Goal: Task Accomplishment & Management: Complete application form

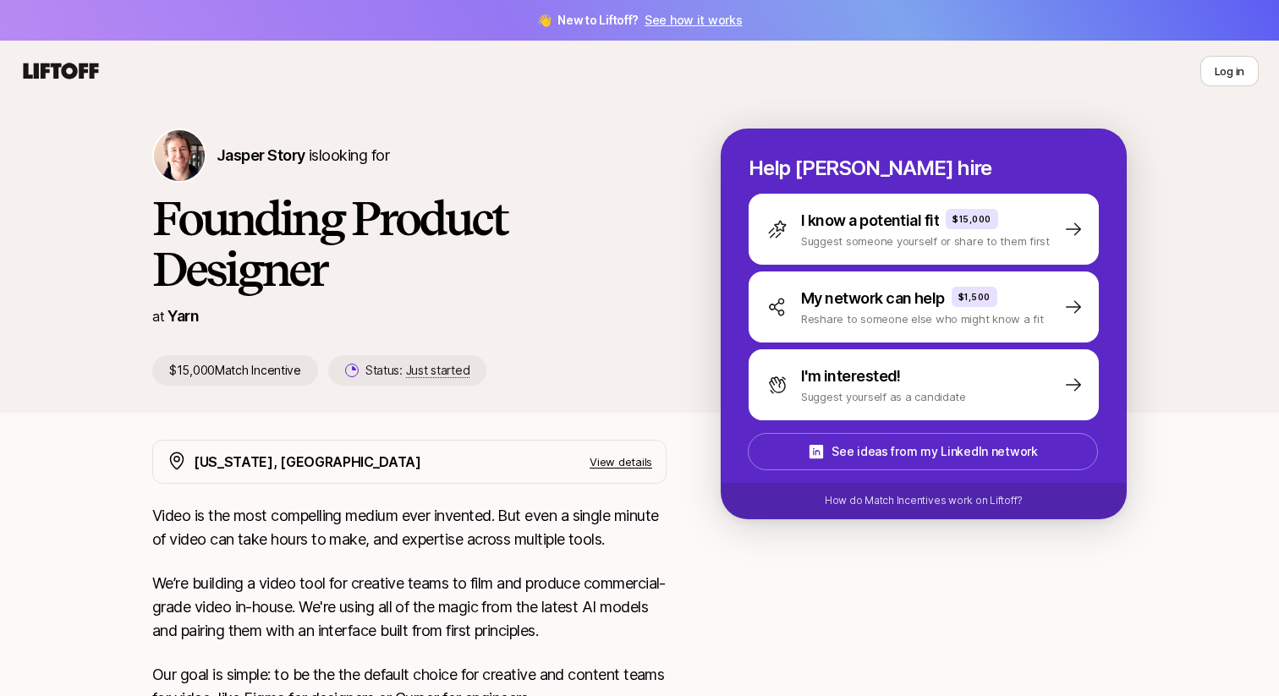
click at [214, 162] on div "[PERSON_NAME] Story is looking for" at bounding box center [409, 156] width 514 height 54
click at [316, 119] on div "Jasper Story is looking for Founding Product Designer at Yarn $15,000 Match Inc…" at bounding box center [639, 257] width 1279 height 311
click at [272, 151] on span "Jasper Story" at bounding box center [261, 155] width 89 height 18
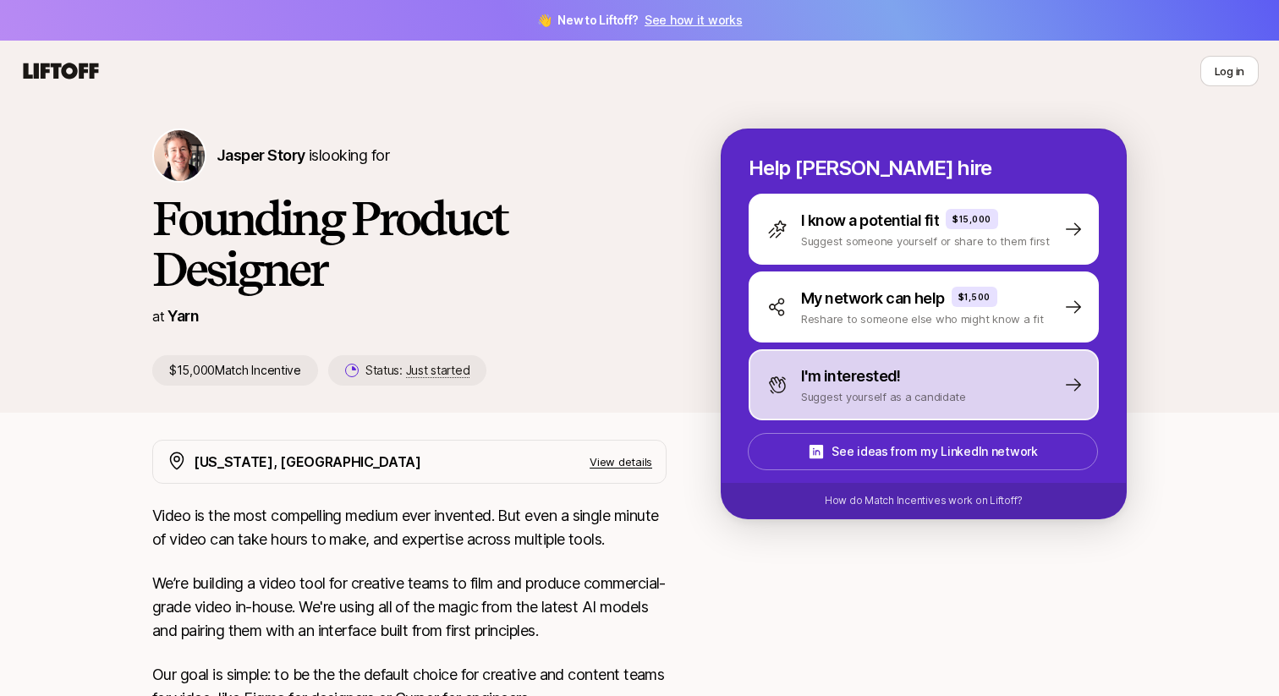
click at [857, 382] on p "I'm interested!" at bounding box center [851, 377] width 100 height 24
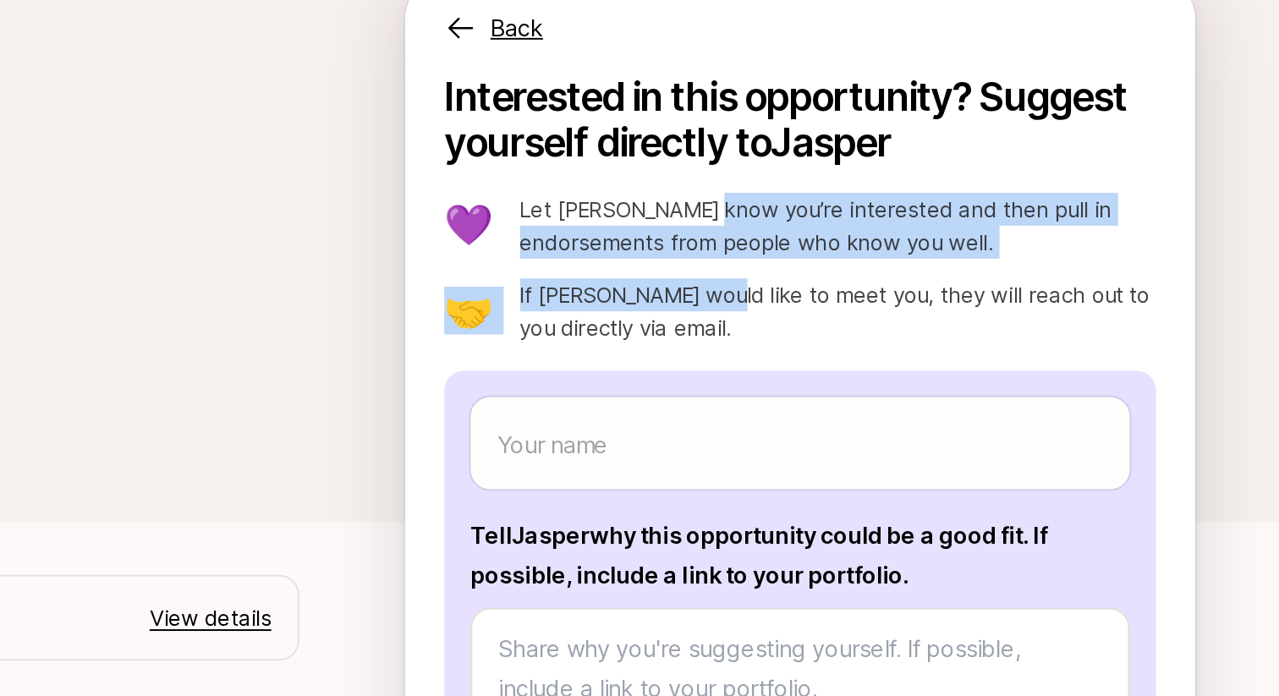
drag, startPoint x: 870, startPoint y: 301, endPoint x: 873, endPoint y: 250, distance: 50.9
click at [873, 250] on div "💜 Let Jasper know you’re interested and then pull in endorsements from people w…" at bounding box center [924, 283] width 366 height 78
click at [873, 250] on p "Let Jasper know you’re interested and then pull in endorsements from people who…" at bounding box center [943, 261] width 327 height 34
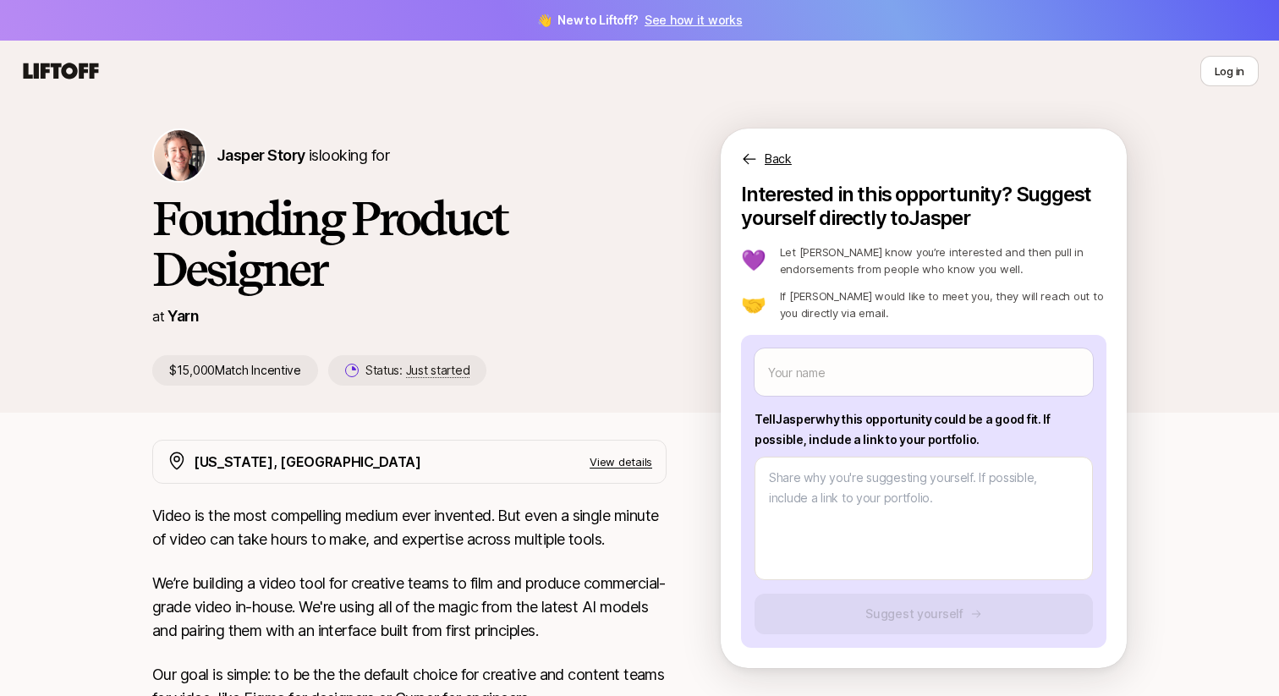
click at [73, 66] on icon at bounding box center [61, 71] width 75 height 16
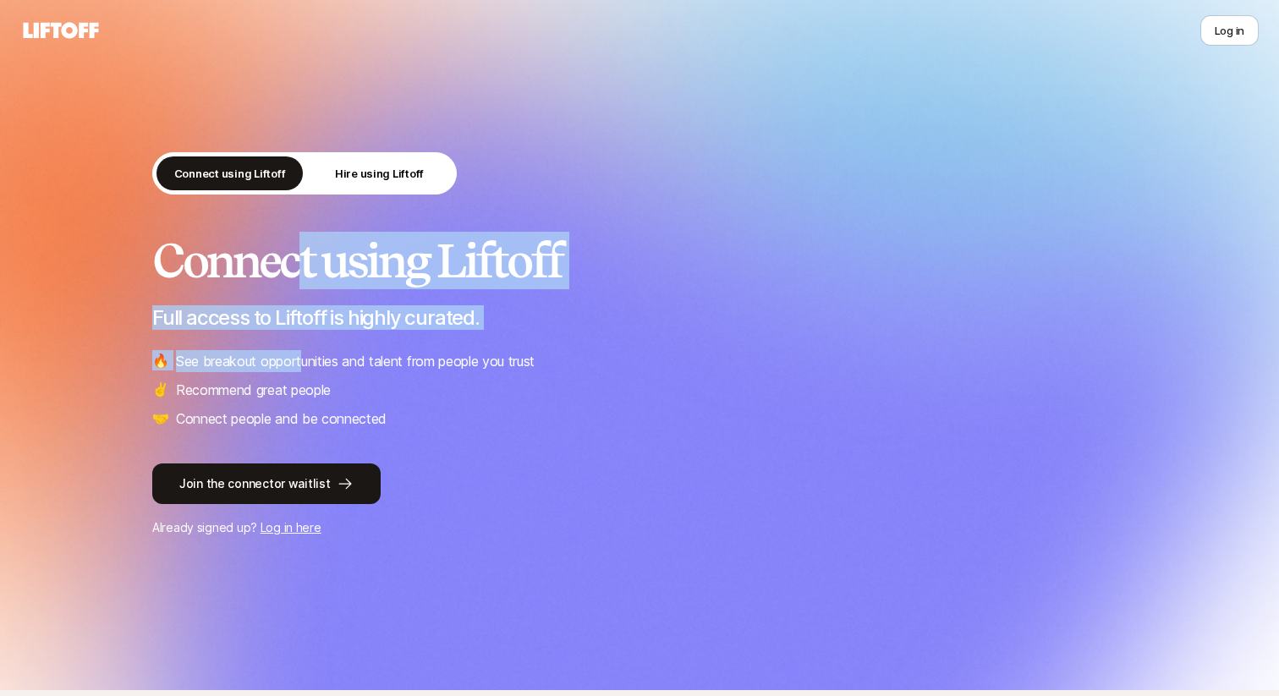
drag, startPoint x: 303, startPoint y: 269, endPoint x: 303, endPoint y: 355, distance: 86.3
click at [303, 356] on div "Connect using Liftoff Full access to Liftoff is highly curated. 🔥 See breakout …" at bounding box center [639, 332] width 975 height 195
click at [303, 355] on p "See breakout opportunities and talent from people you trust" at bounding box center [355, 361] width 359 height 22
drag, startPoint x: 289, startPoint y: 388, endPoint x: 289, endPoint y: 245, distance: 143.0
click at [289, 245] on div "Connect using Liftoff Full access to Liftoff is highly curated. 🔥 See breakout …" at bounding box center [639, 332] width 975 height 195
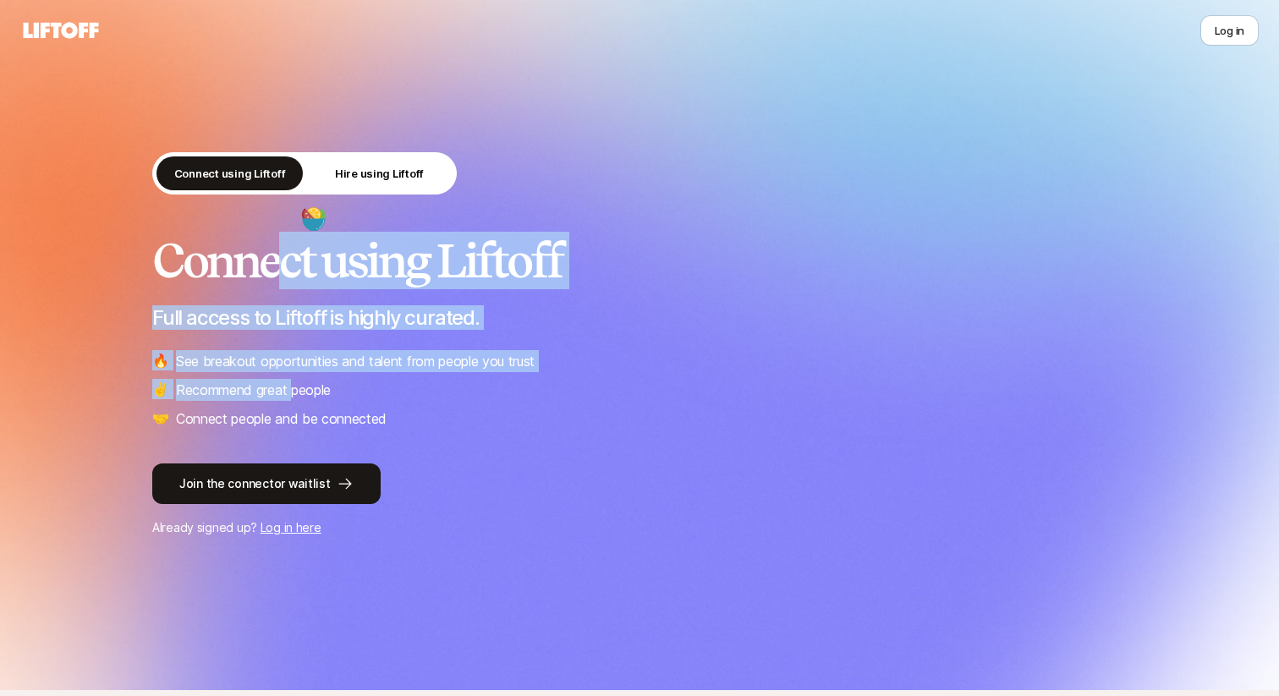
click at [289, 245] on h2 "Connect using Liftoff" at bounding box center [639, 260] width 975 height 51
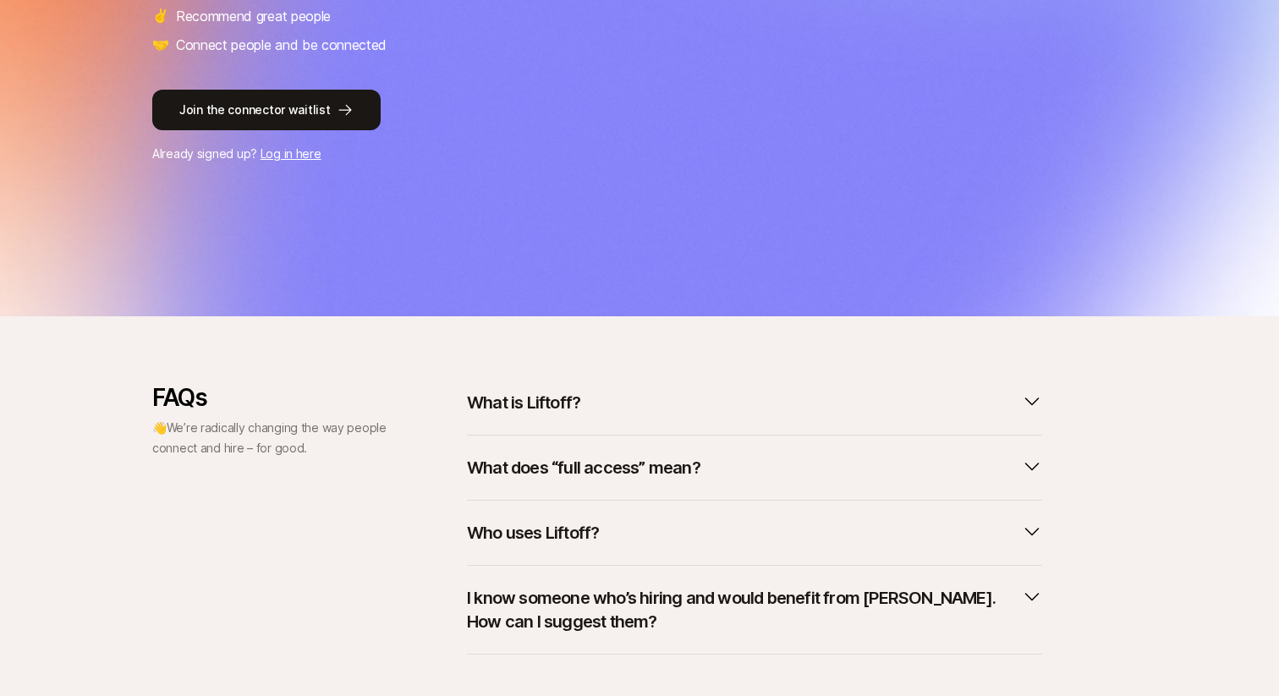
scroll to position [465, 0]
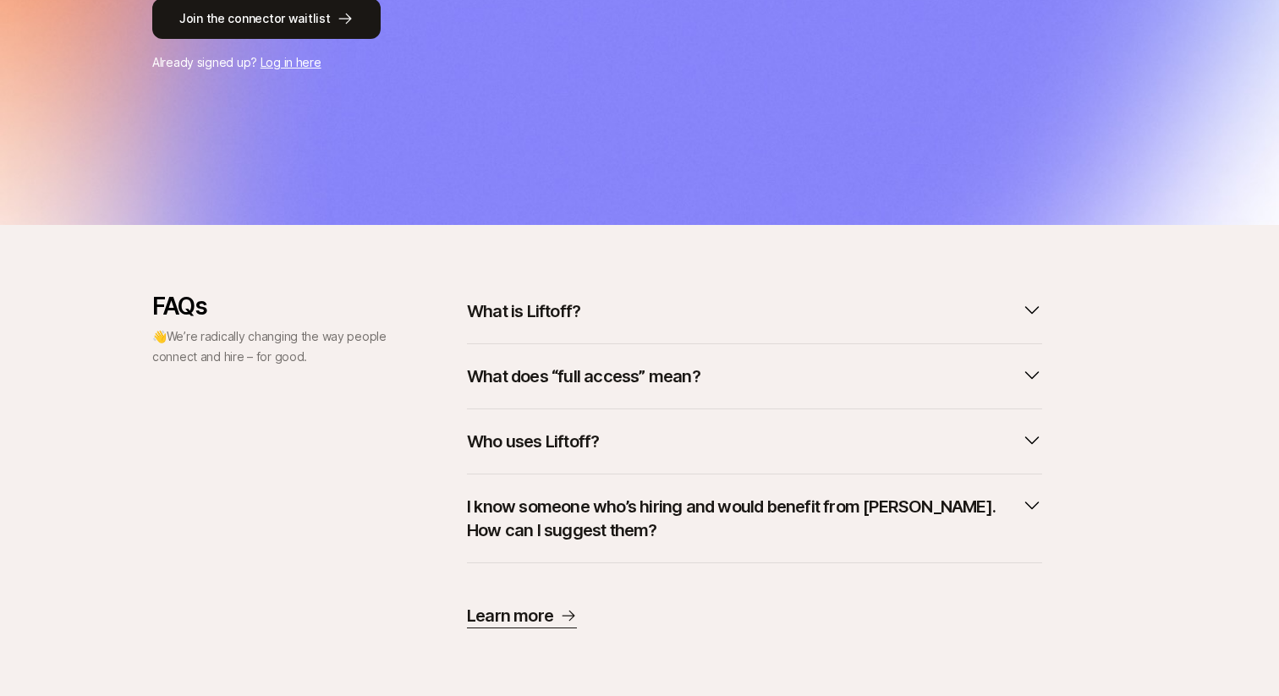
click at [543, 322] on p "What is Liftoff?" at bounding box center [523, 312] width 113 height 24
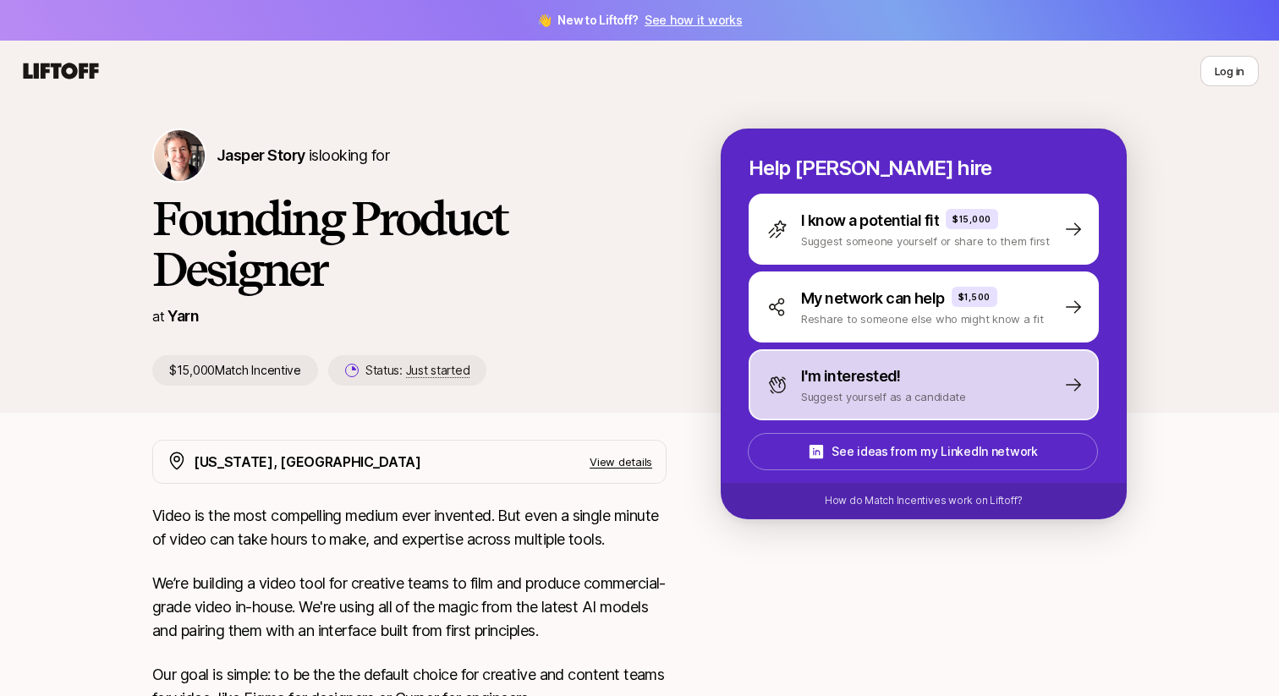
click at [814, 369] on p "I'm interested!" at bounding box center [851, 377] width 100 height 24
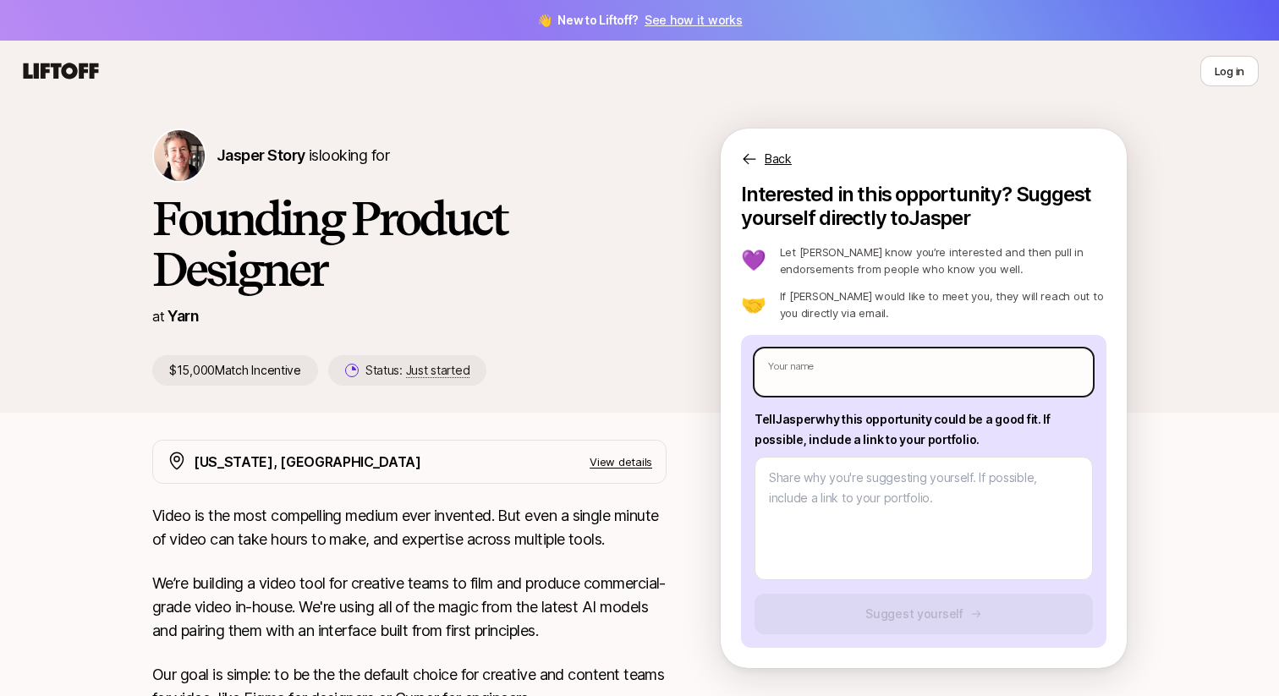
click at [813, 369] on input "text" at bounding box center [924, 372] width 338 height 47
type textarea "x"
type input "u"
type textarea "x"
click at [893, 384] on input "text" at bounding box center [924, 372] width 338 height 47
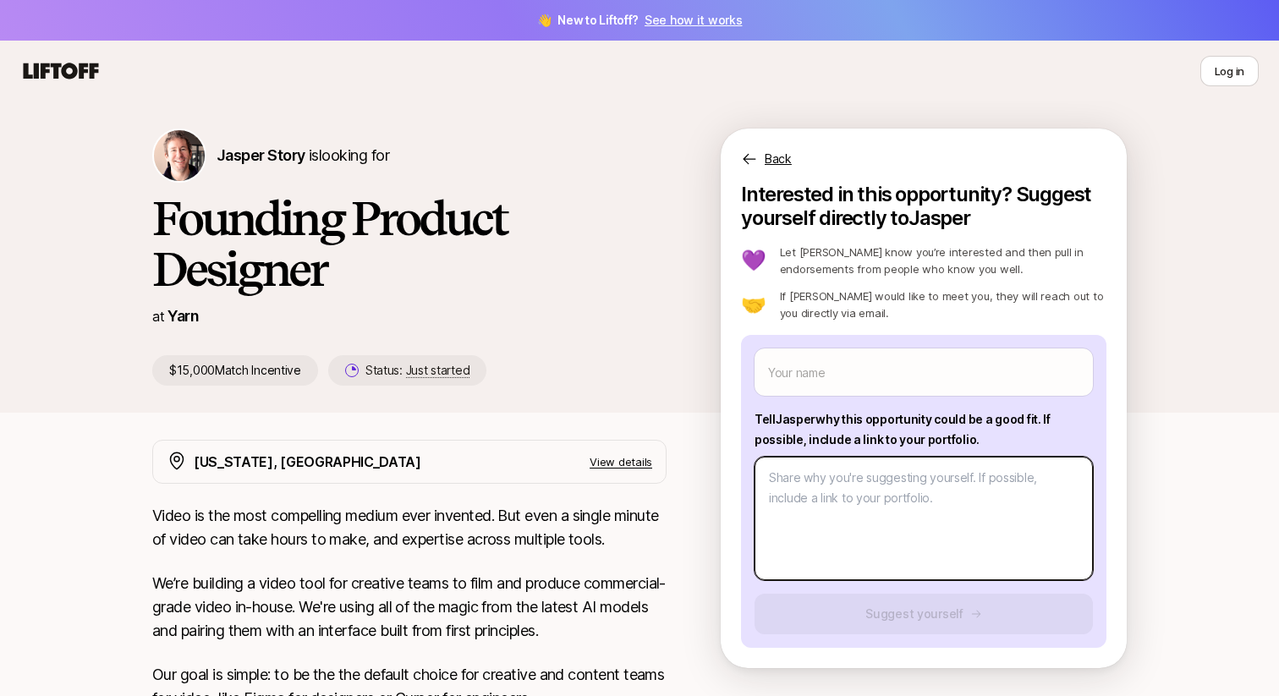
click at [872, 509] on textarea at bounding box center [924, 519] width 338 height 124
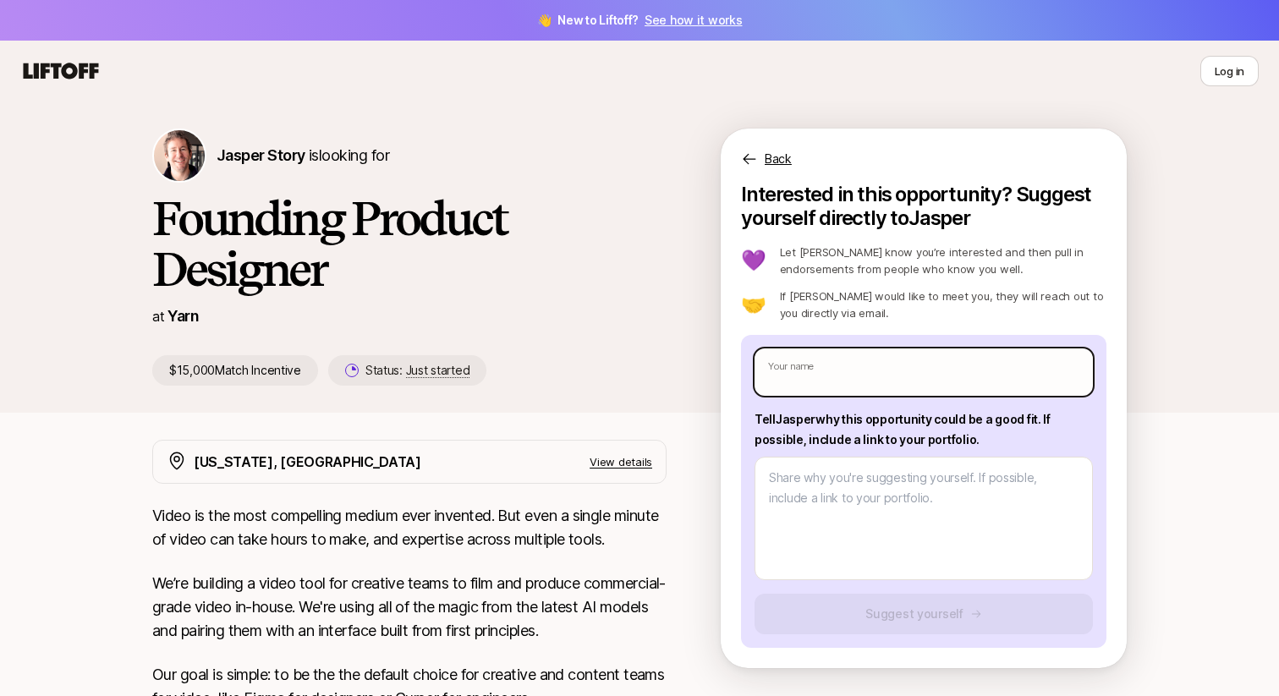
click at [825, 375] on input "text" at bounding box center [924, 372] width 338 height 47
click at [825, 374] on input "text" at bounding box center [924, 372] width 338 height 47
type textarea "x"
type input "H"
type textarea "x"
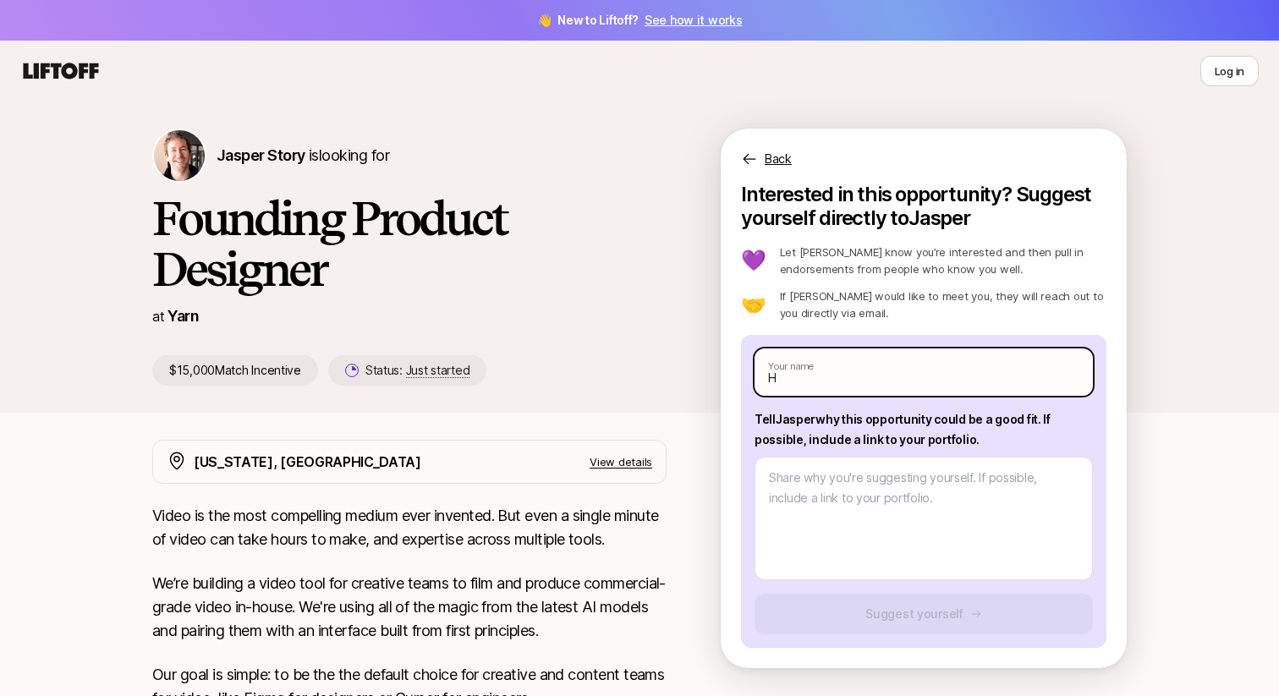
type input "Hu"
type textarea "x"
type input "Hug"
type textarea "x"
type input "Hugo"
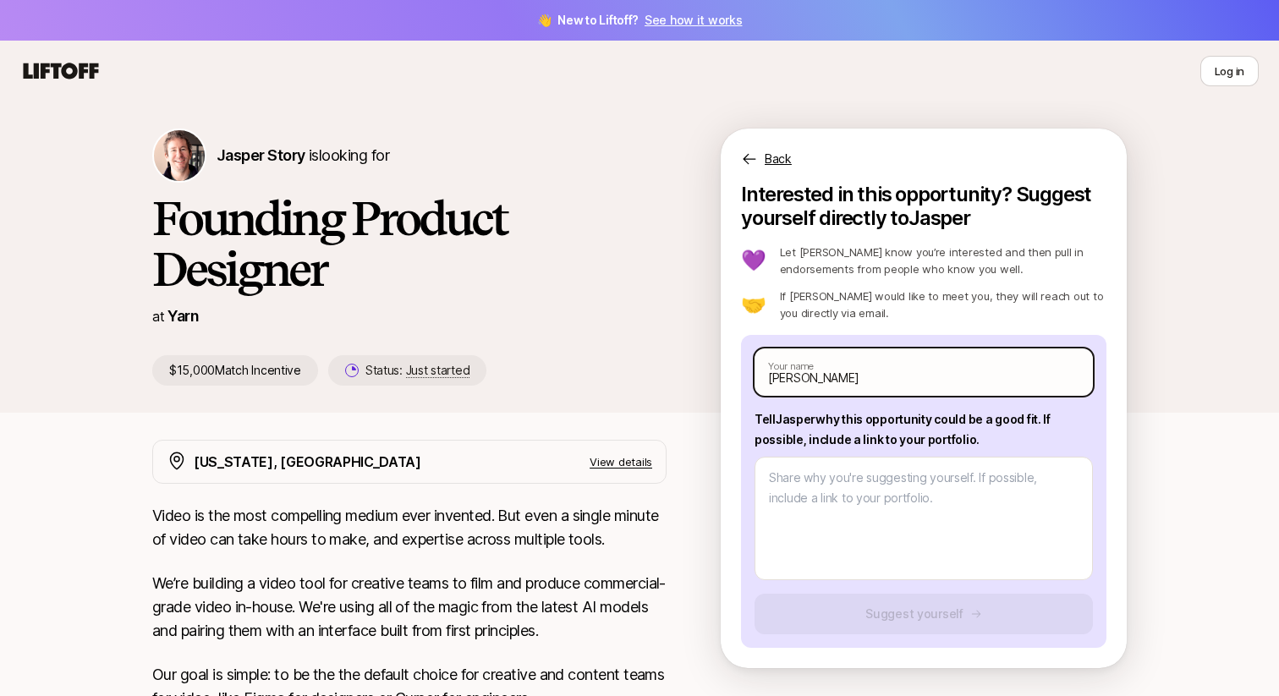
type textarea "x"
type input "Hugo"
type textarea "x"
type input "Hugo H"
type textarea "x"
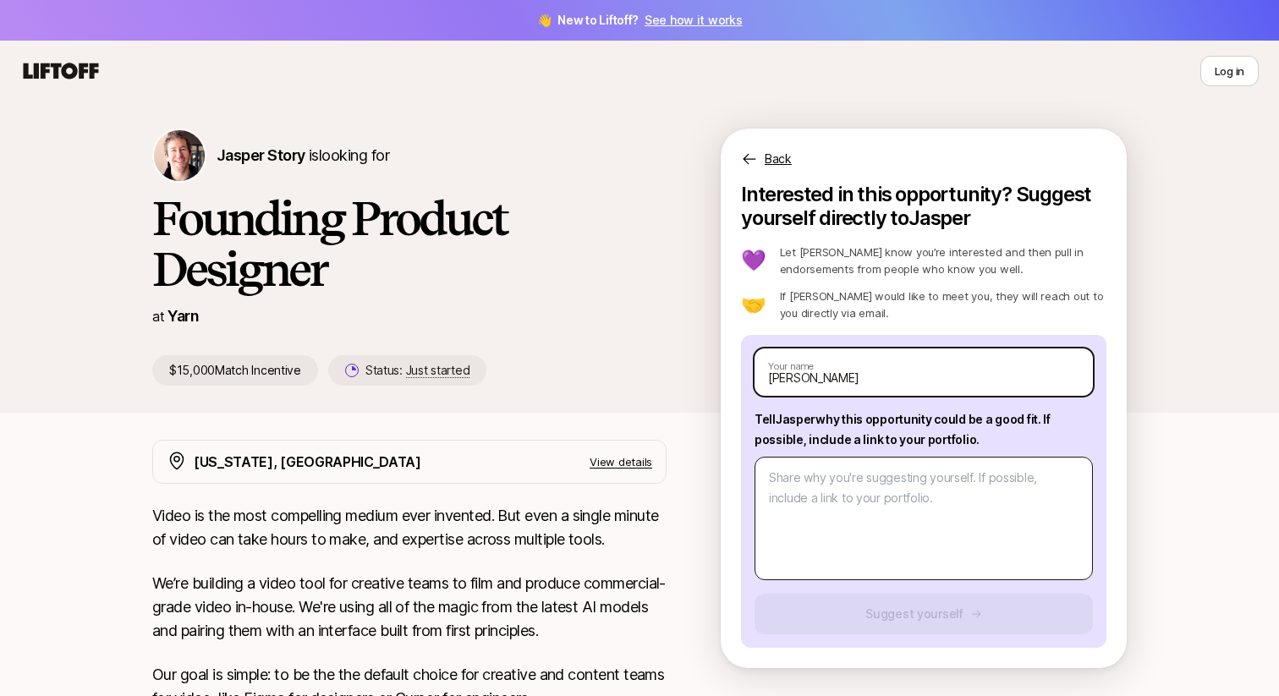
type input "Hugo He"
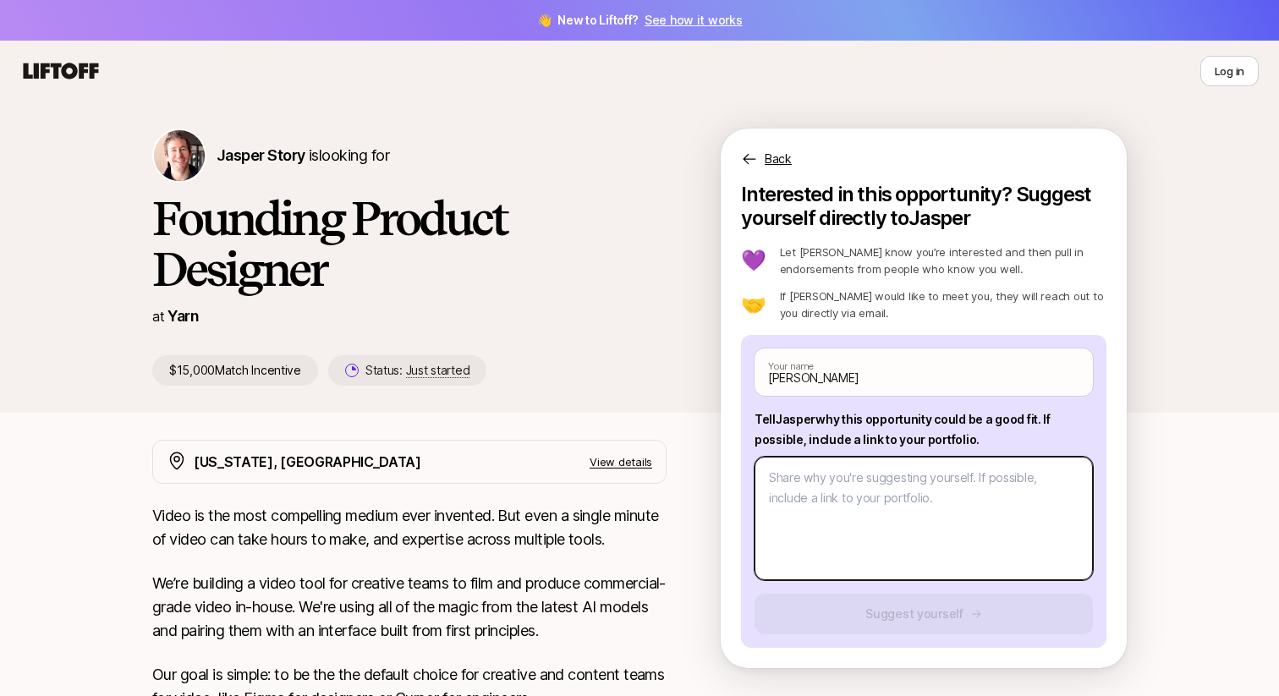
click at [905, 516] on textarea at bounding box center [924, 519] width 338 height 124
click at [854, 491] on textarea at bounding box center [924, 519] width 338 height 124
paste textarea "I’m Hugo, a product designer in NYC with 3 years of experience in AI SaaS, B2B,…"
type textarea "x"
type textarea "I’m Hugo, a product designer in NYC with 3 years of experience in AI SaaS, B2B,…"
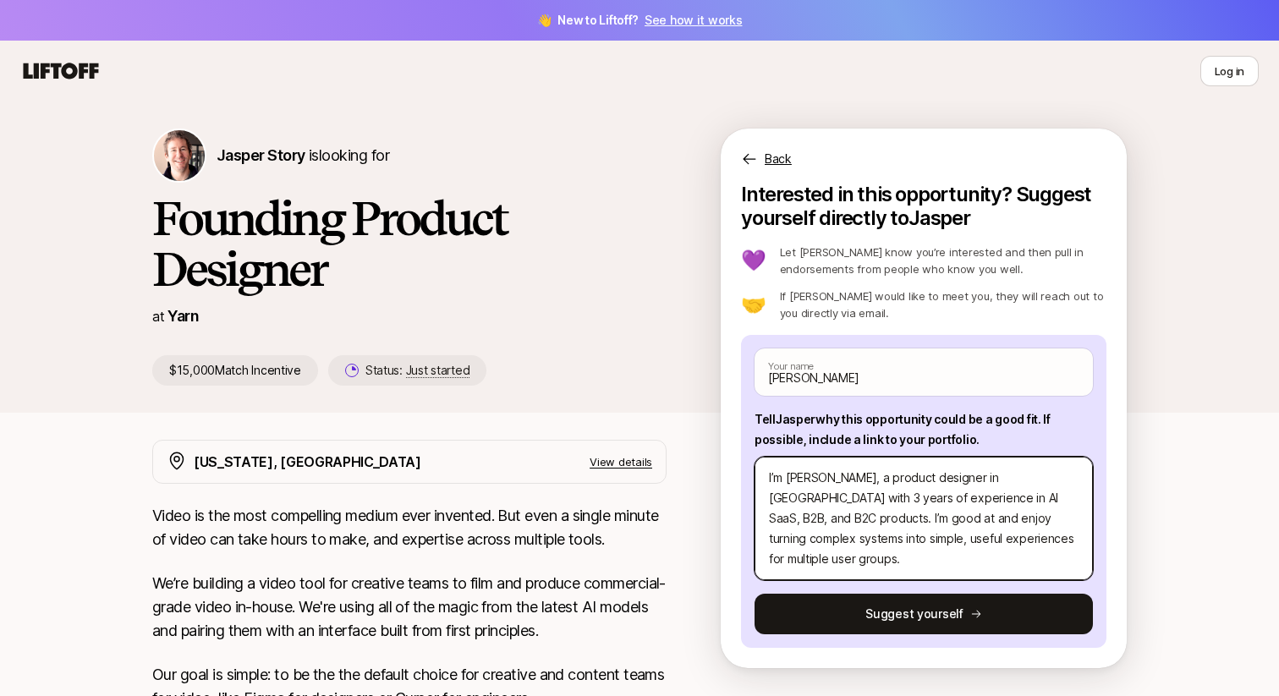
click at [880, 483] on textarea "I’m Hugo, a product designer in NYC with 3 years of experience in AI SaaS, B2B,…" at bounding box center [924, 519] width 338 height 124
click at [943, 515] on textarea "I’m Hugo, a product designer in NYC with 3 years of experience in AI SaaS, B2B,…" at bounding box center [924, 519] width 338 height 124
click at [999, 541] on textarea "I’m Hugo, a product designer in NYC with 3 years of experience in AI SaaS, B2B,…" at bounding box center [924, 519] width 338 height 124
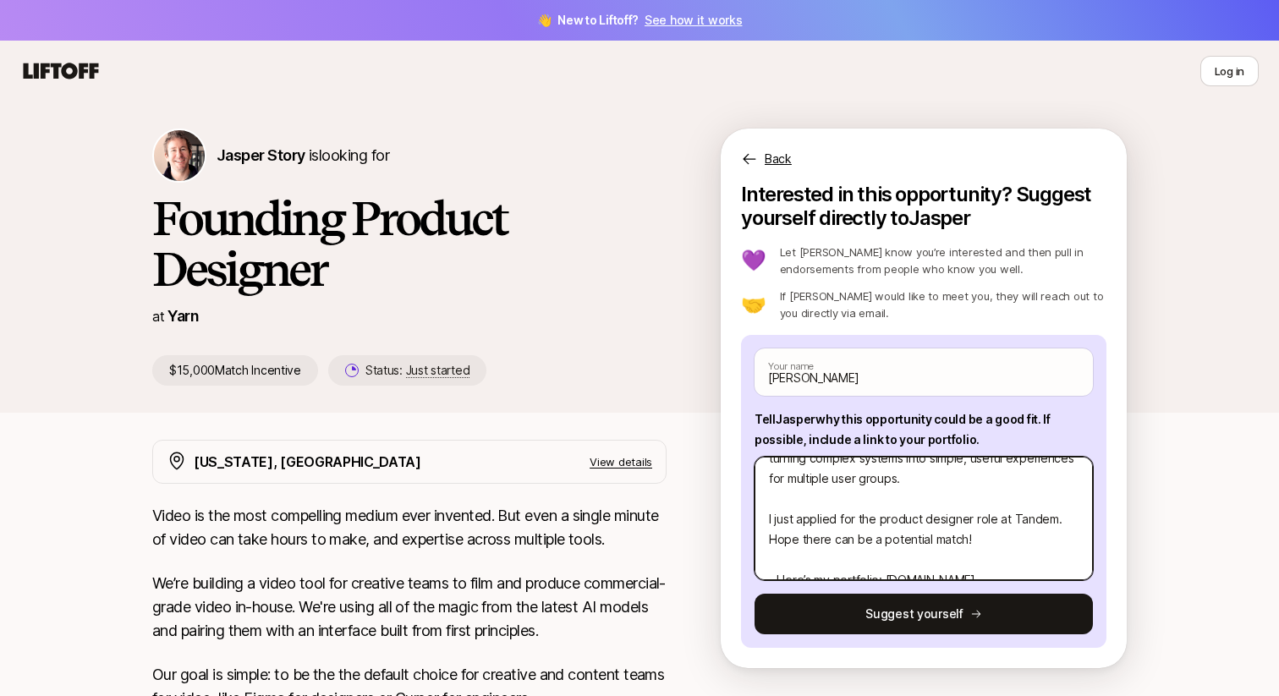
scroll to position [87, 0]
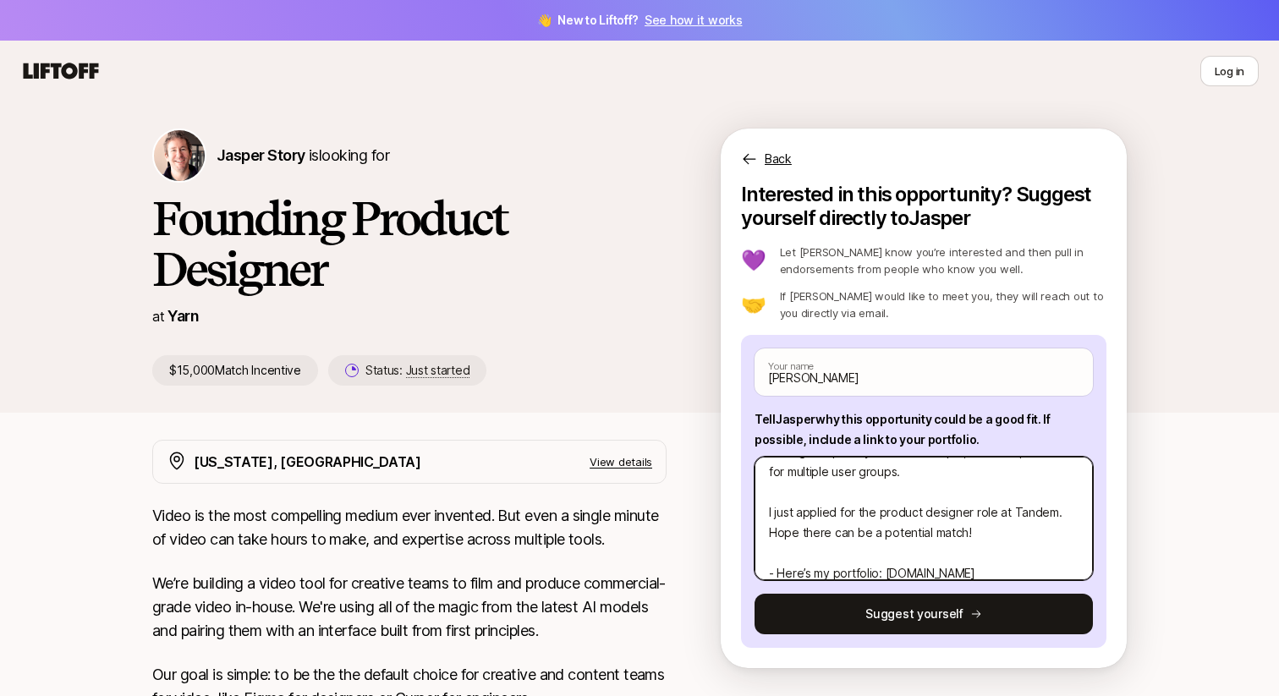
drag, startPoint x: 1004, startPoint y: 510, endPoint x: 764, endPoint y: 490, distance: 241.2
click at [764, 490] on textarea "I’m Hugo, a product designer in NYC with 3 years of experience in AI SaaS, B2B,…" at bounding box center [924, 519] width 338 height 124
type textarea "x"
type textarea "I’m Hugo, a product designer in NYC with 3 years of experience in AI SaaS, B2B,…"
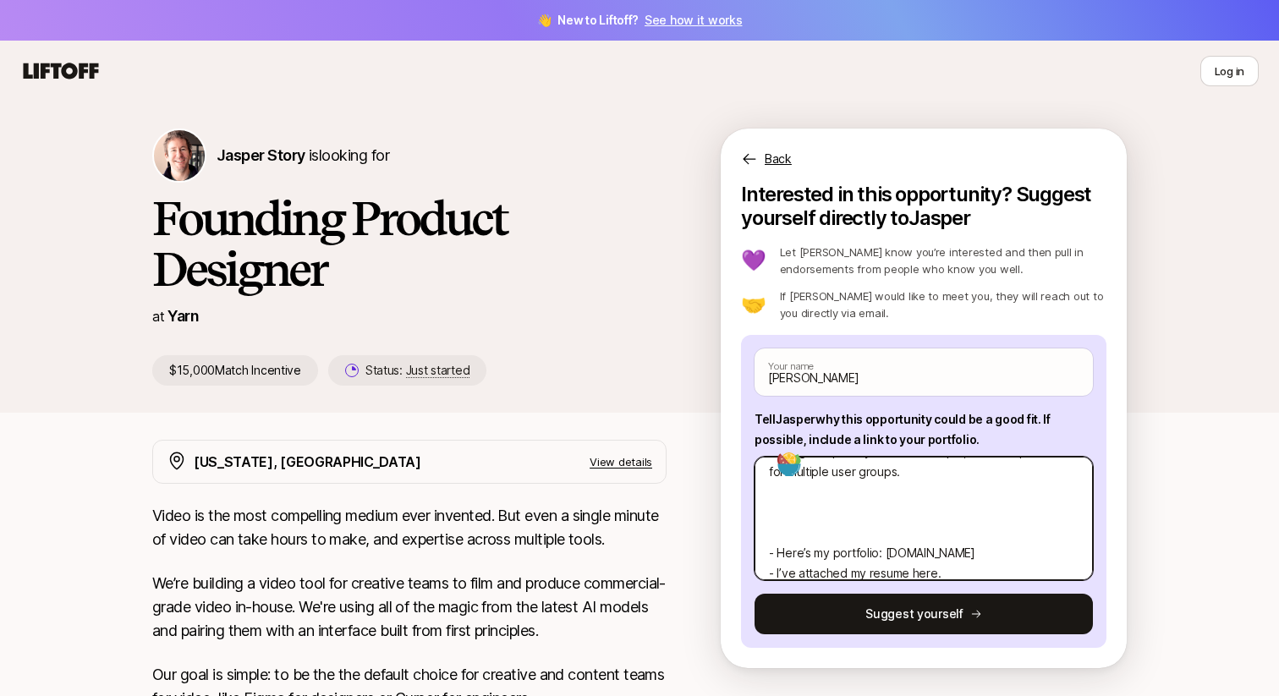
type textarea "x"
type textarea "I’m Hugo, a product designer in NYC with 3 years of experience in AI SaaS, B2B,…"
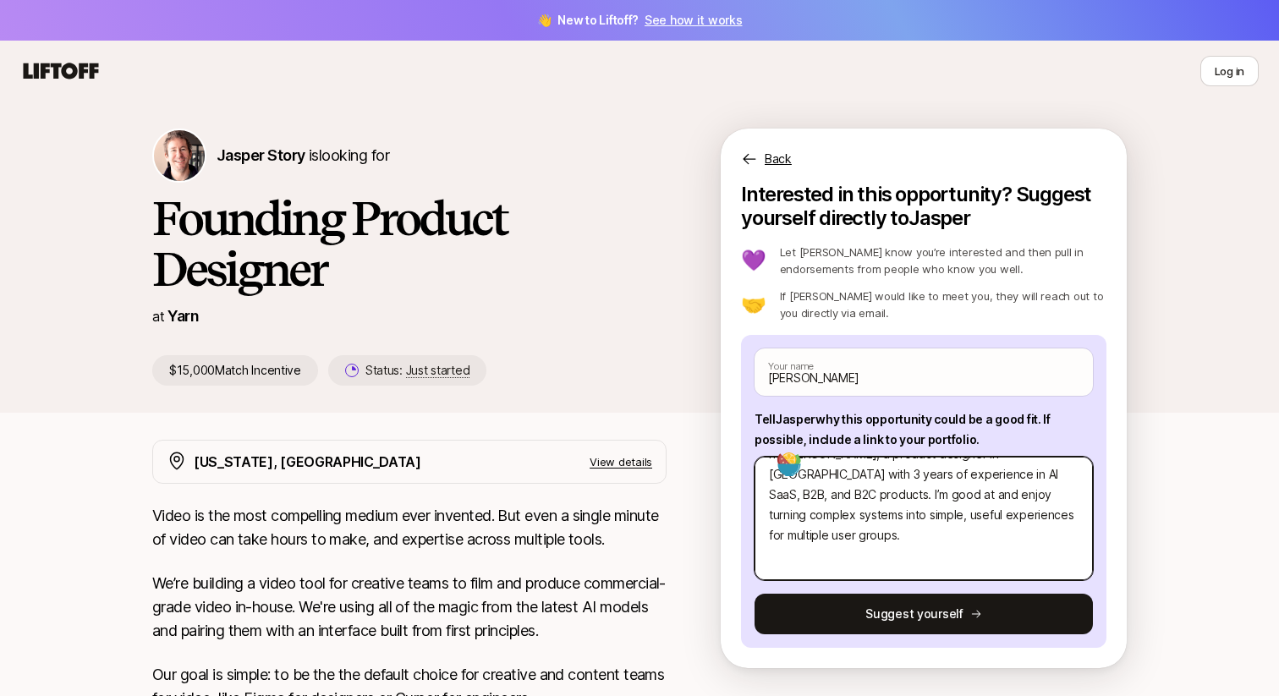
type textarea "x"
type textarea "I’m Hugo, a product designer in NYC with 3 years of experience in AI SaaS, B2B,…"
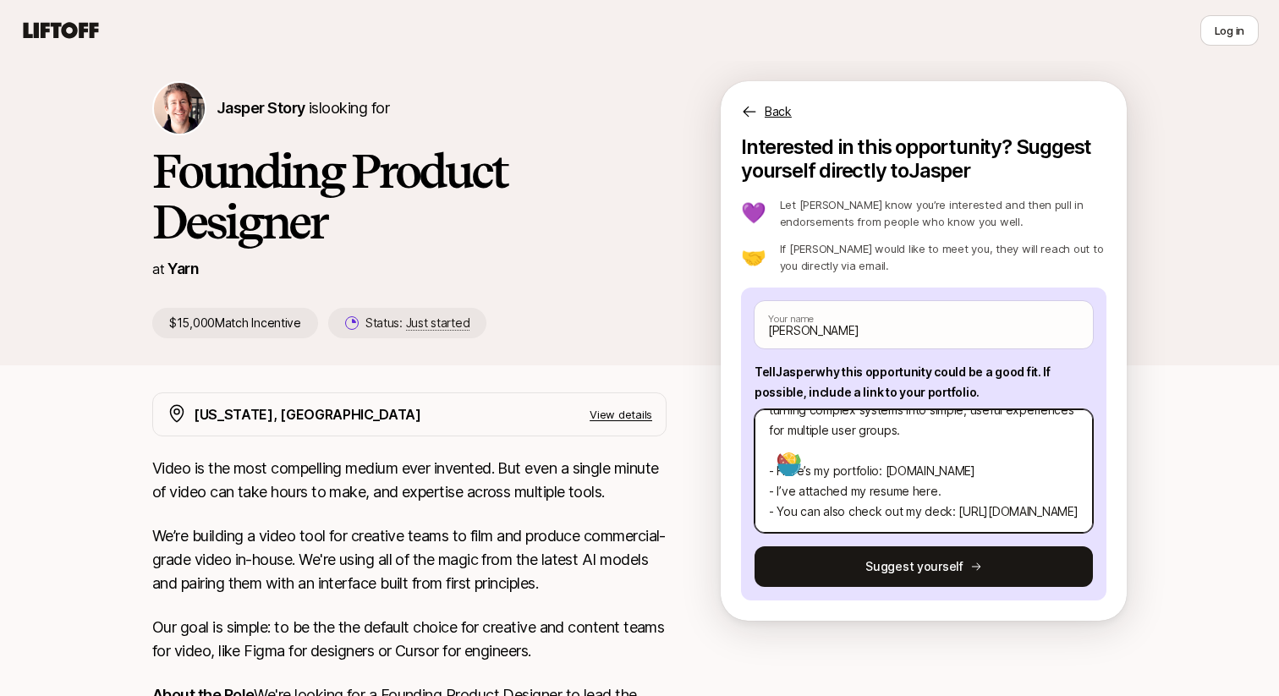
scroll to position [58, 0]
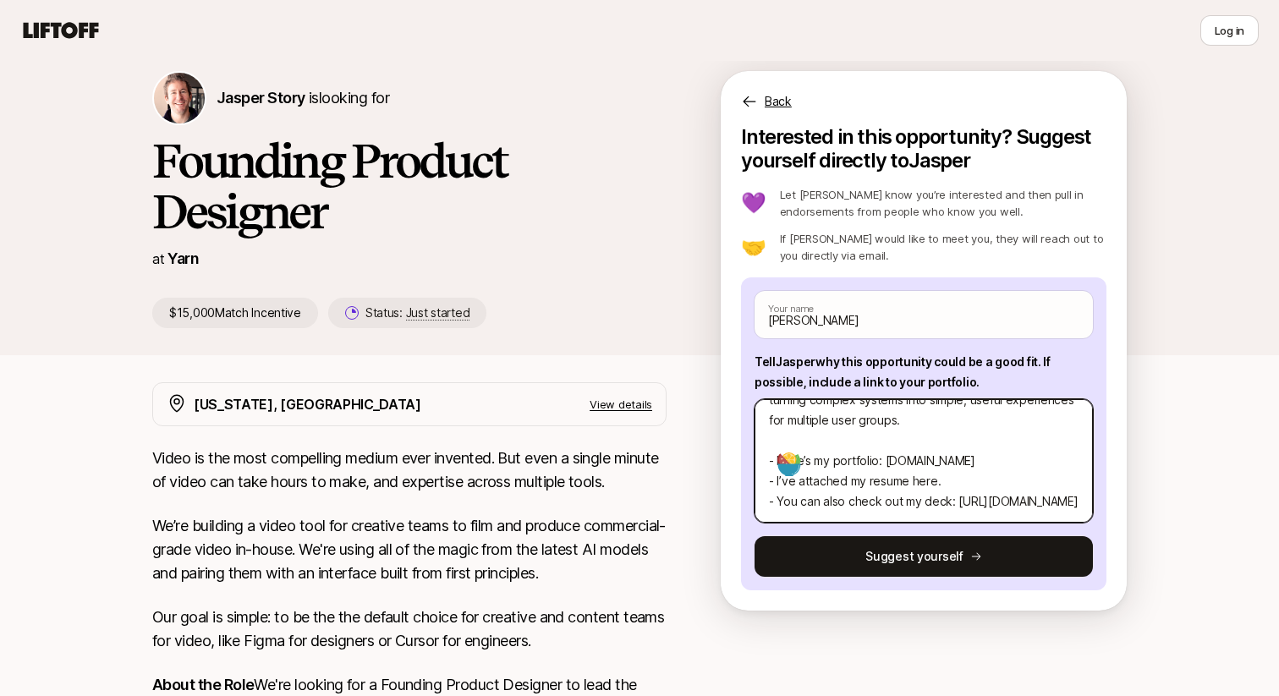
click at [958, 460] on textarea "I’m Hugo, a product designer in NYC with 3 years of experience in AI SaaS, B2B,…" at bounding box center [924, 461] width 338 height 124
drag, startPoint x: 984, startPoint y: 461, endPoint x: 748, endPoint y: 455, distance: 236.1
click at [748, 455] on div "Hugo He Your name Tell Jasper why this opportunity could be a good fit . If pos…" at bounding box center [924, 434] width 366 height 313
type textarea "x"
type textarea "I’m Hugo, a product designer in NYC with 3 years of experience in AI SaaS, B2B,…"
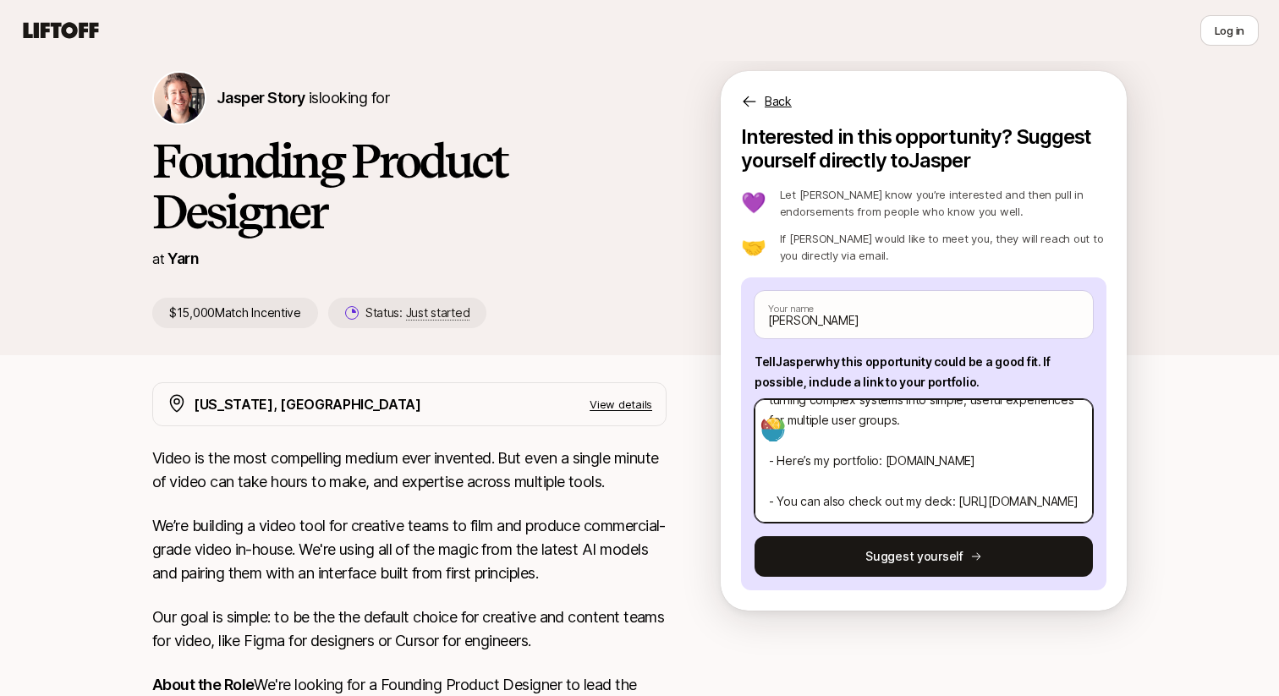
type textarea "x"
type textarea "I’m Hugo, a product designer in NYC with 3 years of experience in AI SaaS, B2B,…"
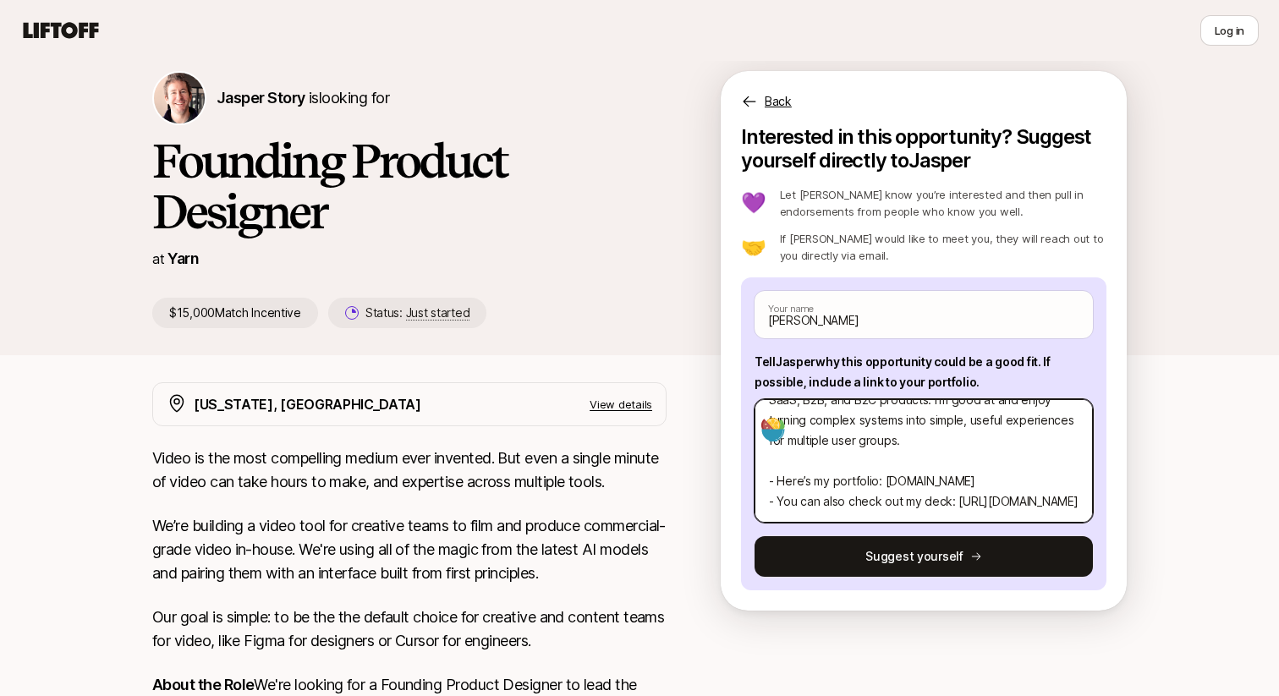
scroll to position [61, 0]
click at [954, 503] on textarea "I’m Hugo, a product designer in NYC with 3 years of experience in AI SaaS, B2B,…" at bounding box center [924, 461] width 338 height 124
click at [987, 466] on textarea "I’m Hugo, a product designer in NYC with 3 years of experience in AI SaaS, B2B,…" at bounding box center [924, 461] width 338 height 124
type textarea "x"
type textarea "I’m Hugo, a product designer in NYC with 3 years of experience in AI SaaS, B2B,…"
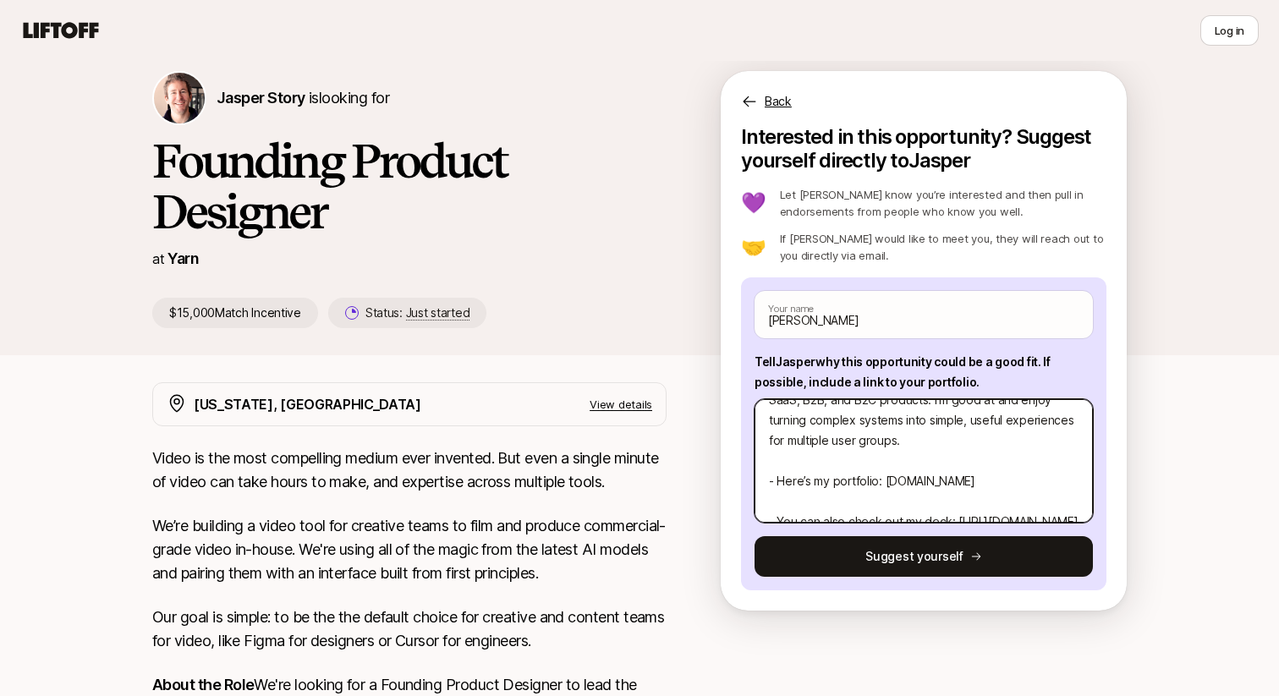
type textarea "x"
type textarea "I’m Hugo, a product designer in NYC with 3 years of experience in AI SaaS, B2B,…"
type textarea "x"
type textarea "I’m Hugo, a product designer in NYC with 3 years of experience in AI SaaS, B2B,…"
type textarea "x"
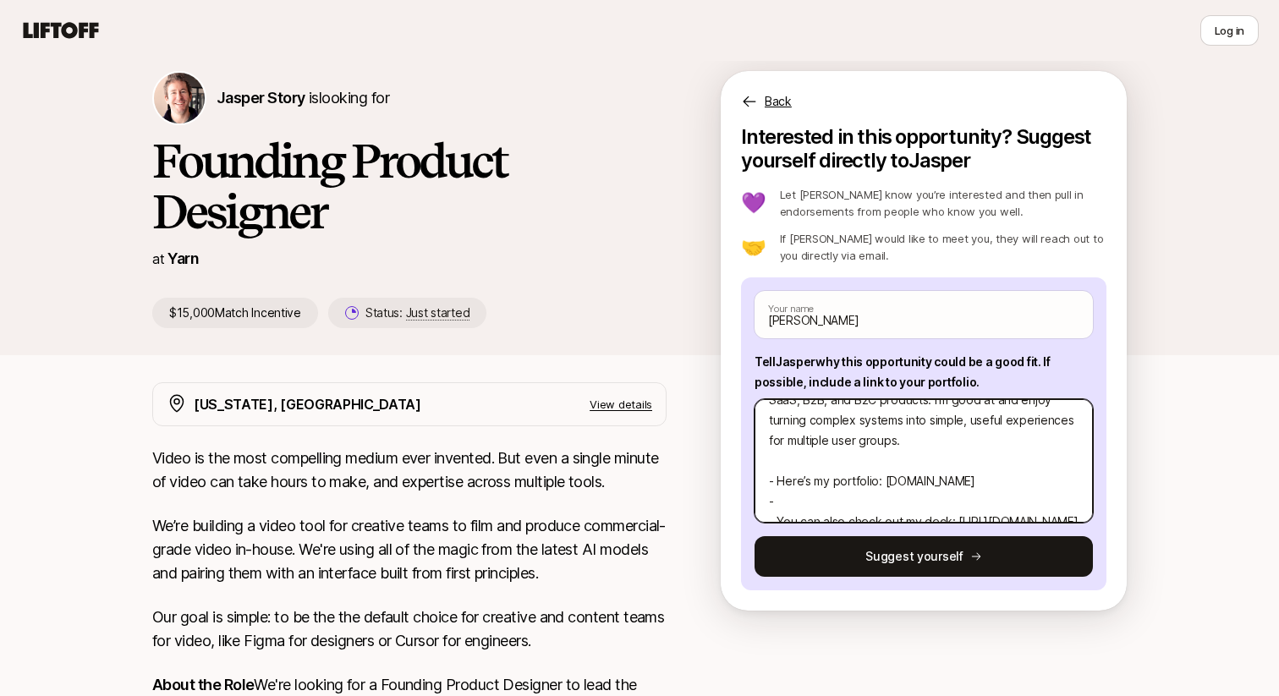
type textarea "I’m Hugo, a product designer in NYC with 3 years of experience in AI SaaS, B2B,…"
type textarea "x"
type textarea "I’m Hugo, a product designer in NYC with 3 years of experience in AI SaaS, B2B,…"
type textarea "x"
type textarea "I’m Hugo, a product designer in NYC with 3 years of experience in AI SaaS, B2B,…"
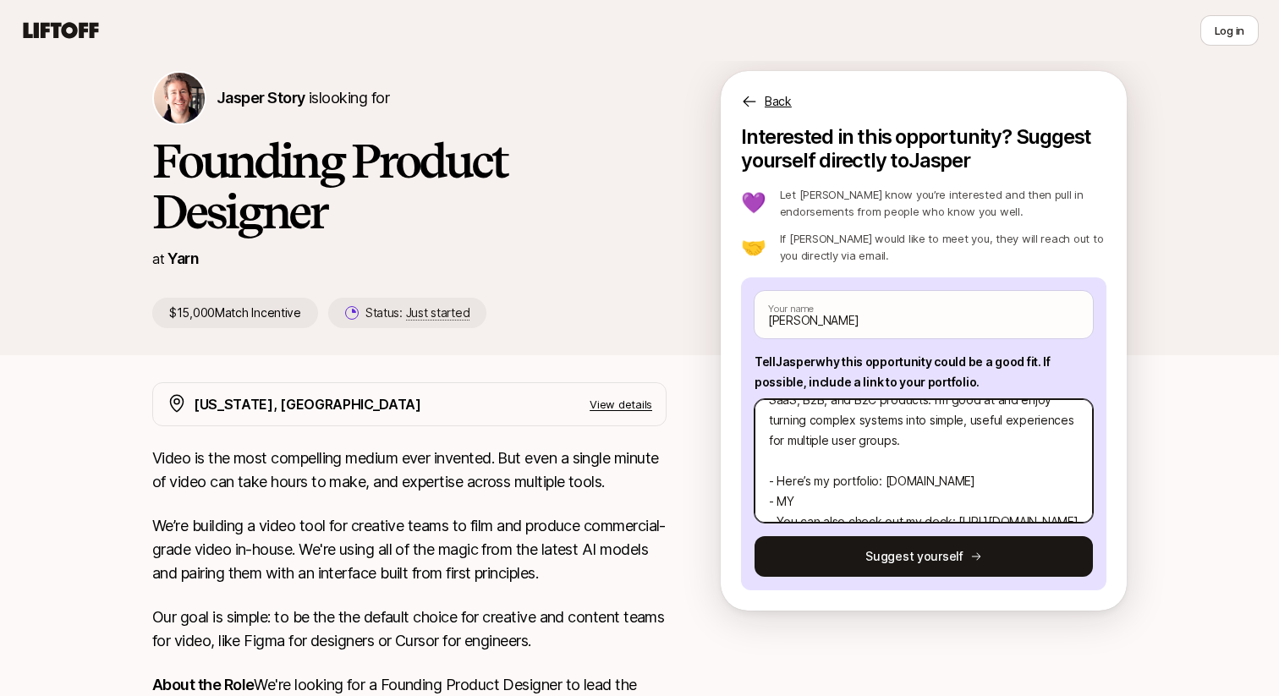
type textarea "x"
type textarea "I’m Hugo, a product designer in NYC with 3 years of experience in AI SaaS, B2B,…"
type textarea "x"
type textarea "I’m Hugo, a product designer in NYC with 3 years of experience in AI SaaS, B2B,…"
type textarea "x"
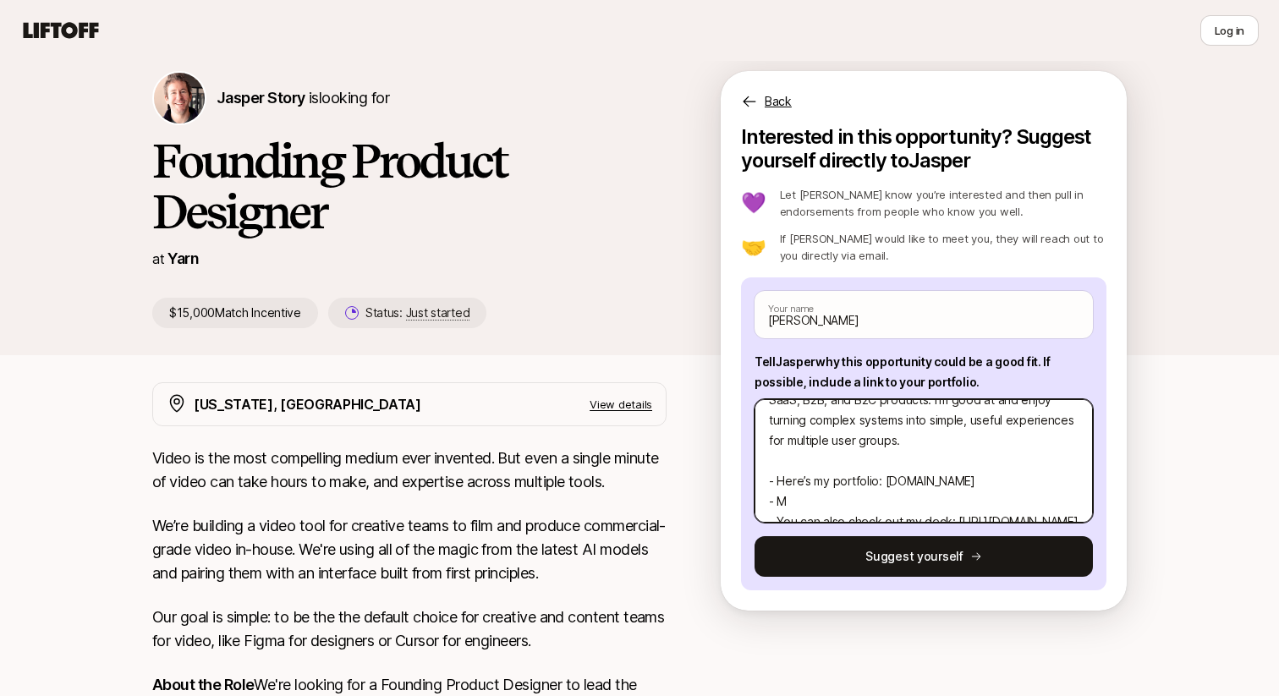
type textarea "I’m Hugo, a product designer in NYC with 3 years of experience in AI SaaS, B2B,…"
type textarea "x"
type textarea "I’m Hugo, a product designer in NYC with 3 years of experience in AI SaaS, B2B,…"
type textarea "x"
type textarea "I’m Hugo, a product designer in NYC with 3 years of experience in AI SaaS, B2B,…"
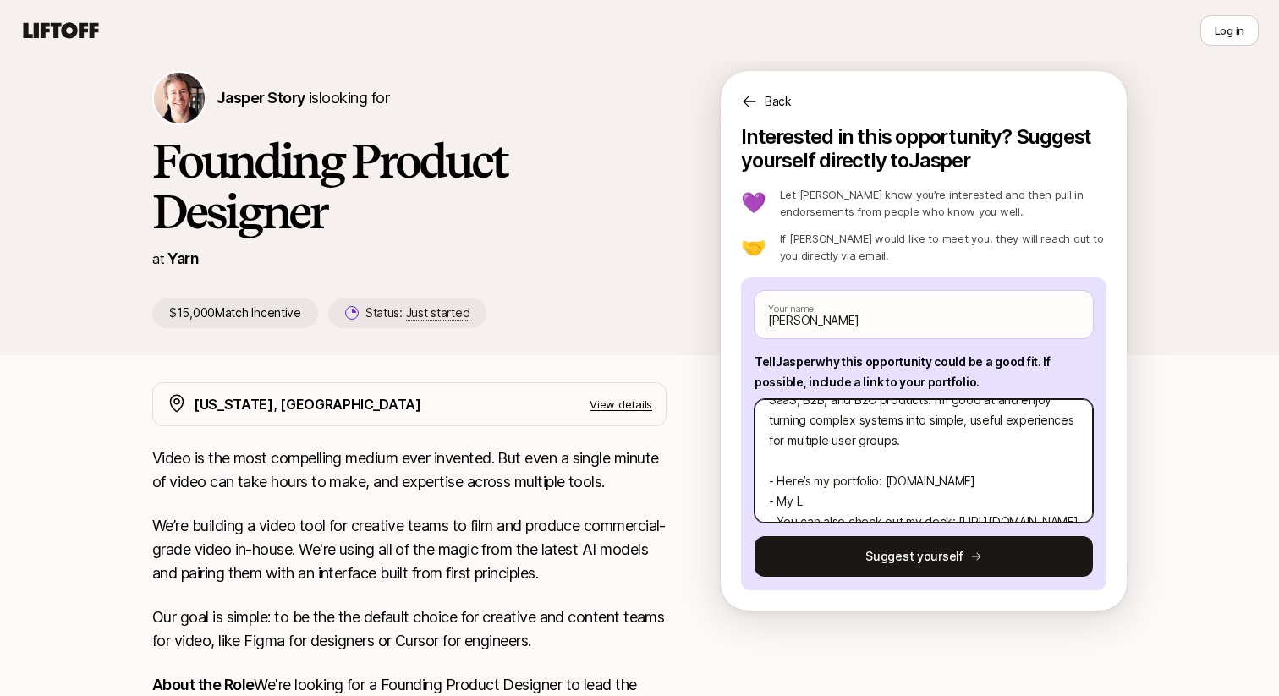
type textarea "x"
type textarea "I’m Hugo, a product designer in NYC with 3 years of experience in AI SaaS, B2B,…"
type textarea "x"
type textarea "I’m Hugo, a product designer in NYC with 3 years of experience in AI SaaS, B2B,…"
type textarea "x"
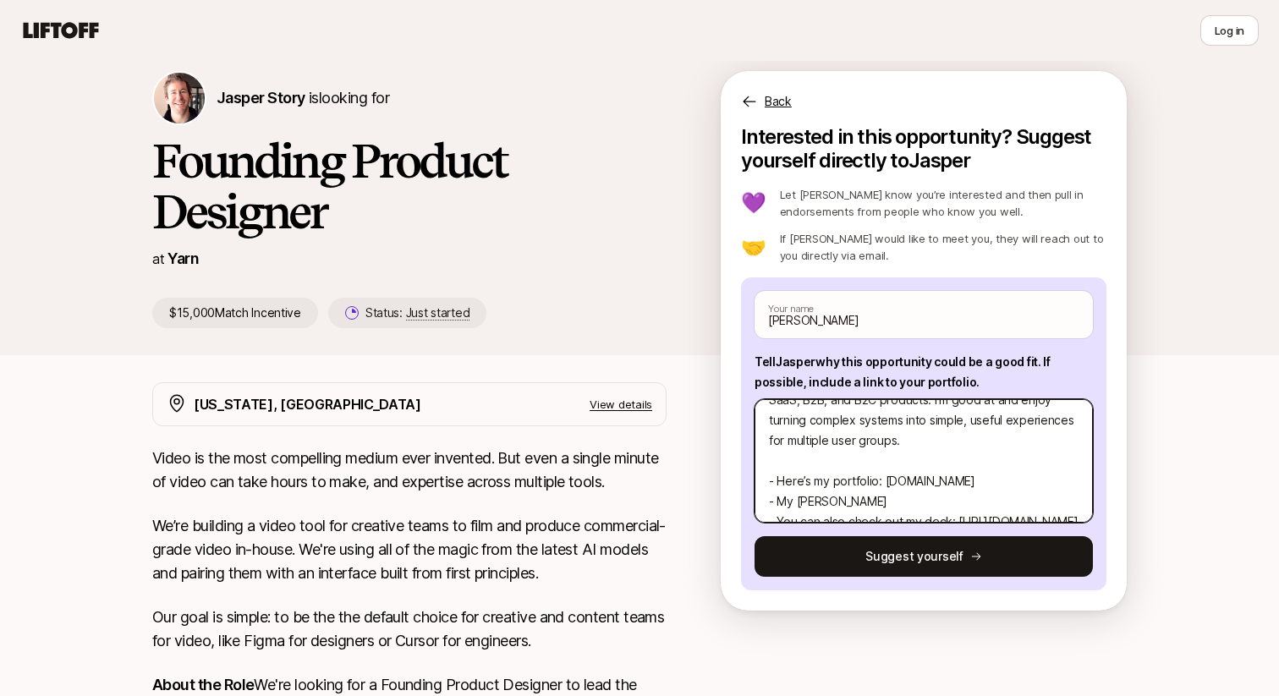
type textarea "I’m Hugo, a product designer in NYC with 3 years of experience in AI SaaS, B2B,…"
type textarea "x"
type textarea "I’m Hugo, a product designer in NYC with 3 years of experience in AI SaaS, B2B,…"
type textarea "x"
type textarea "I’m Hugo, a product designer in NYC with 3 years of experience in AI SaaS, B2B,…"
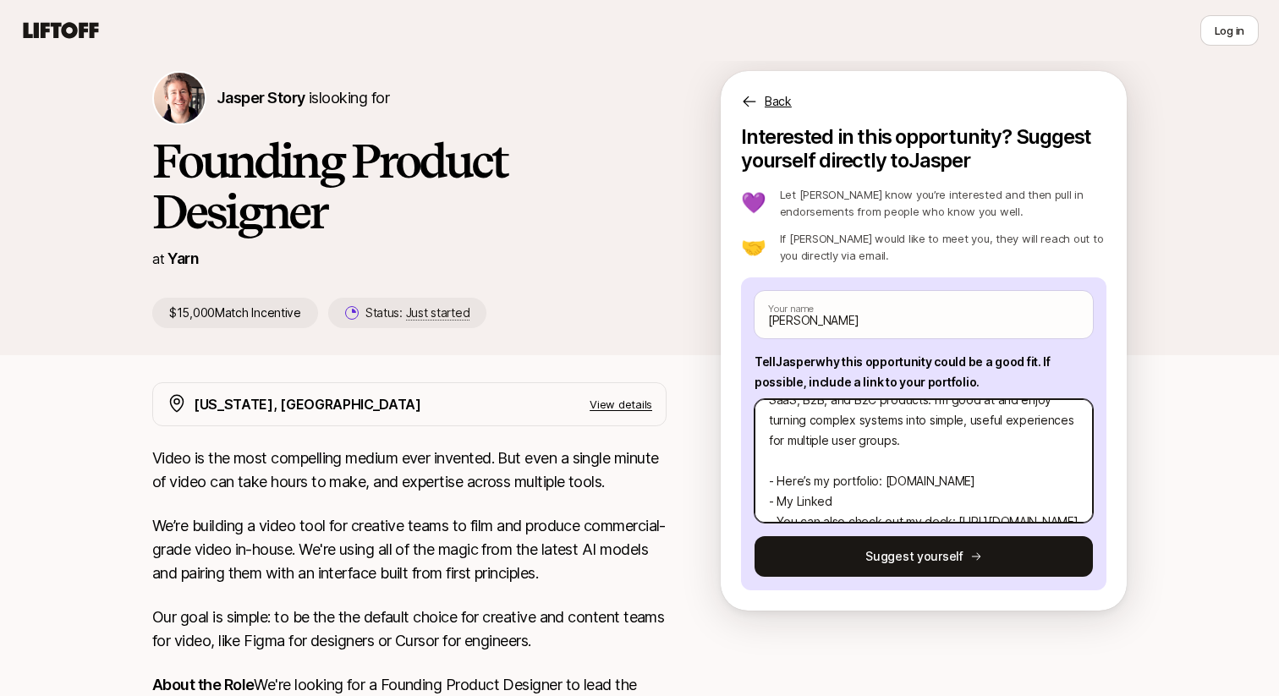
type textarea "x"
type textarea "I’m Hugo, a product designer in NYC with 3 years of experience in AI SaaS, B2B,…"
type textarea "x"
type textarea "I’m Hugo, a product designer in NYC with 3 years of experience in AI SaaS, B2B,…"
type textarea "x"
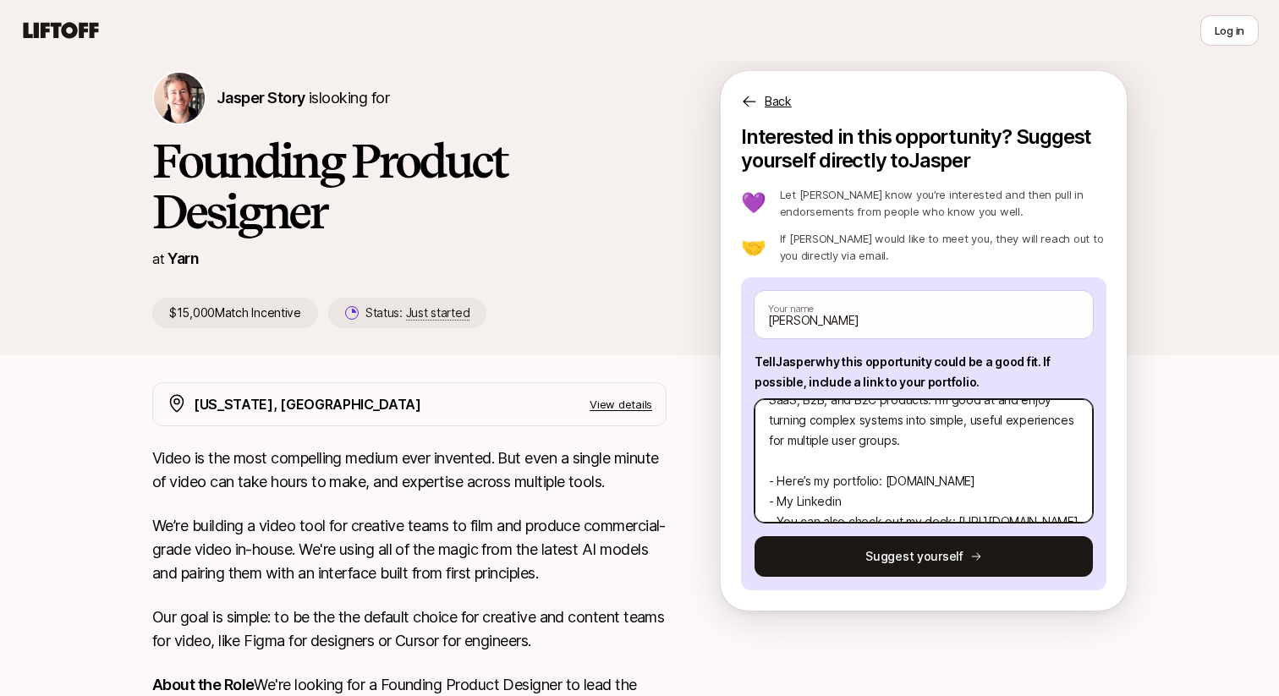
type textarea "I’m Hugo, a product designer in NYC with 3 years of experience in AI SaaS, B2B,…"
type textarea "x"
type textarea "I’m Hugo, a product designer in NYC with 3 years of experience in AI SaaS, B2B,…"
paste textarea "https://www.linkedin.com/in/hehugo/"
type textarea "x"
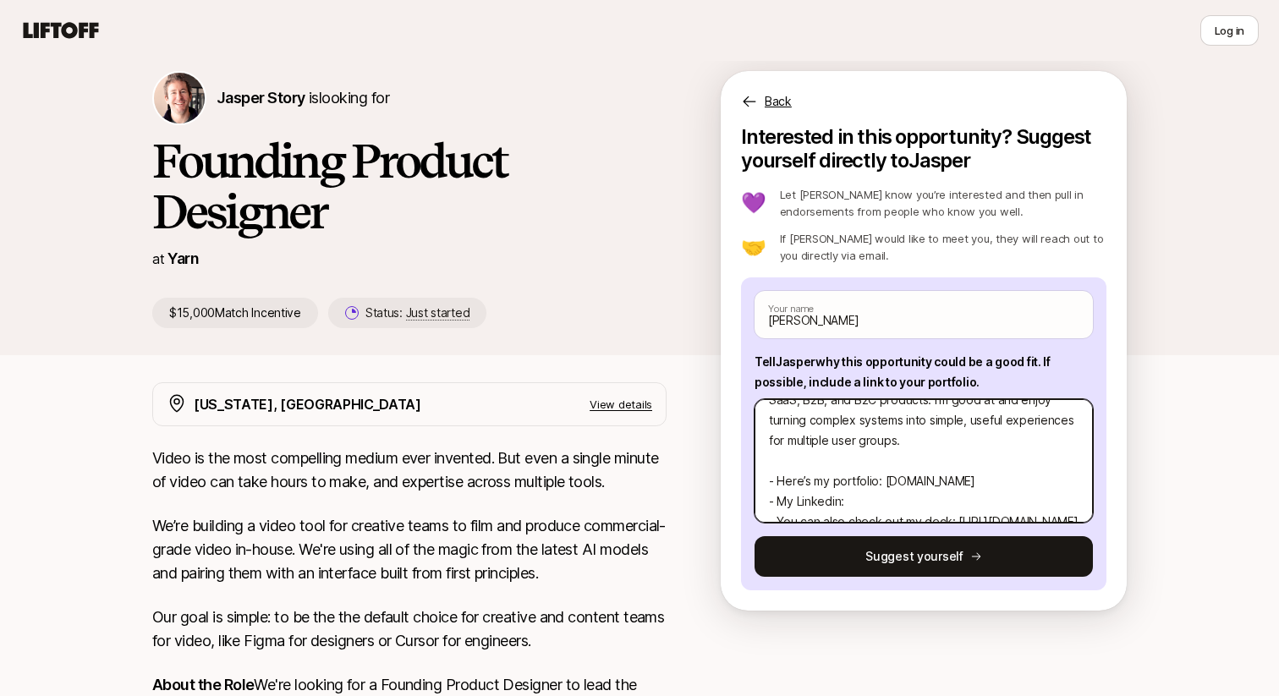
type textarea "I’m Hugo, a product designer in NYC with 3 years of experience in AI SaaS, B2B,…"
click at [889, 481] on textarea "I’m Hugo, a product designer in NYC with 3 years of experience in AI SaaS, B2B,…" at bounding box center [924, 461] width 338 height 124
type textarea "x"
type textarea "I’m Hugo, a product designer in NYC with 3 years of experience in AI SaaS, B2B,…"
type textarea "x"
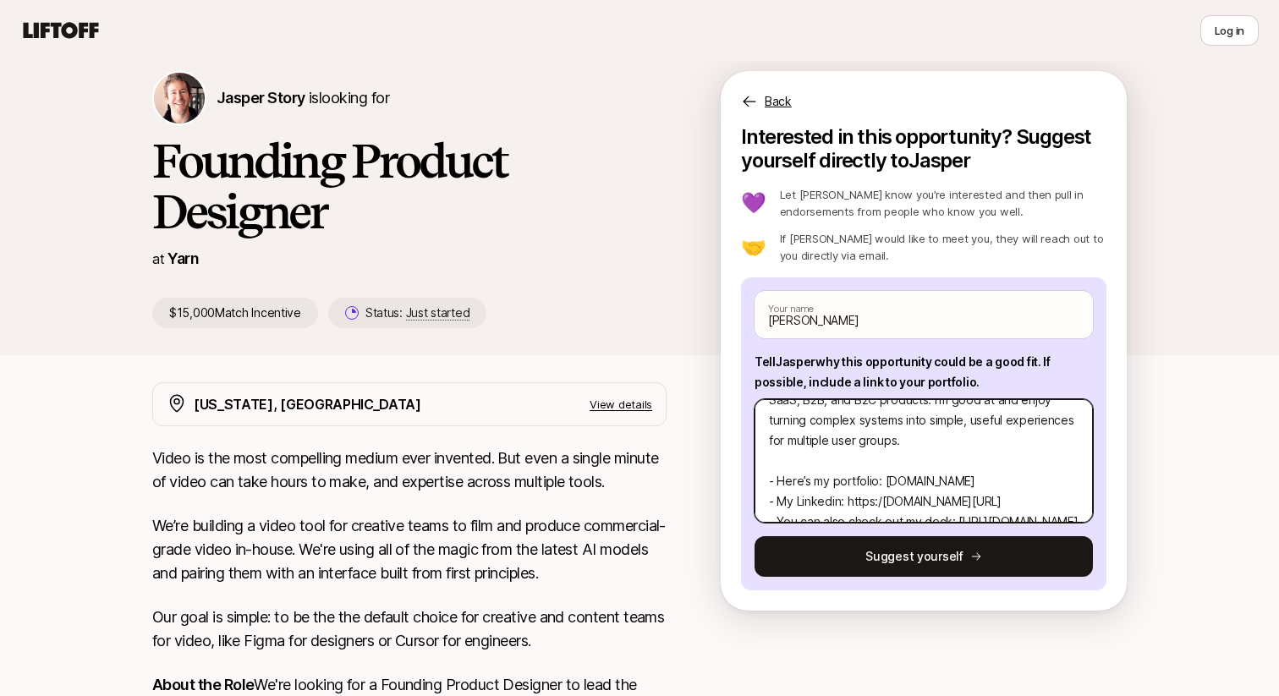
type textarea "I’m Hugo, a product designer in NYC with 3 years of experience in AI SaaS, B2B,…"
type textarea "x"
type textarea "I’m Hugo, a product designer in NYC with 3 years of experience in AI SaaS, B2B,…"
type textarea "x"
type textarea "I’m Hugo, a product designer in NYC with 3 years of experience in AI SaaS, B2B,…"
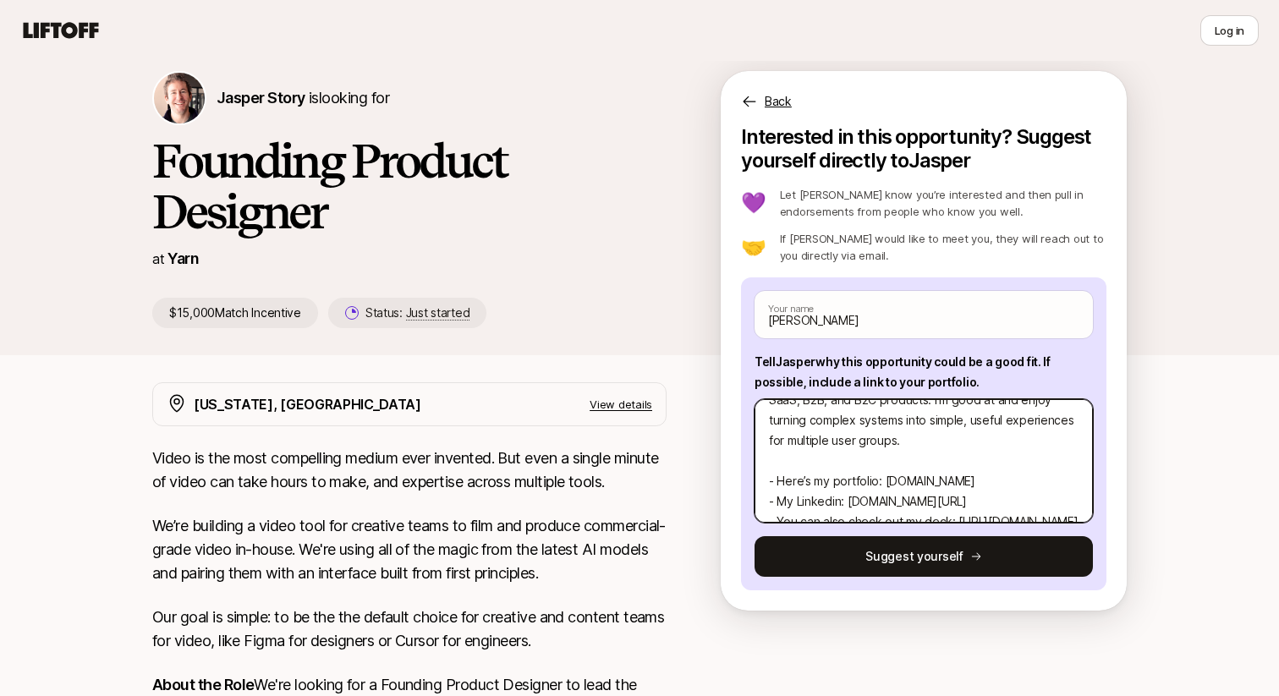
type textarea "x"
type textarea "I’m Hugo, a product designer in NYC with 3 years of experience in AI SaaS, B2B,…"
type textarea "x"
type textarea "I’m Hugo, a product designer in NYC with 3 years of experience in AI SaaS, B2B,…"
type textarea "x"
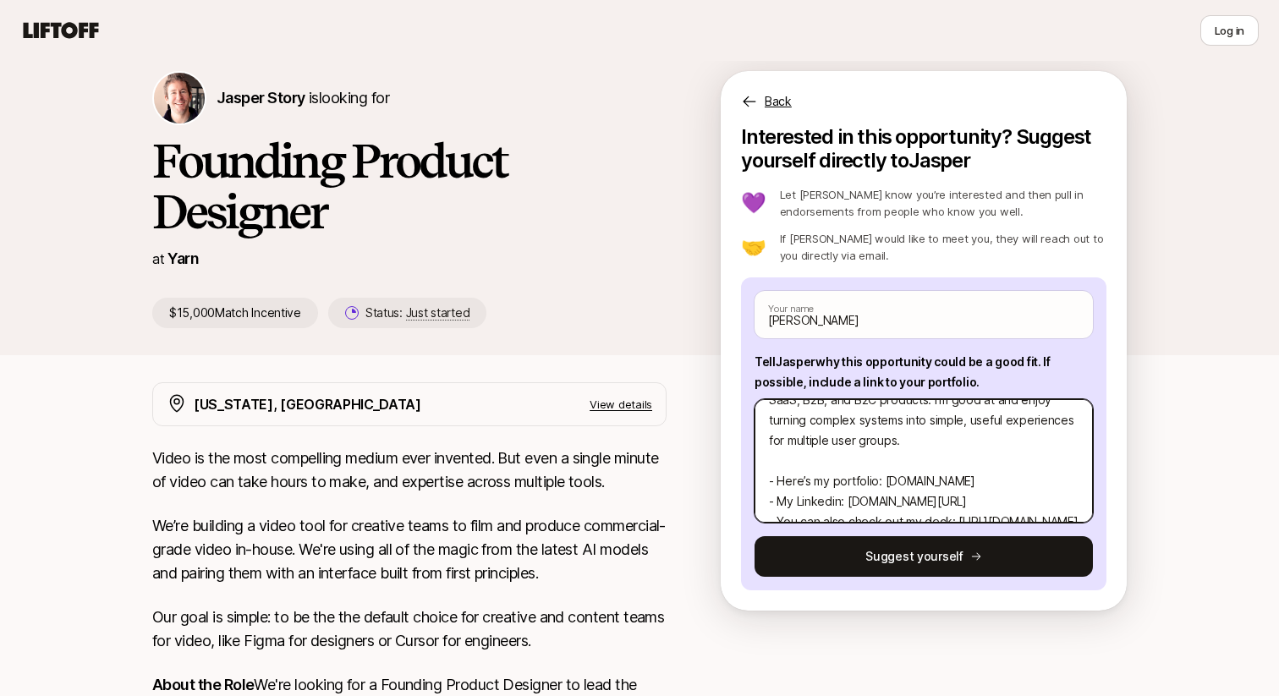
type textarea "I’m Hugo, a product designer in NYC with 3 years of experience in AI SaaS, B2B,…"
type textarea "x"
type textarea "I’m Hugo, a product designer in NYC with 3 years of experience in AI SaaS, B2B,…"
click at [1025, 489] on textarea "I’m Hugo, a product designer in NYC with 3 years of experience in AI SaaS, B2B,…" at bounding box center [924, 461] width 338 height 124
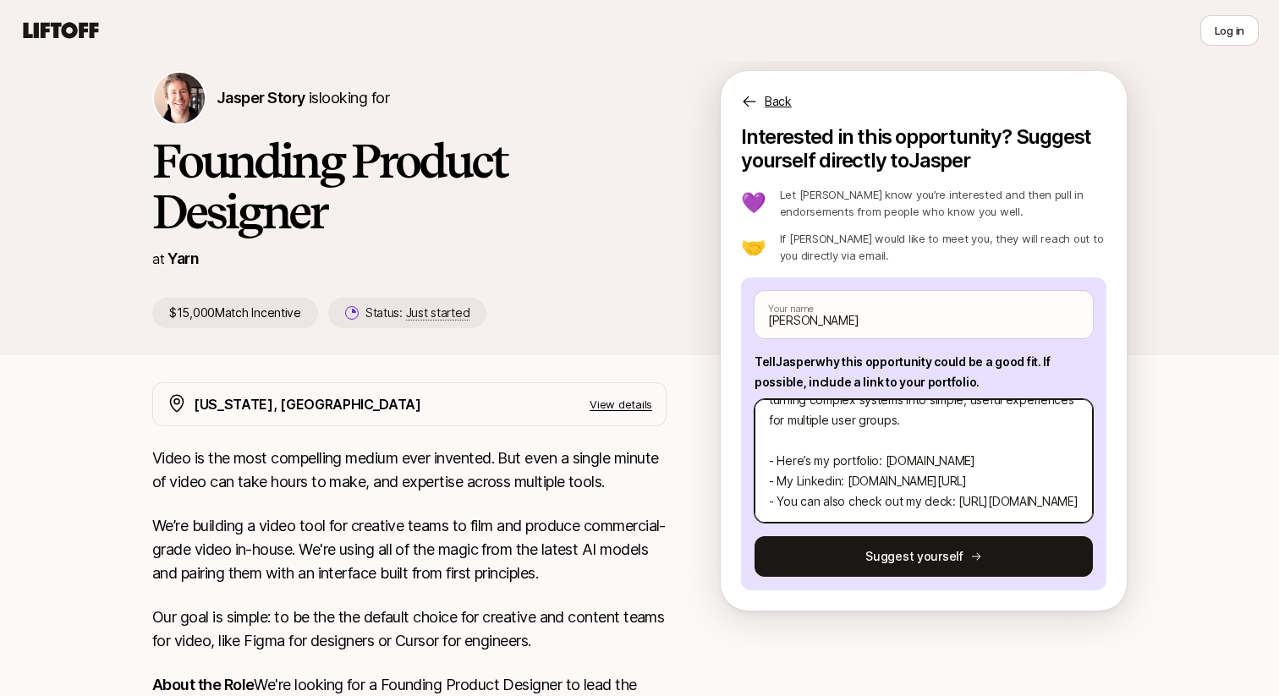
scroll to position [0, 0]
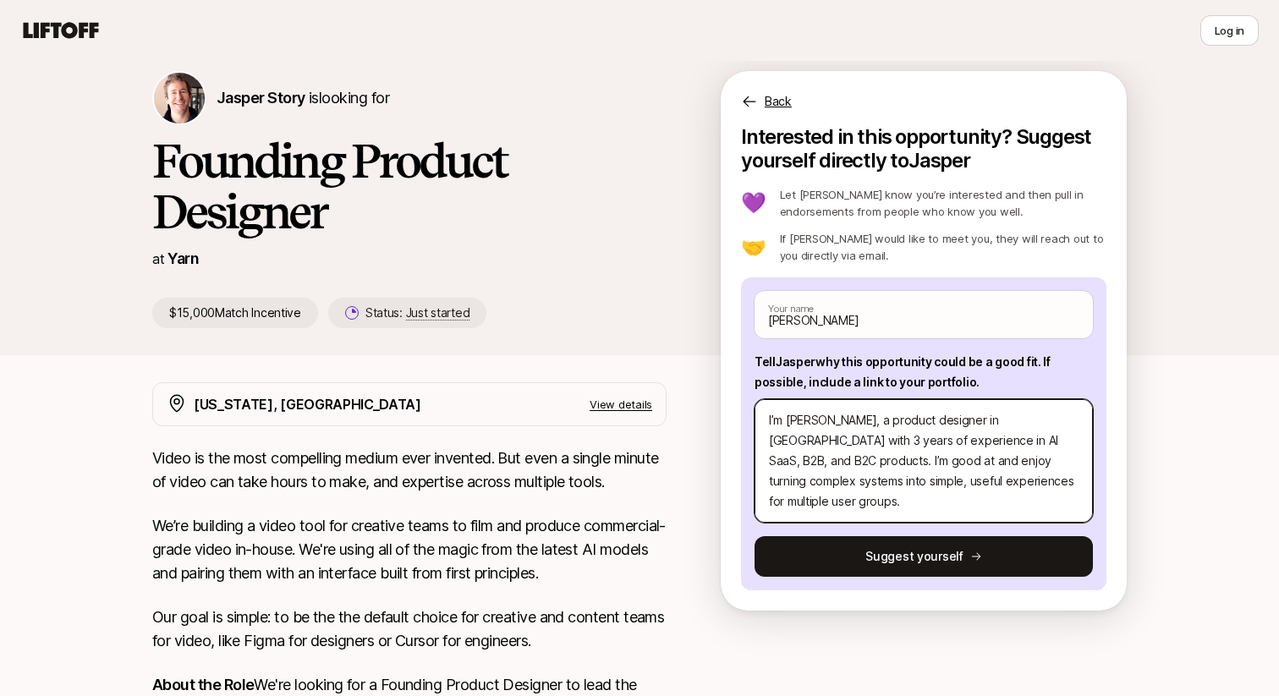
click at [773, 426] on textarea "I’m Hugo, a product designer in NYC with 3 years of experience in AI SaaS, B2B,…" at bounding box center [924, 461] width 338 height 124
type textarea "x"
type textarea "I ’m Hugo, a product designer in NYC with 3 years of experience in AI SaaS, B2B…"
type textarea "x"
type textarea "HI ’m Hugo, a product designer in NYC with 3 years of experience in AI SaaS, B2…"
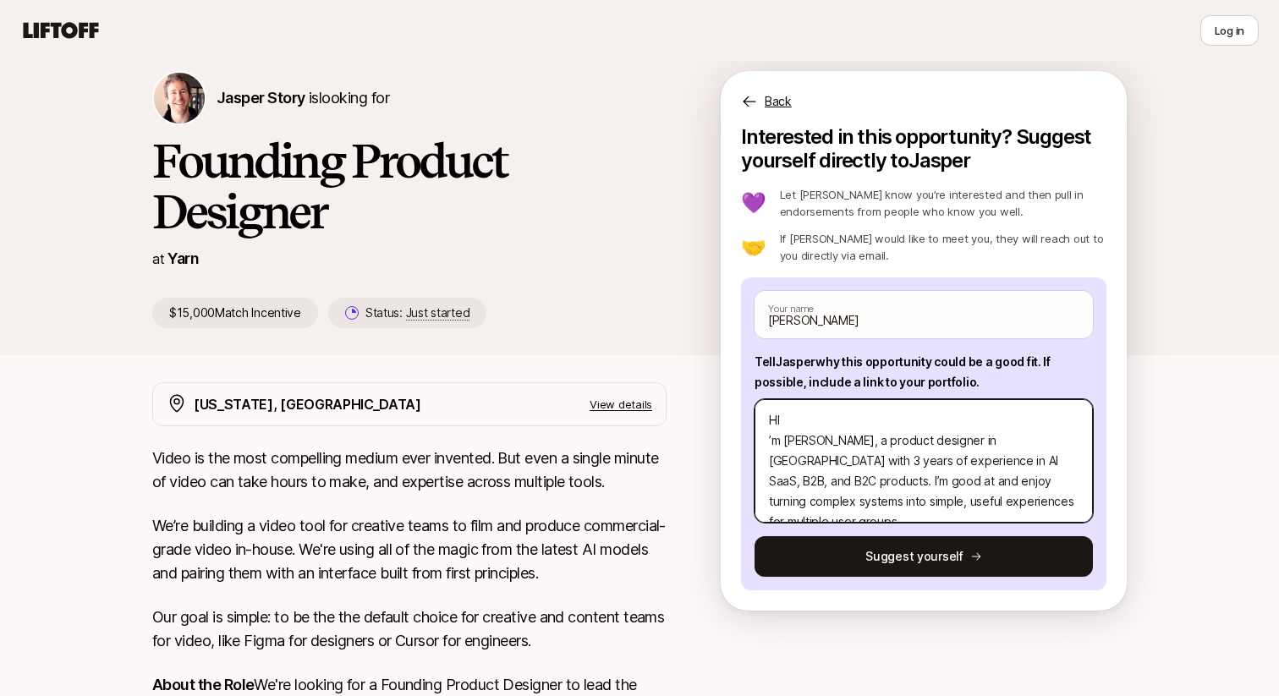
type textarea "x"
type textarea "HiI ’m Hugo, a product designer in NYC with 3 years of experience in AI SaaS, B…"
type textarea "x"
type textarea "Hi I ’m Hugo, a product designer in NYC with 3 years of experience in AI SaaS, …"
type textarea "x"
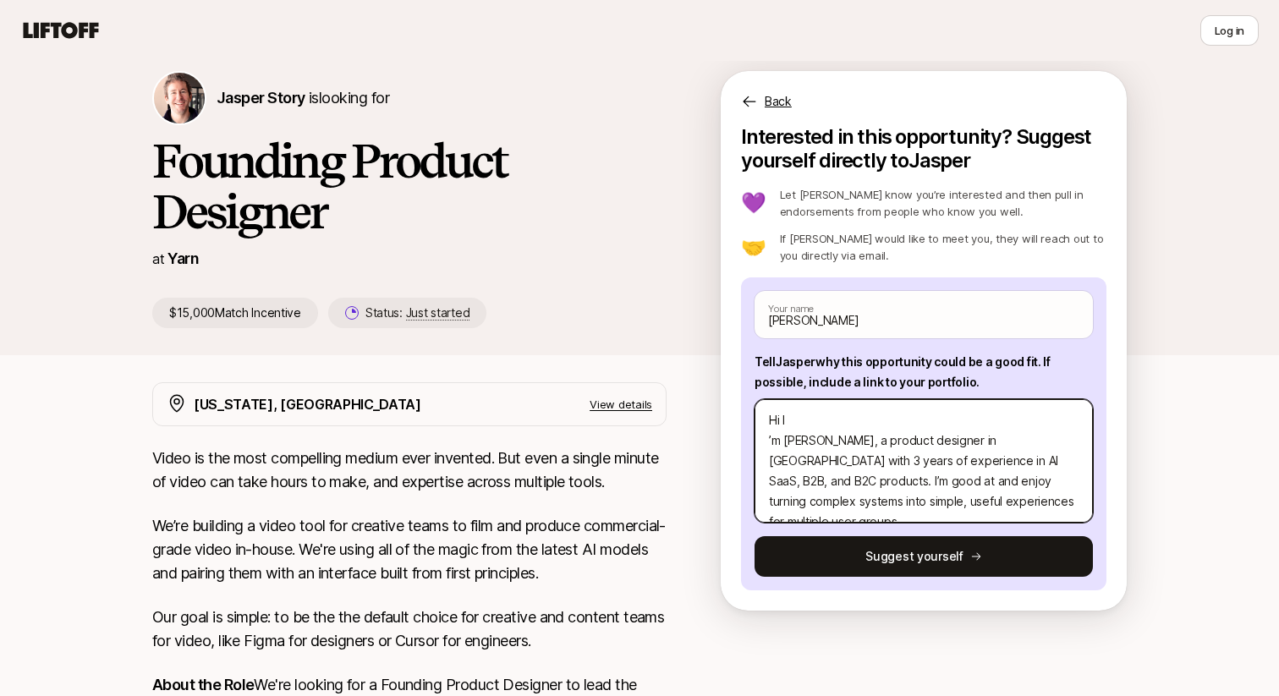
type textarea "HiI ’m Hugo, a product designer in NYC with 3 years of experience in AI SaaS, B…"
type textarea "x"
type textarea "HI ’m Hugo, a product designer in NYC with 3 years of experience in AI SaaS, B2…"
type textarea "x"
type textarea "I ’m Hugo, a product designer in NYC with 3 years of experience in AI SaaS, B2B…"
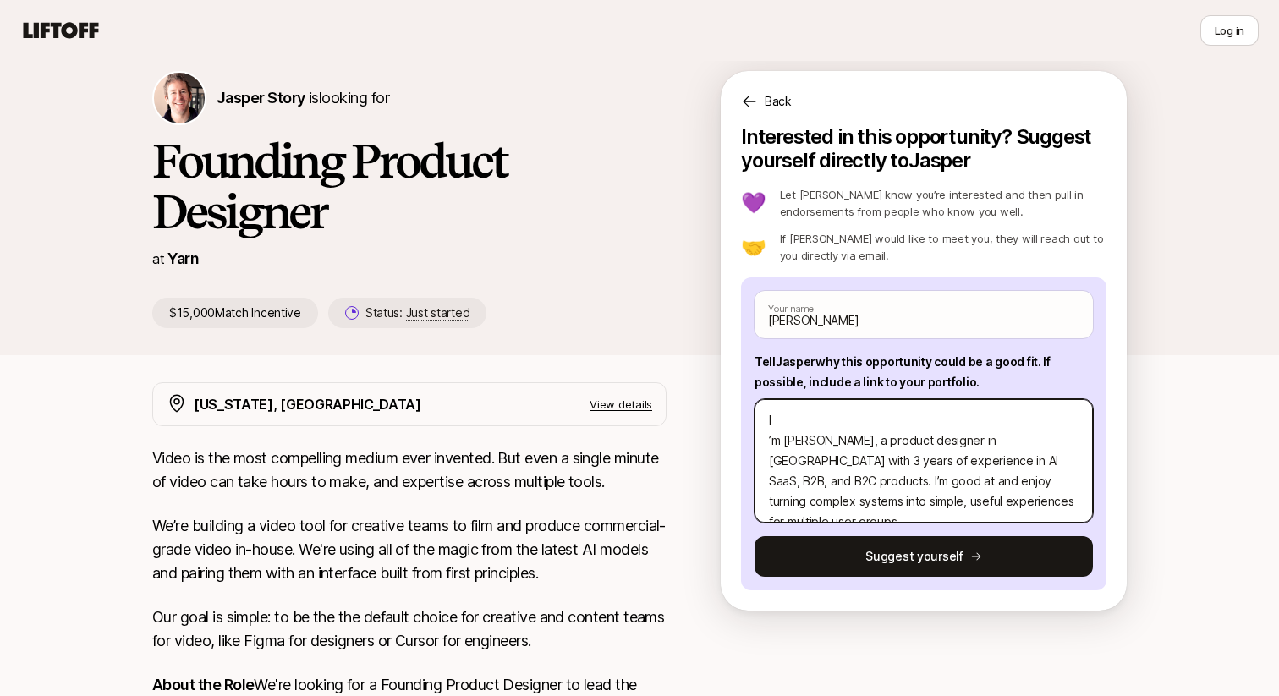
type textarea "x"
type textarea "I’m Hugo, a product designer in NYC with 3 years of experience in AI SaaS, B2B,…"
type textarea "x"
type textarea "I’m Hugo, a product designer in NYC with 3 years of experience in AI SaaS, B2B,…"
type textarea "x"
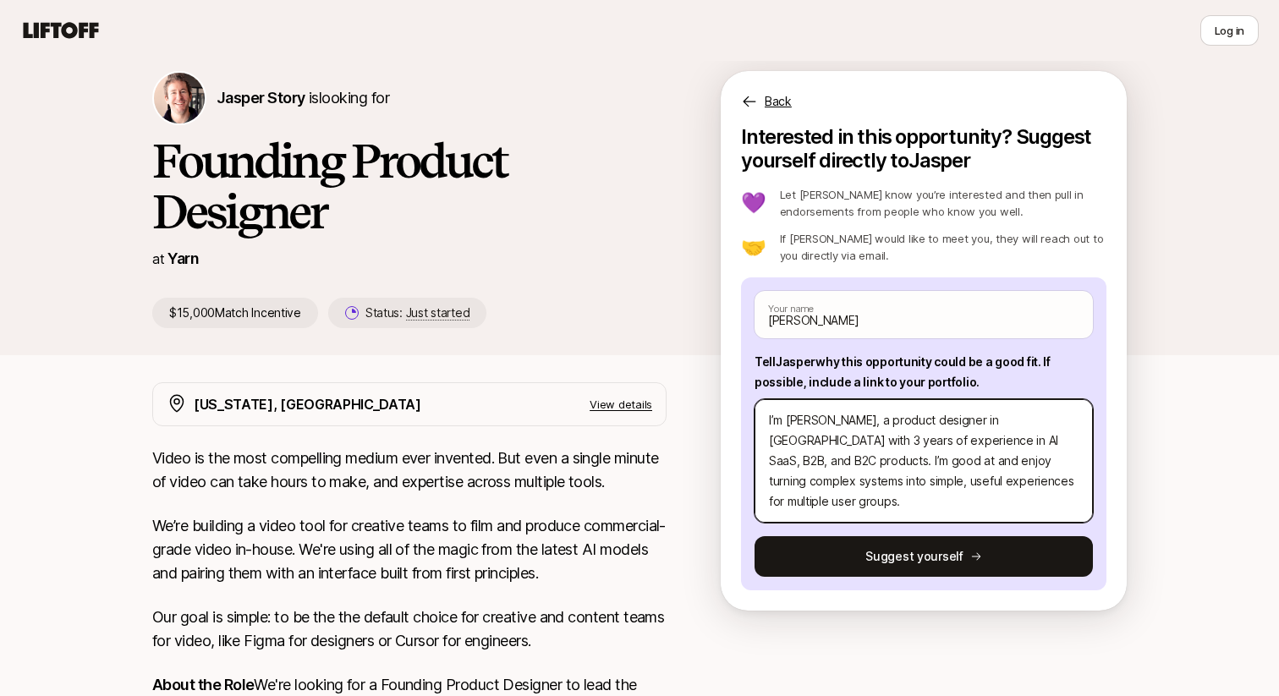
type textarea "H I’m Hugo, a product designer in NYC with 3 years of experience in AI SaaS, B2…"
type textarea "x"
type textarea "Hi I’m Hugo, a product designer in NYC with 3 years of experience in AI SaaS, B…"
type textarea "x"
type textarea "Hi I’m Hugo, a product designer in NYC with 3 years of experience in AI SaaS, B…"
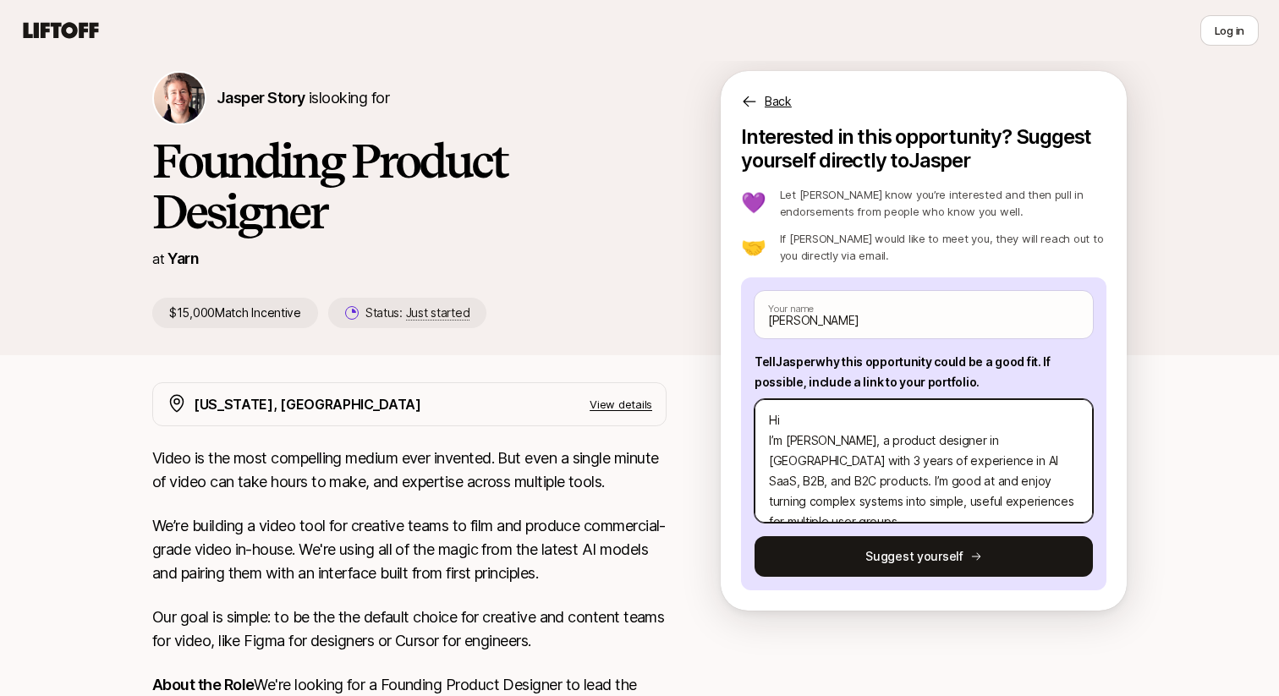
type textarea "x"
type textarea "Hi J I’m Hugo, a product designer in NYC with 3 years of experience in AI SaaS,…"
type textarea "x"
type textarea "Hi Ja I’m Hugo, a product designer in NYC with 3 years of experience in AI SaaS…"
type textarea "x"
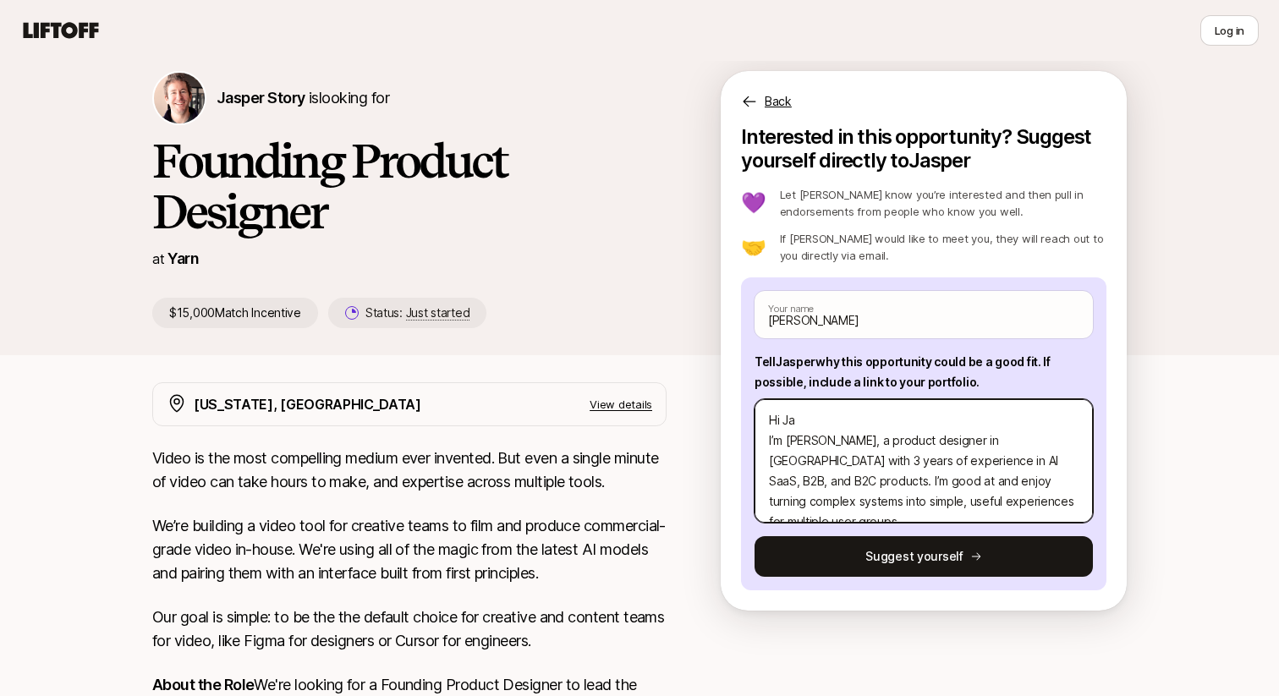
type textarea "Hi Jas I’m Hugo, a product designer in NYC with 3 years of experience in AI Saa…"
type textarea "x"
type textarea "Hi Jasp I’m Hugo, a product designer in NYC with 3 years of experience in AI Sa…"
type textarea "x"
type textarea "Hi Jaspe I’m Hugo, a product designer in NYC with 3 years of experience in AI S…"
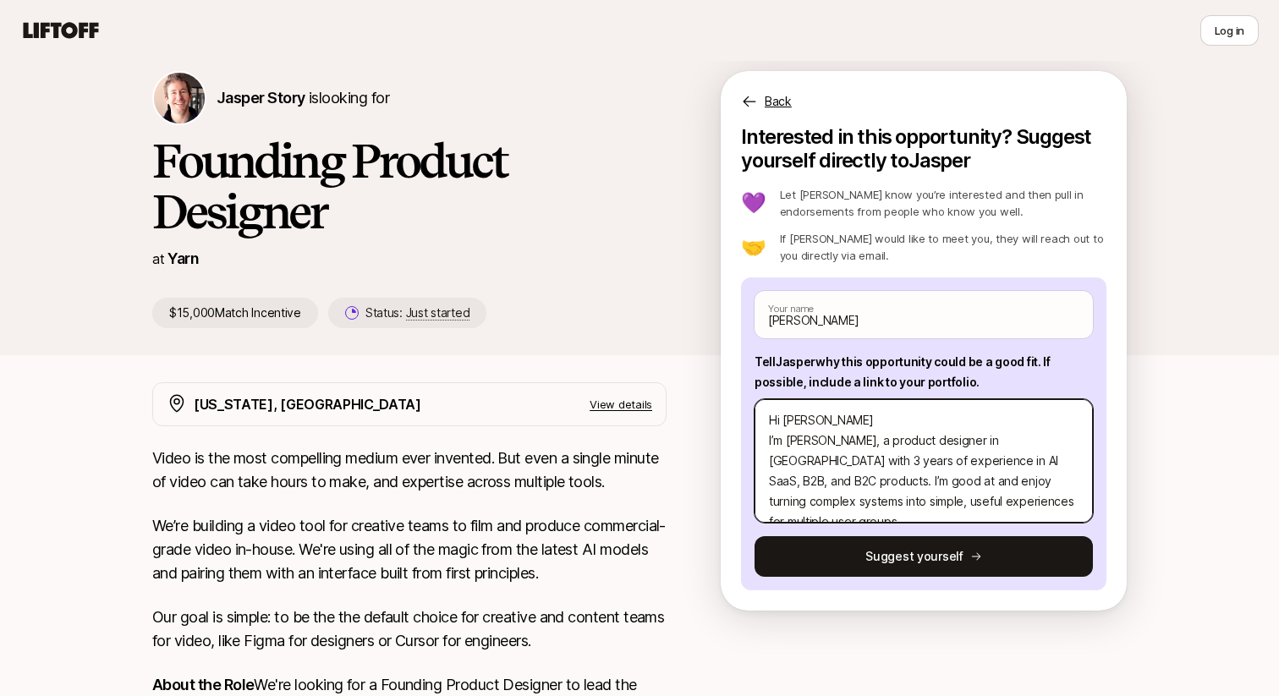
type textarea "x"
type textarea "Hi Jasper I’m Hugo, a product designer in NYC with 3 years of experience in AI …"
type textarea "x"
type textarea "Hi Jasper, I’m Hugo, a product designer in NYC with 3 years of experience in AI…"
type textarea "x"
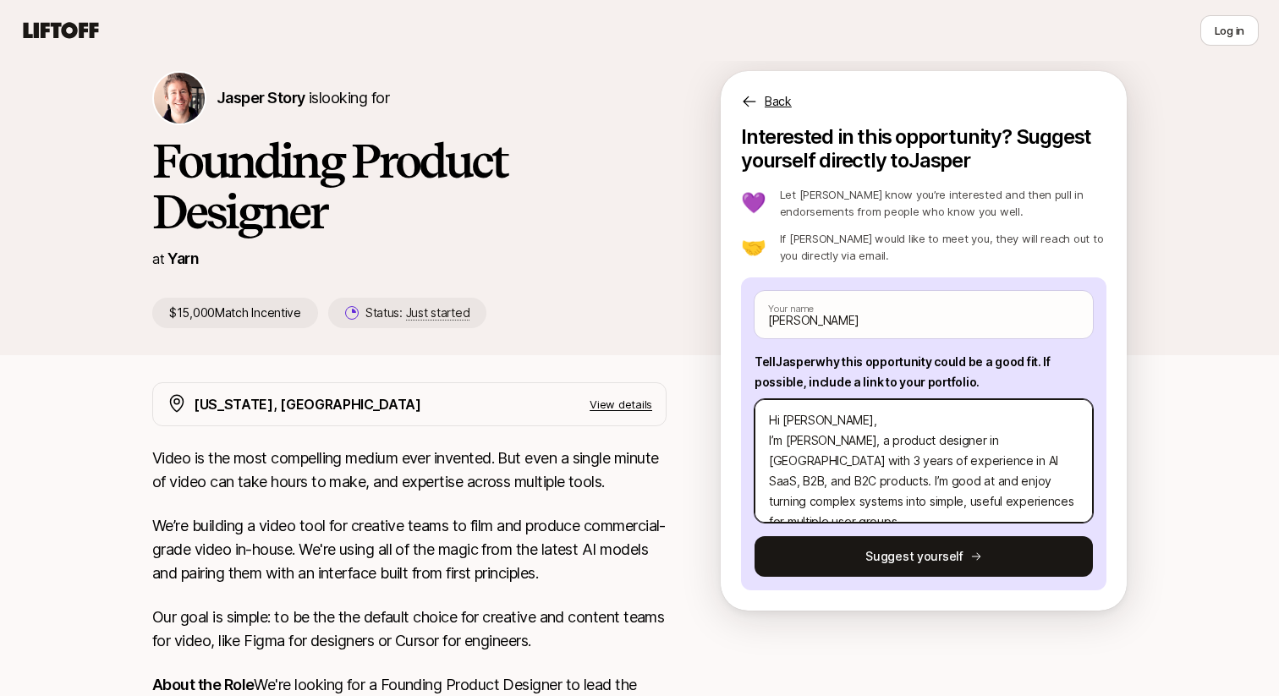
type textarea "Hi Jasper, I’m Hugo, a product designer in NYC with 3 years of experience in AI…"
type textarea "x"
type textarea "Hi Jasper, I’m Hugo, a product designer in NYC with 3 years of experience in AI…"
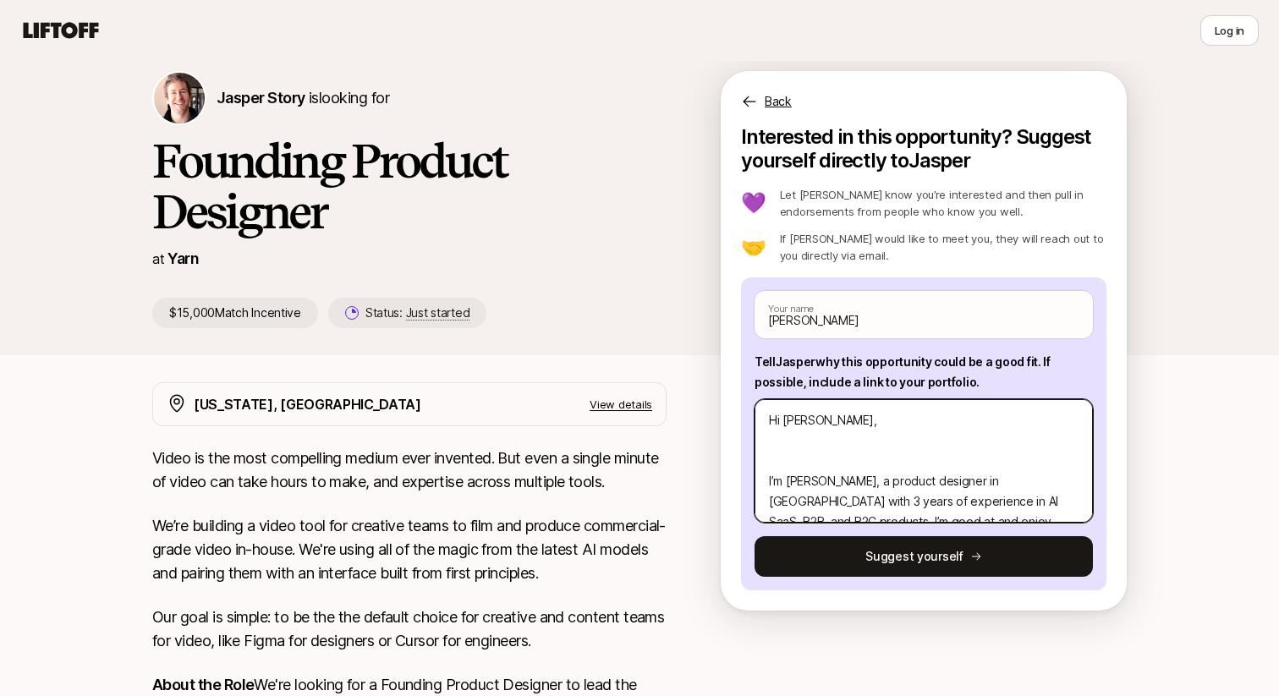
type textarea "x"
type textarea "Hi Jasper, H I’m Hugo, a product designer in NYC with 3 years of experience in …"
type textarea "x"
type textarea "Hi Jasper, Ho I’m Hugo, a product designer in NYC with 3 years of experience in…"
type textarea "x"
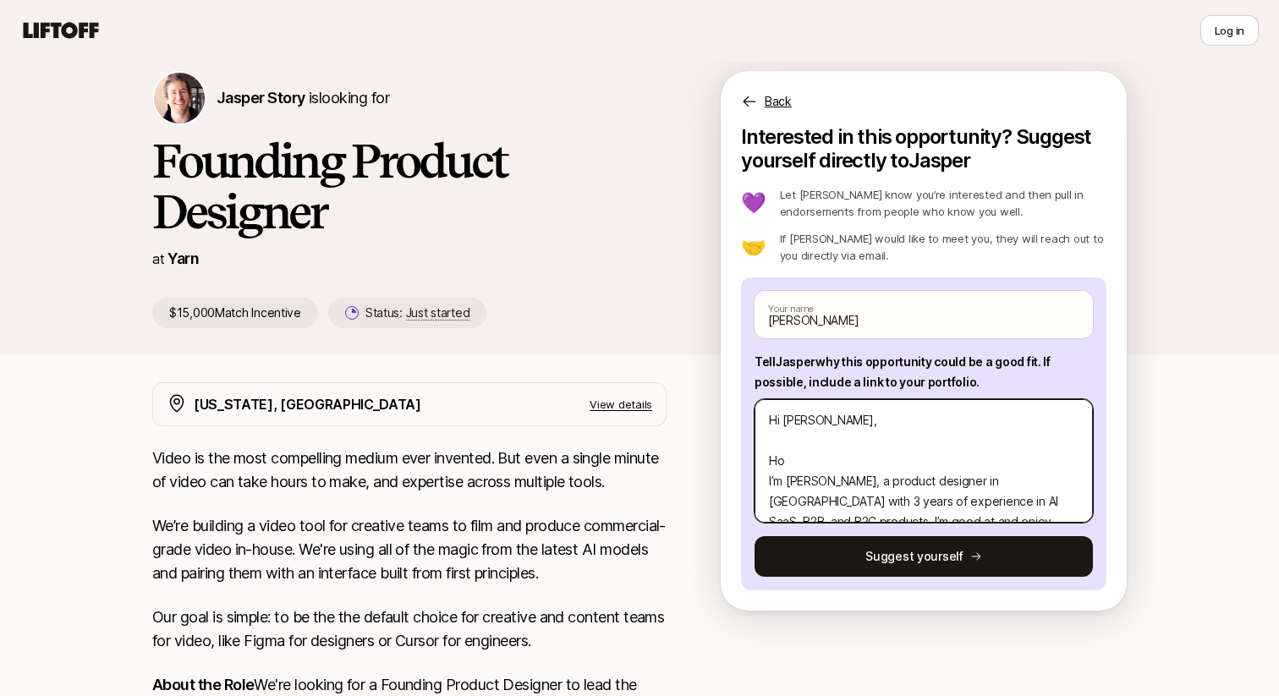
type textarea "Hi Jasper, Hop I’m Hugo, a product designer in NYC with 3 years of experience i…"
type textarea "x"
type textarea "Hi Jasper, Hope I’m Hugo, a product designer in NYC with 3 years of experience …"
type textarea "x"
type textarea "Hi Jasper, Hope I’m Hugo, a product designer in NYC with 3 years of experience …"
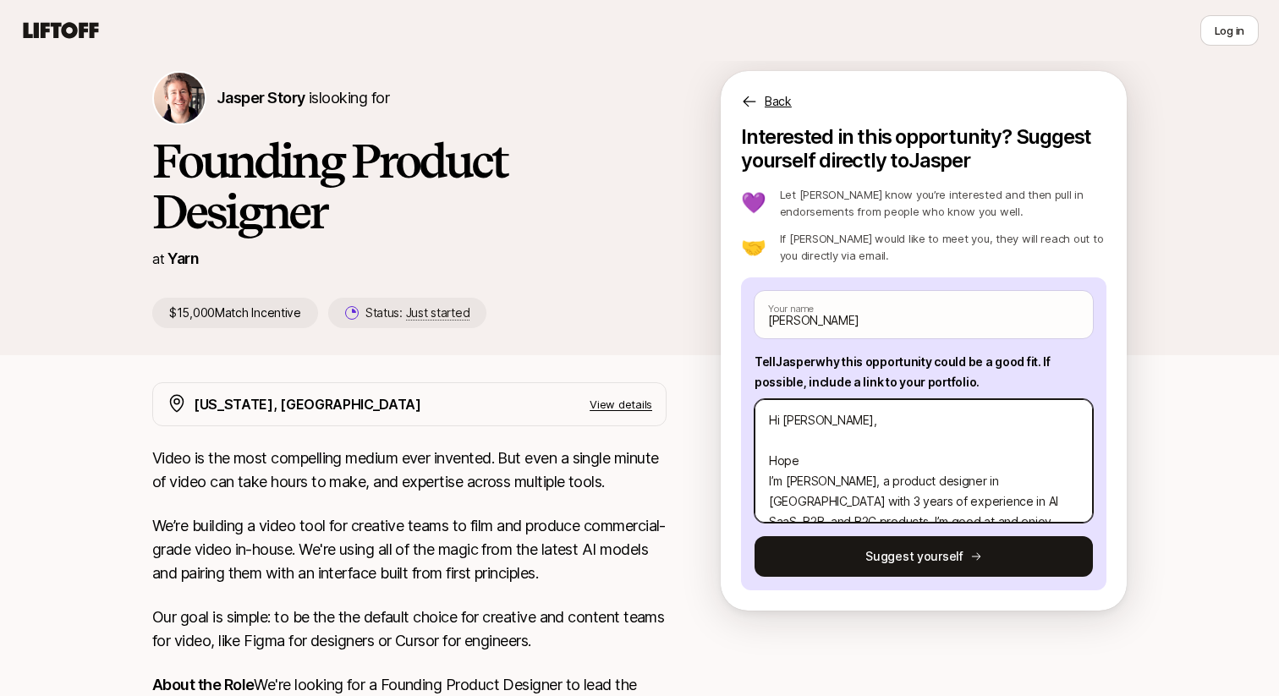
type textarea "x"
type textarea "Hi Jasper, Hope a I’m Hugo, a product designer in NYC with 3 years of experienc…"
type textarea "x"
type textarea "Hi Jasper, Hope al I’m Hugo, a product designer in NYC with 3 years of experien…"
type textarea "x"
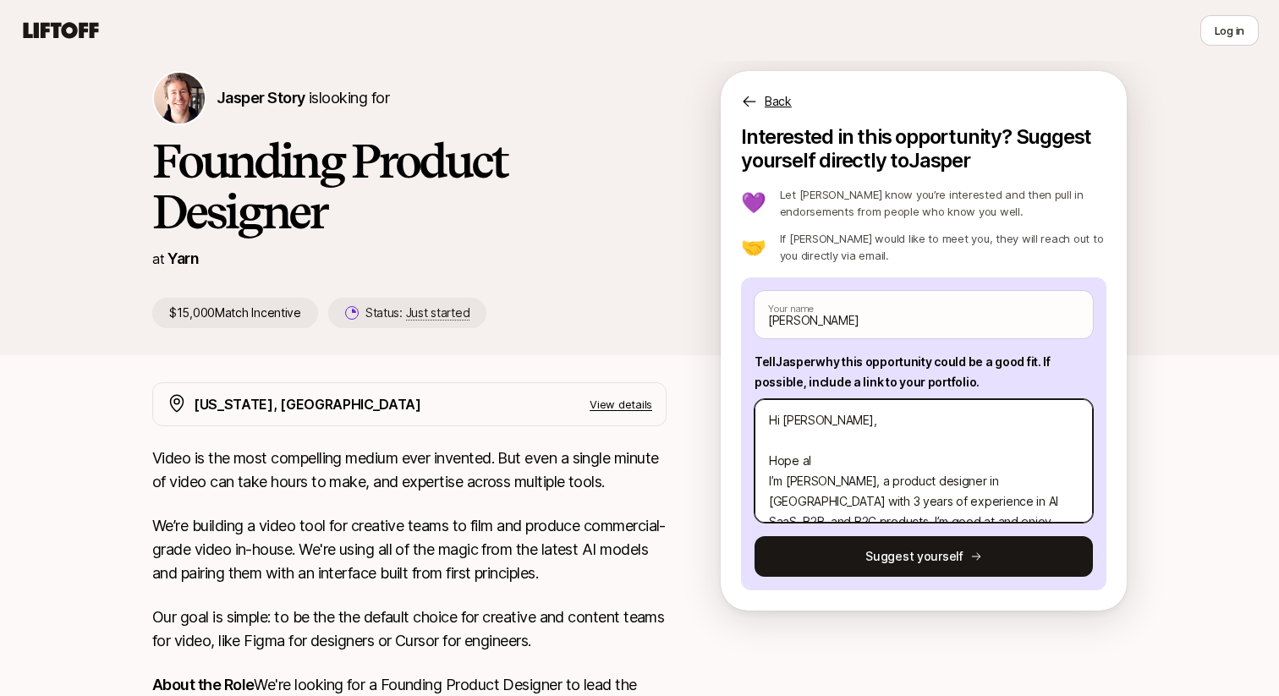
type textarea "Hi Jasper, Hope all I’m Hugo, a product designer in NYC with 3 years of experie…"
type textarea "x"
type textarea "Hi Jasper, Hope all I’m Hugo, a product designer in NYC with 3 years of experie…"
type textarea "x"
type textarea "Hi Jasper, Hope all i I’m Hugo, a product designer in NYC with 3 years of exper…"
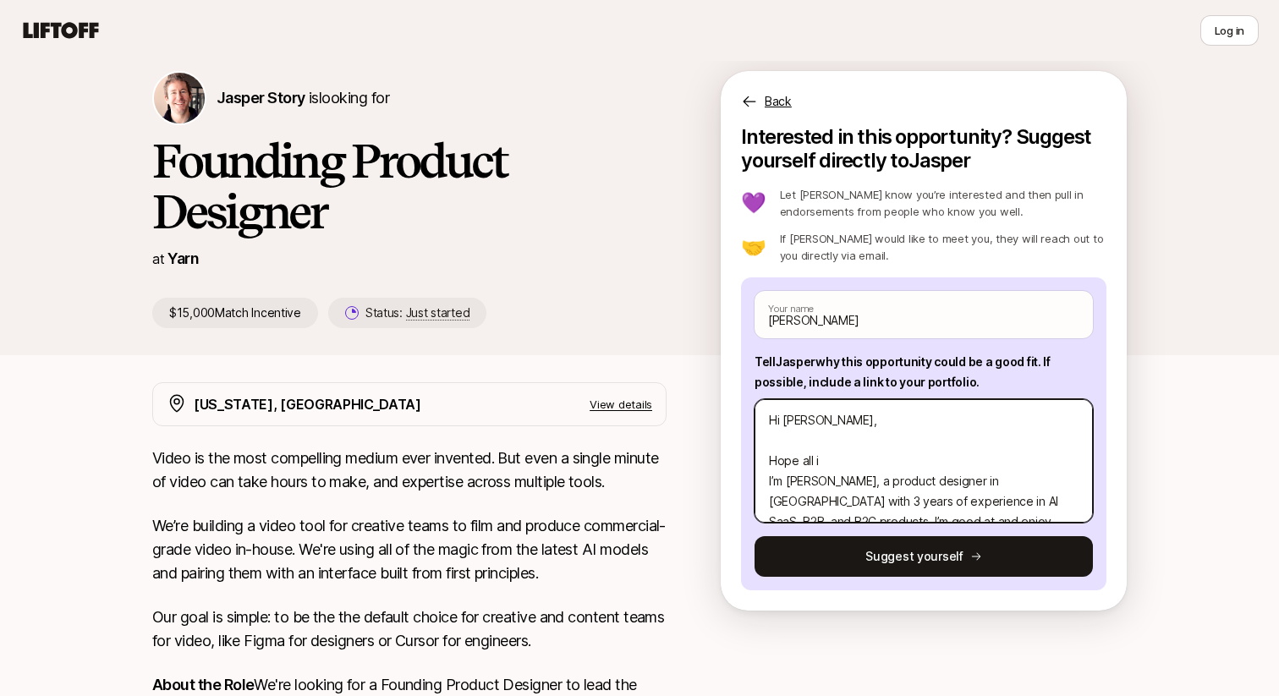
type textarea "x"
type textarea "Hi Jasper, Hope all is I’m Hugo, a product designer in NYC with 3 years of expe…"
type textarea "x"
type textarea "Hi Jasper, Hope all is I’m Hugo, a product designer in NYC with 3 years of expe…"
type textarea "x"
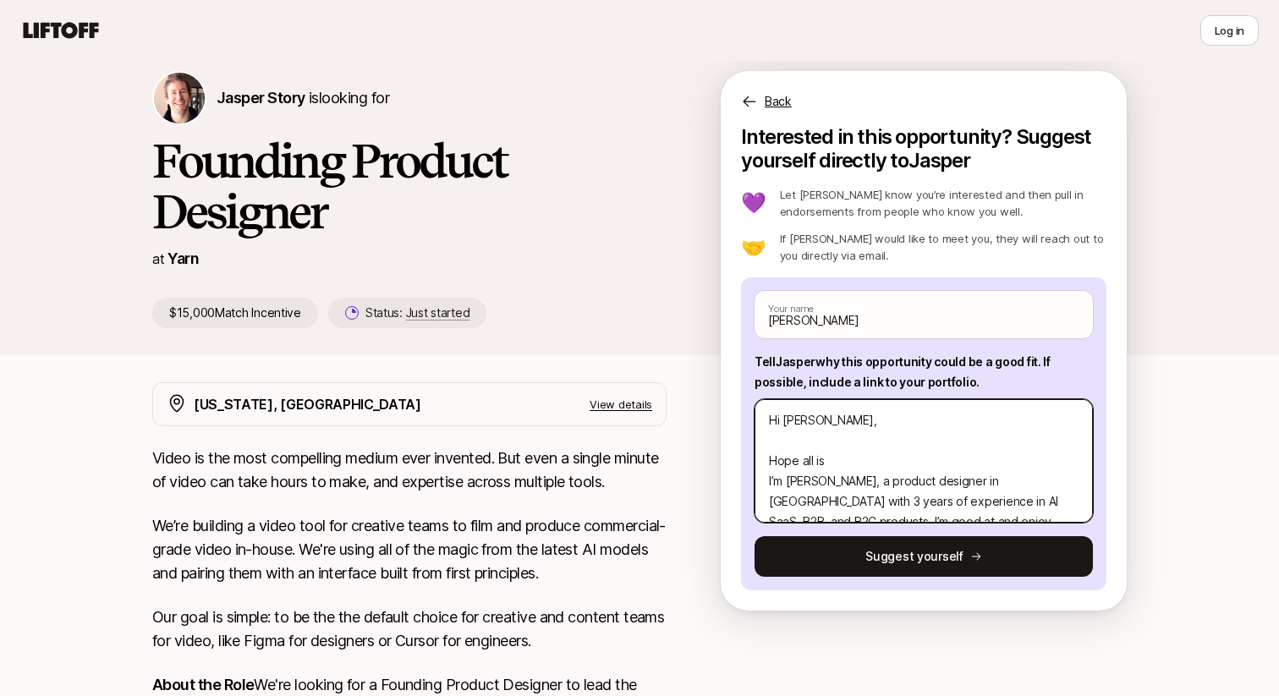
type textarea "Hi Jasper, Hope all is w I’m Hugo, a product designer in NYC with 3 years of ex…"
type textarea "x"
type textarea "Hi Jasper, Hope all is we I’m Hugo, a product designer in NYC with 3 years of e…"
type textarea "x"
type textarea "Hi Jasper, Hope all is wel I’m Hugo, a product designer in NYC with 3 years of …"
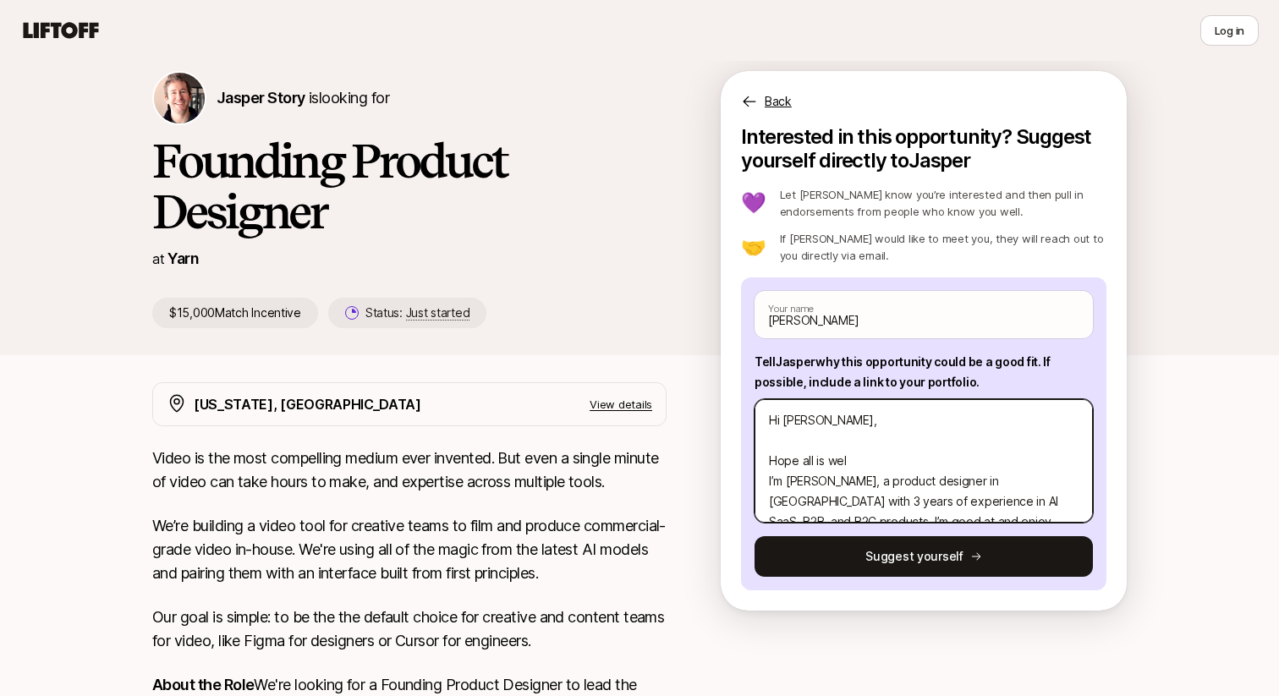
type textarea "x"
type textarea "Hi Jasper, Hope all is well I’m Hugo, a product designer in NYC with 3 years of…"
type textarea "x"
type textarea "Hi Jasper, Hope all is well! I’m Hugo, a product designer in NYC with 3 years o…"
type textarea "x"
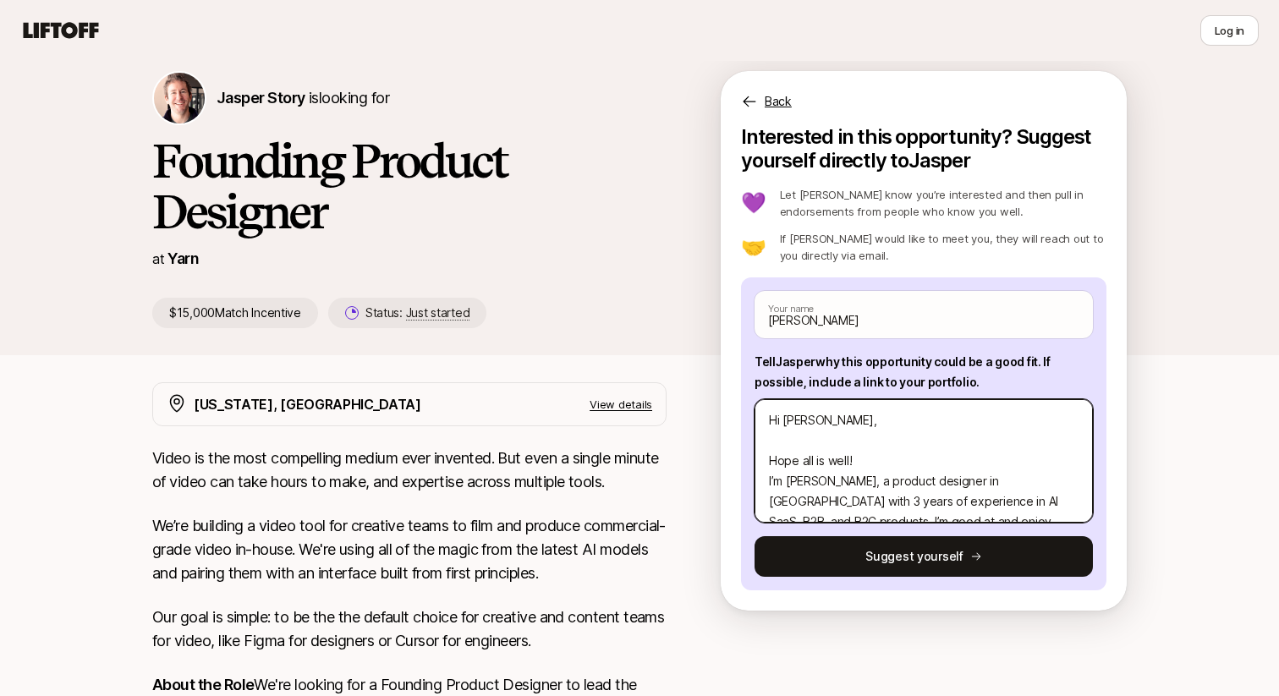
type textarea "Hi Jasper, Hope all is well! I’m Hugo, a product designer in NYC with 3 years o…"
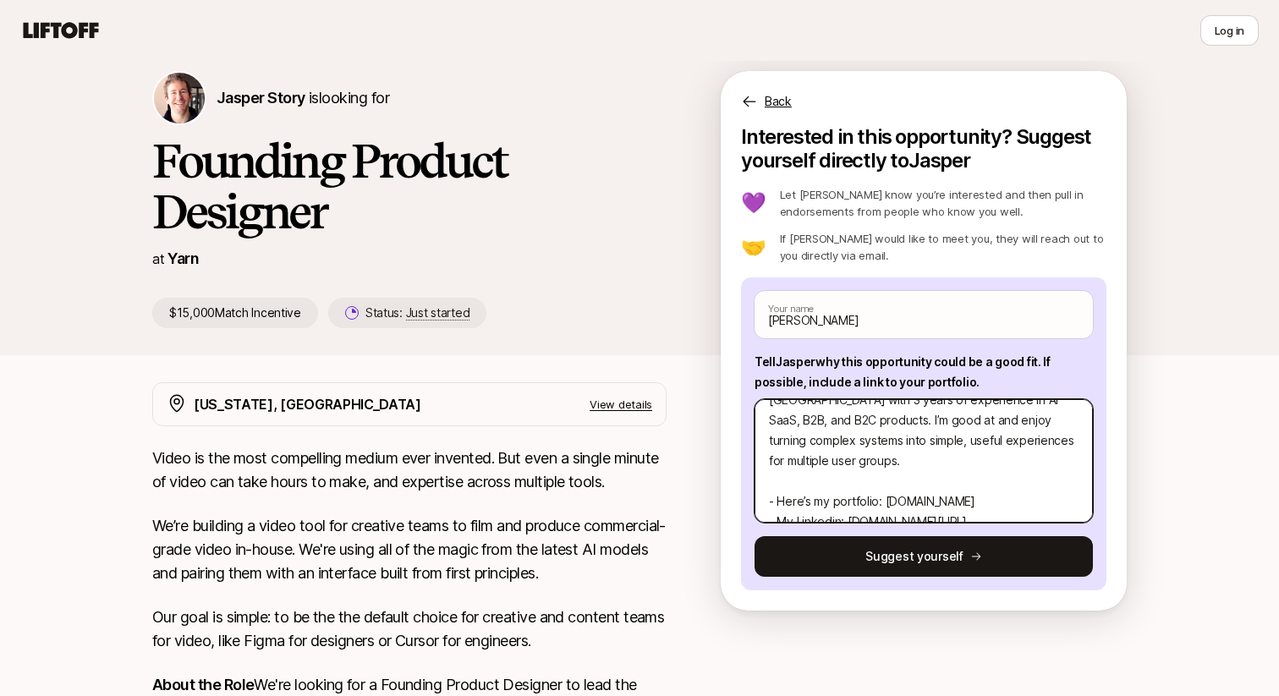
scroll to position [162, 0]
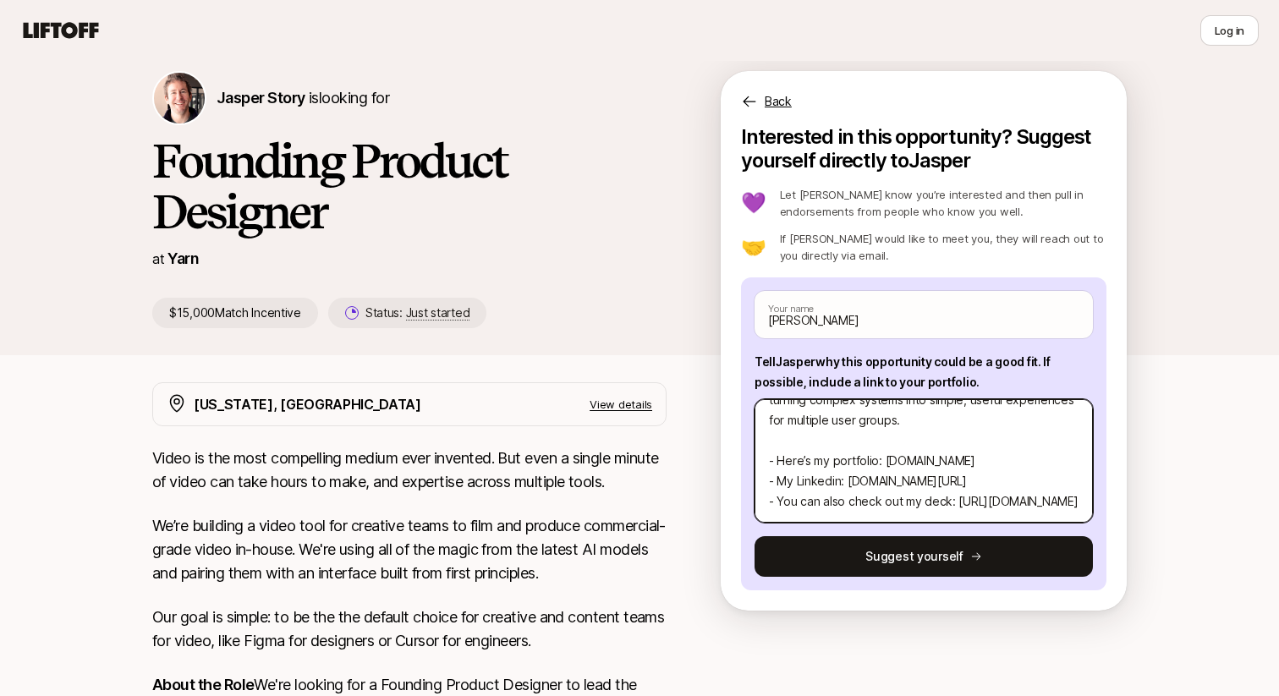
click at [966, 498] on textarea "Hi Jasper, Hope all is well! I’m Hugo, a product designer in NYC with 3 years o…" at bounding box center [924, 461] width 338 height 124
type textarea "x"
type textarea "Hi Jasper, Hope all is well! I’m Hugo, a product designer in NYC with 3 years o…"
type textarea "x"
type textarea "Hi Jasper, Hope all is well! I’m Hugo, a product designer in NYC with 3 years o…"
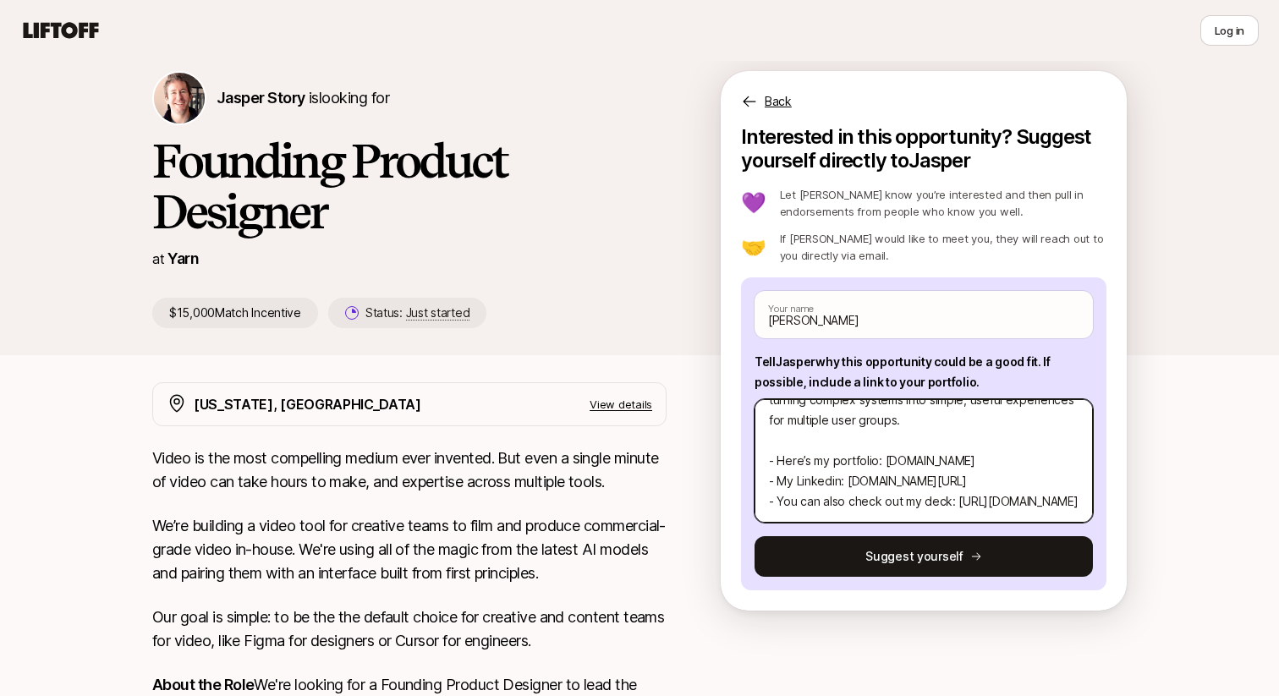
scroll to position [203, 0]
type textarea "x"
type textarea "Hi Jasper, Hope all is well! I’m Hugo, a product designer in NYC with 3 years o…"
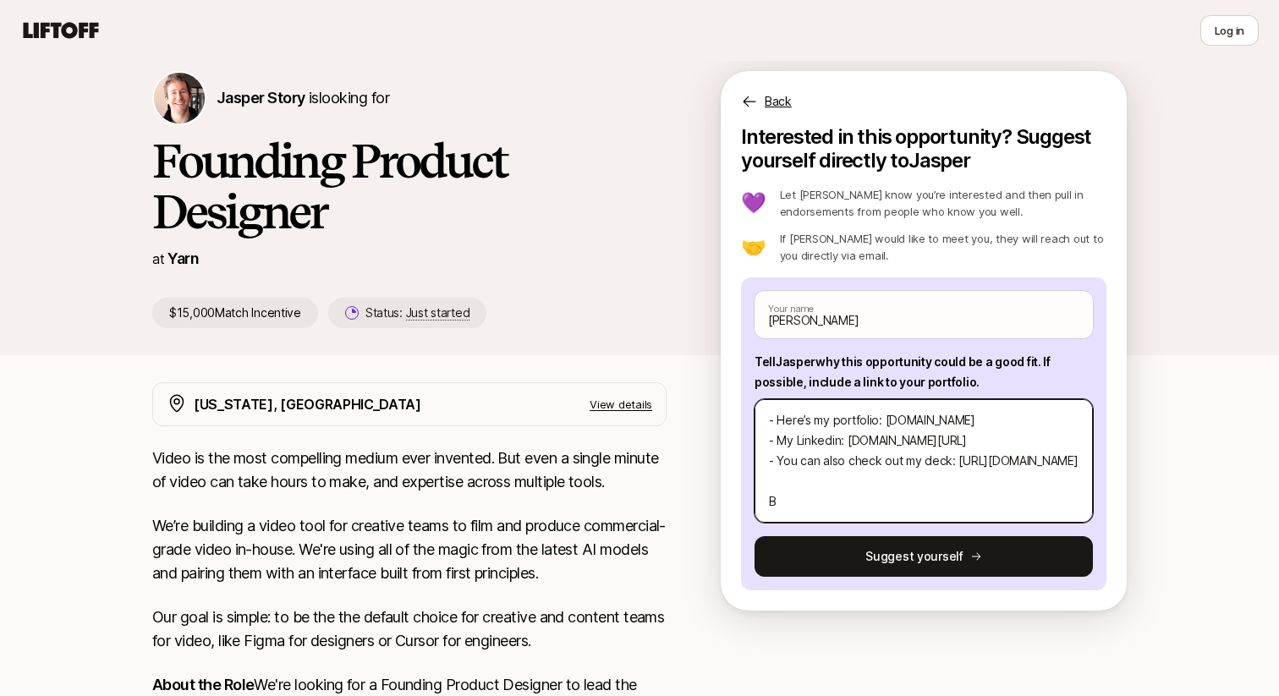
type textarea "x"
type textarea "Hi Jasper, Hope all is well! I’m Hugo, a product designer in NYC with 3 years o…"
type textarea "x"
type textarea "Hi Jasper, Hope all is well! I’m Hugo, a product designer in NYC with 3 years o…"
type textarea "x"
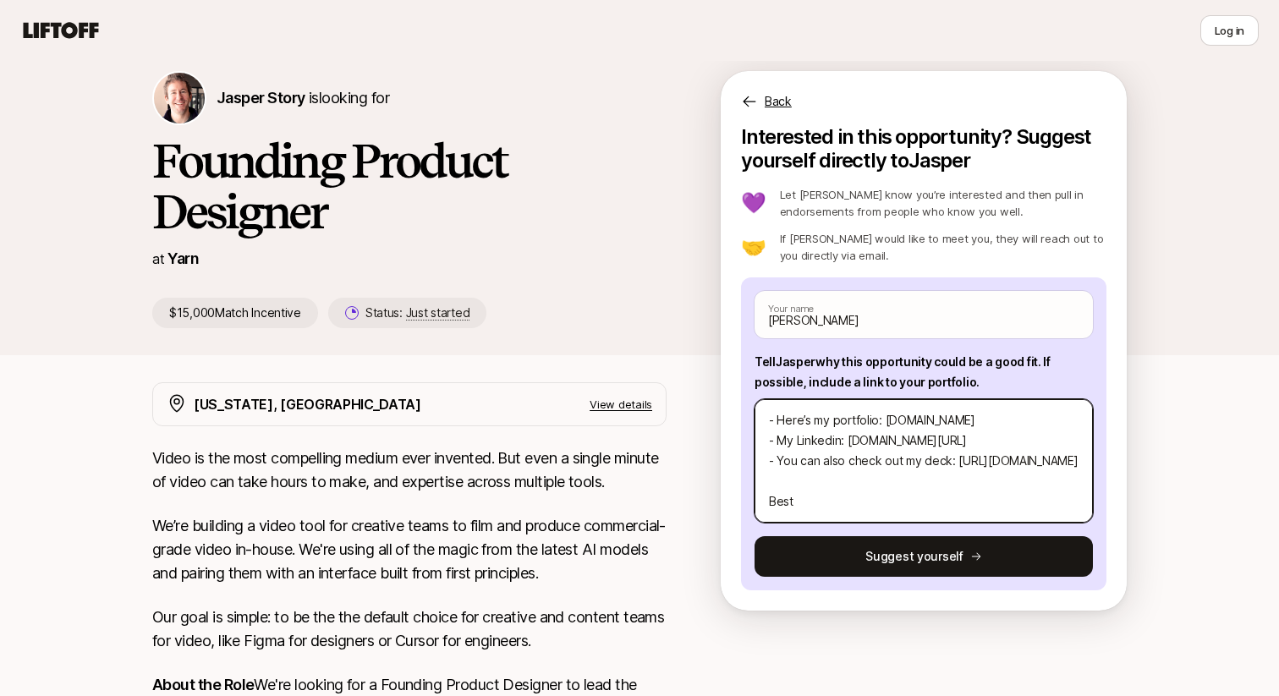
type textarea "Hi Jasper, Hope all is well! I’m Hugo, a product designer in NYC with 3 years o…"
type textarea "x"
type textarea "Hi Jasper, Hope all is well! I’m Hugo, a product designer in NYC with 3 years o…"
type textarea "x"
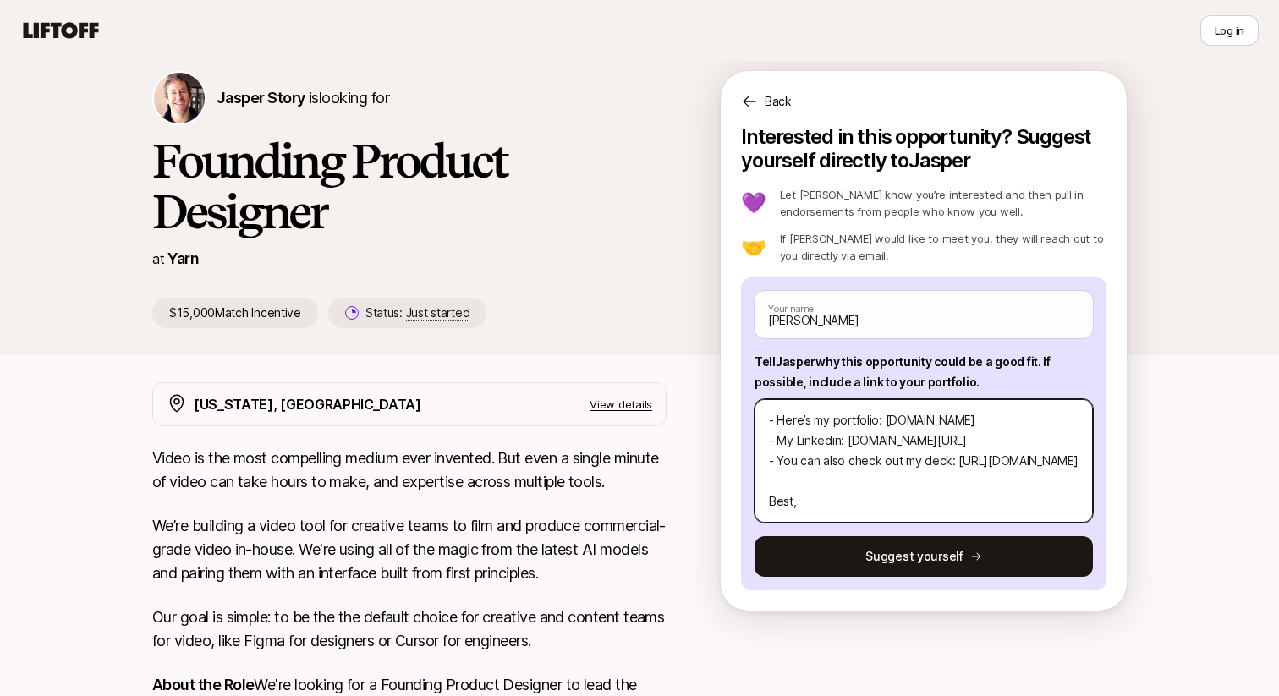
type textarea "Hi Jasper, Hope all is well! I’m Hugo, a product designer in NYC with 3 years o…"
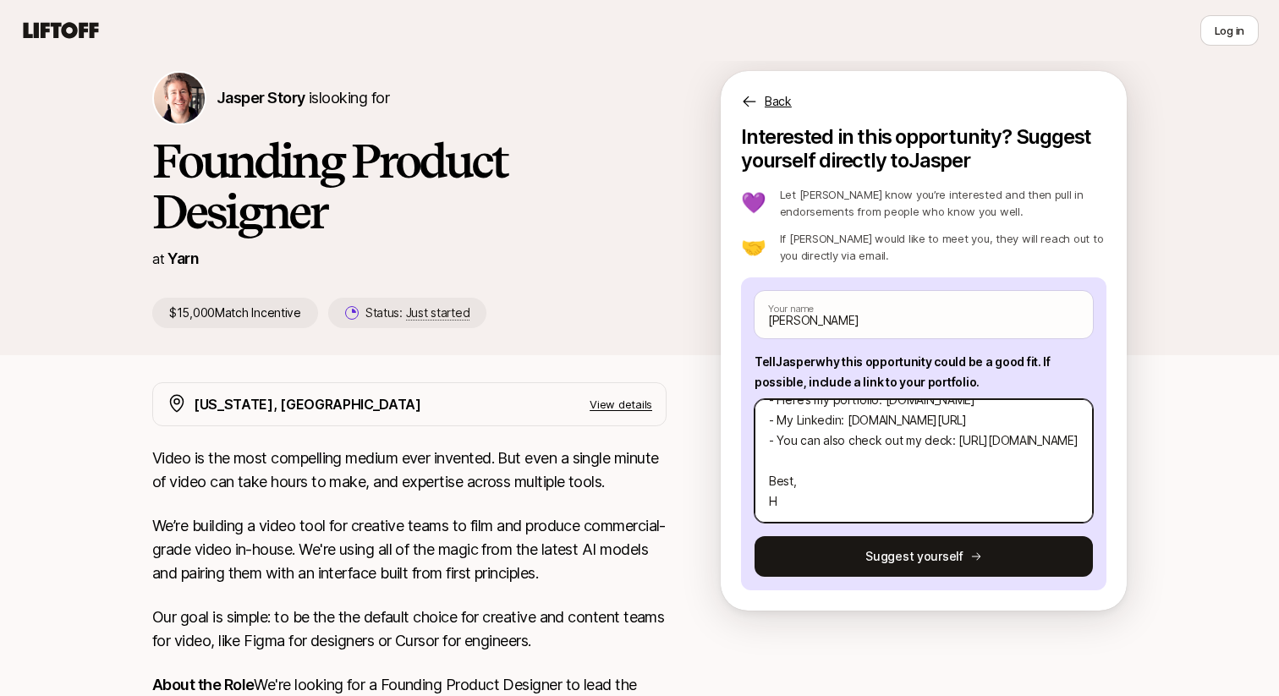
type textarea "x"
type textarea "Hi Jasper, Hope all is well! I’m Hugo, a product designer in NYC with 3 years o…"
type textarea "x"
type textarea "Hi Jasper, Hope all is well! I’m Hugo, a product designer in NYC with 3 years o…"
type textarea "x"
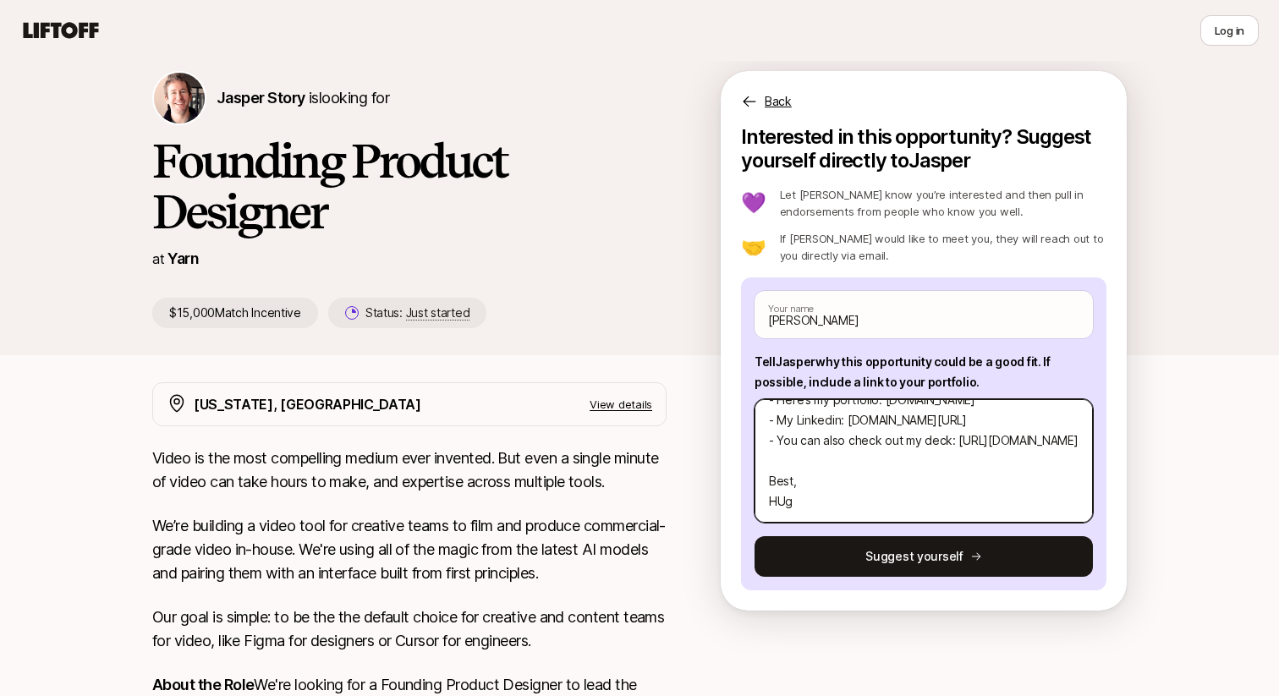
type textarea "Hi Jasper, Hope all is well! I’m Hugo, a product designer in NYC with 3 years o…"
type textarea "x"
type textarea "Hi Jasper, Hope all is well! I’m Hugo, a product designer in NYC with 3 years o…"
type textarea "x"
type textarea "Hi Jasper, Hope all is well! I’m Hugo, a product designer in NYC with 3 years o…"
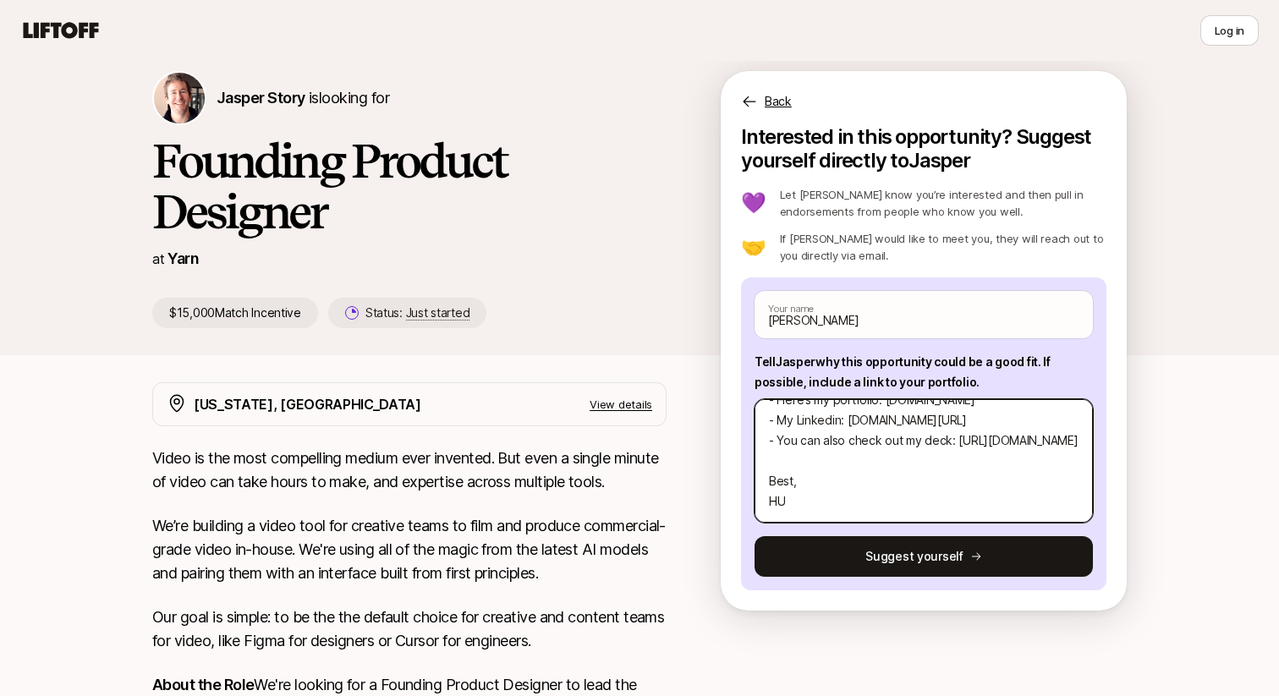
type textarea "x"
type textarea "Hi Jasper, Hope all is well! I’m Hugo, a product designer in NYC with 3 years o…"
type textarea "x"
type textarea "Hi Jasper, Hope all is well! I’m Hugo, a product designer in NYC with 3 years o…"
type textarea "x"
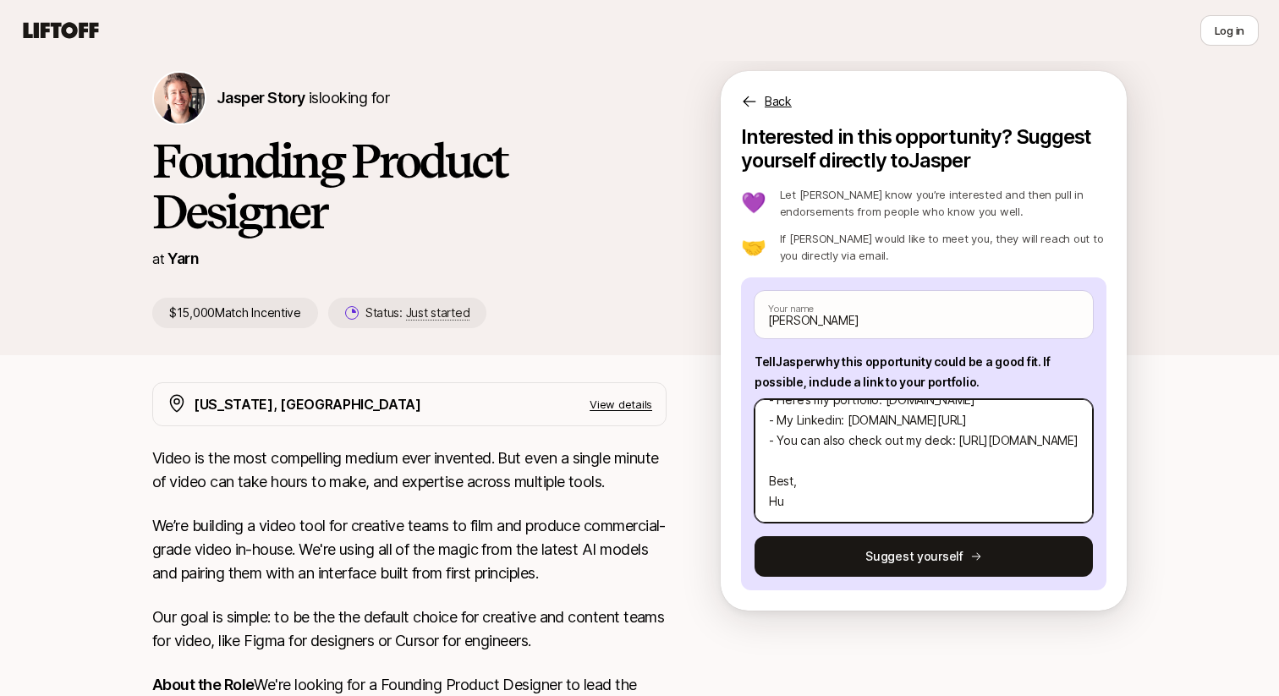
type textarea "Hi Jasper, Hope all is well! I’m Hugo, a product designer in NYC with 3 years o…"
type textarea "x"
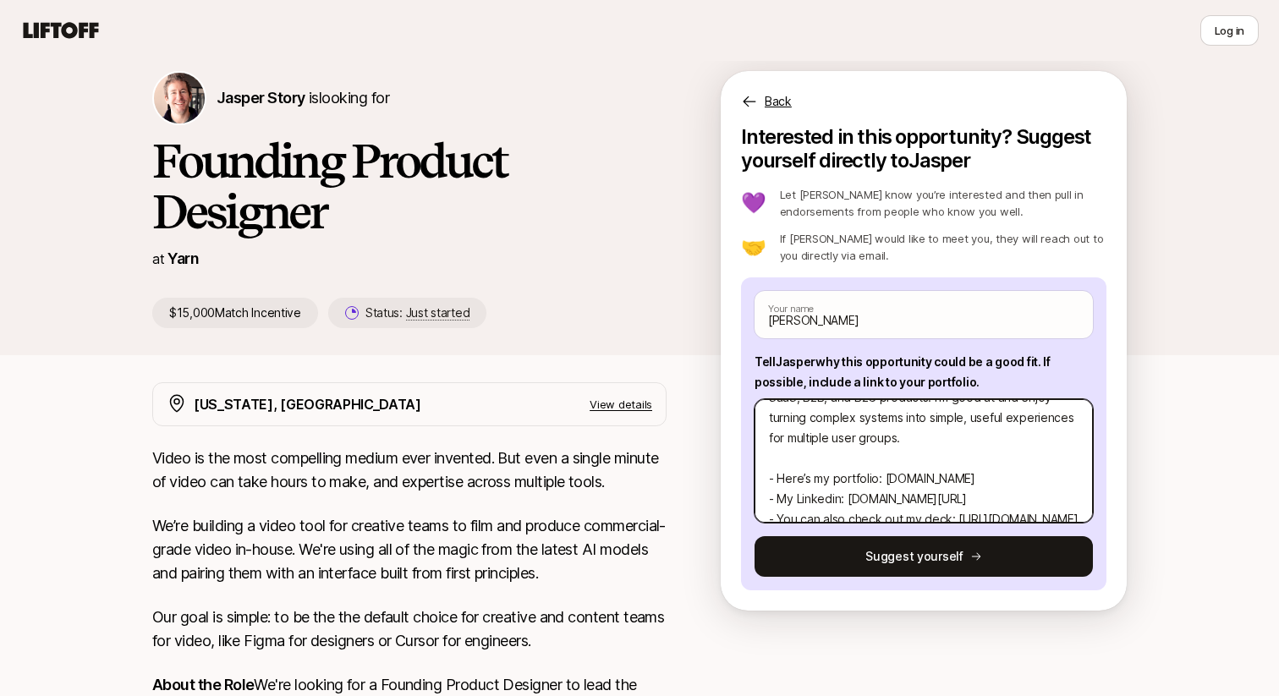
scroll to position [0, 0]
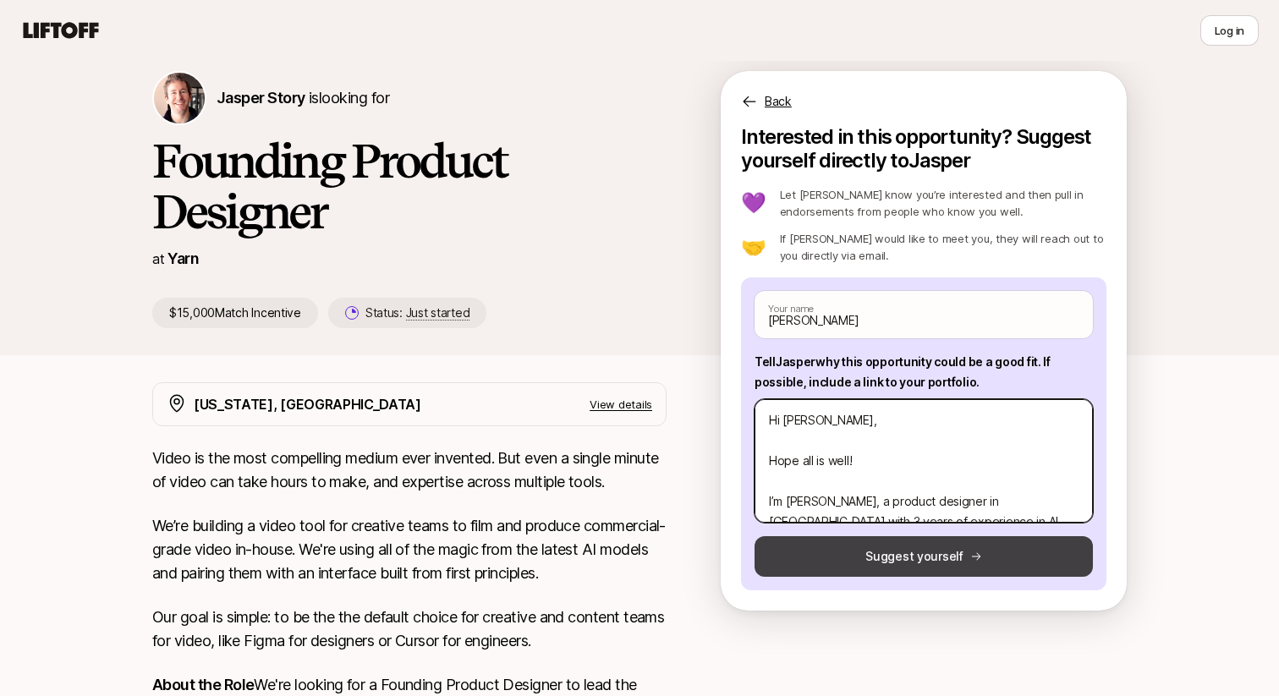
type textarea "Hi Jasper, Hope all is well! I’m Hugo, a product designer in NYC with 3 years o…"
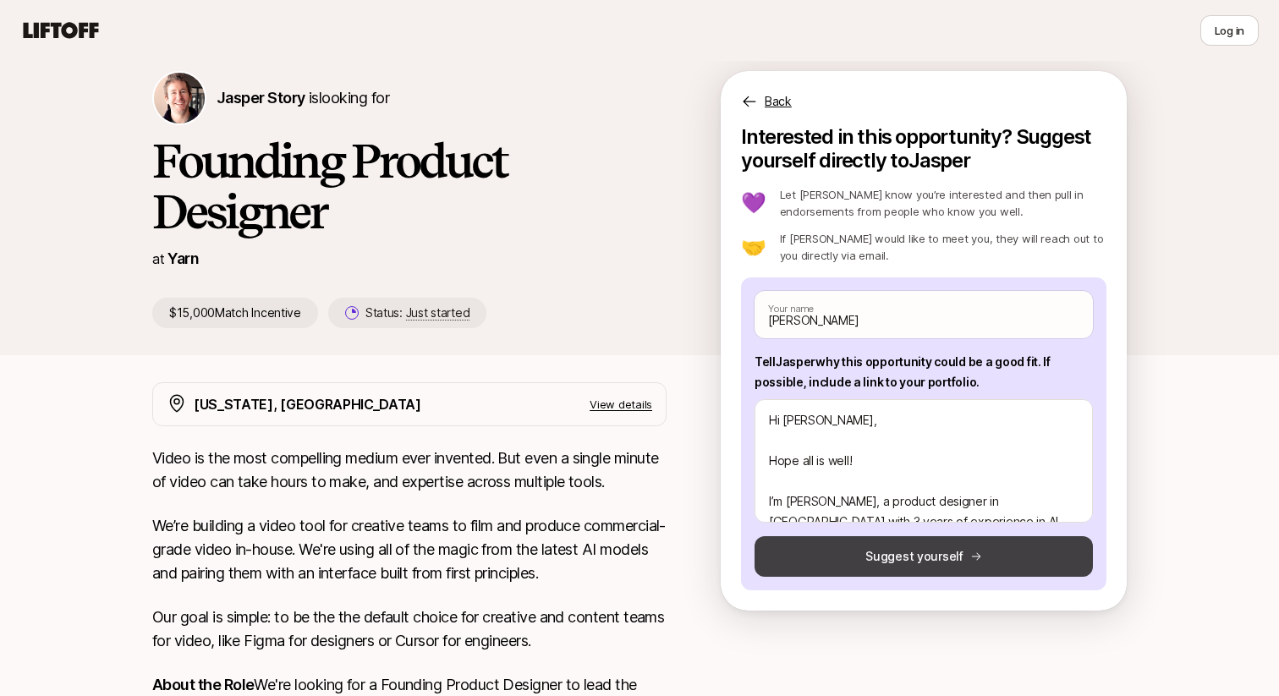
click at [899, 558] on button "Suggest yourself" at bounding box center [924, 556] width 338 height 41
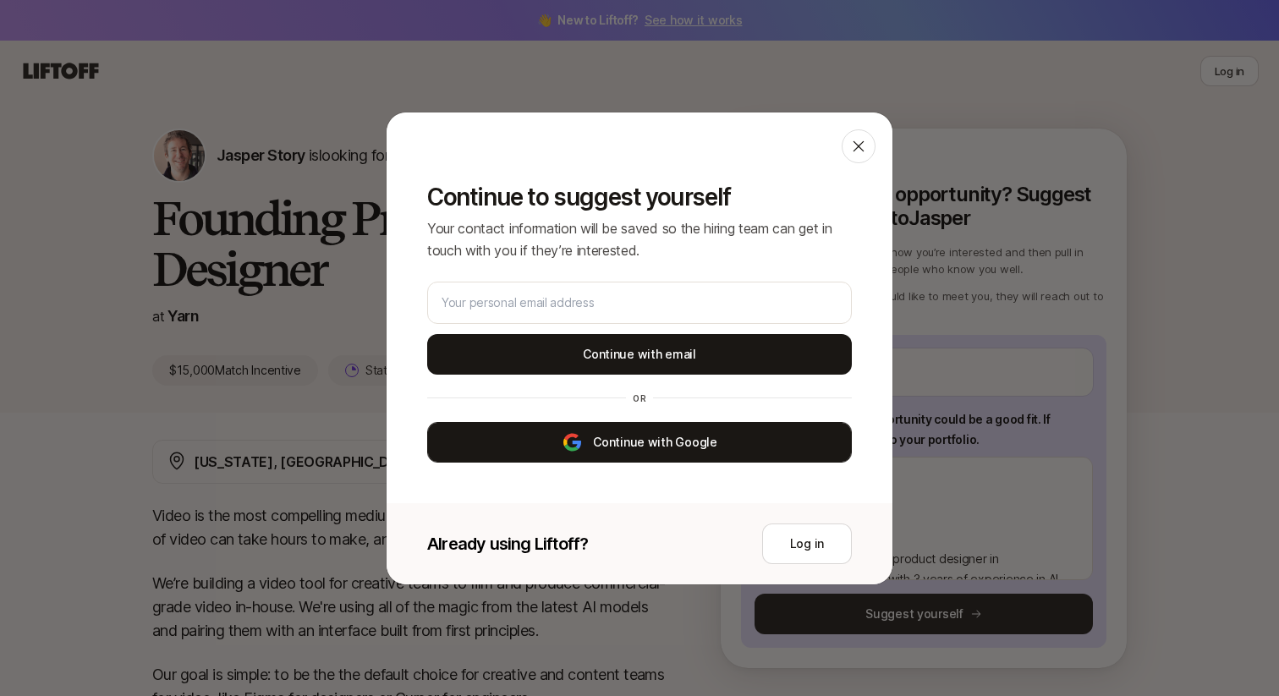
click at [654, 432] on button "Continue with Google" at bounding box center [639, 442] width 425 height 41
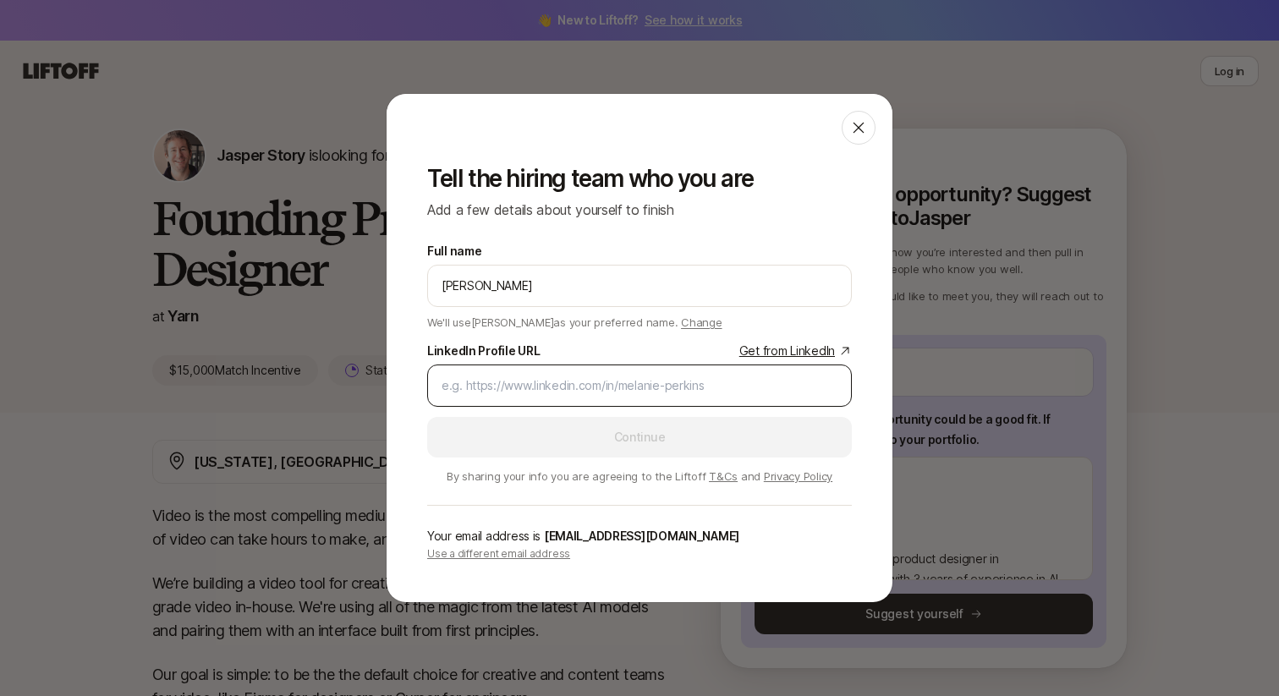
click at [570, 384] on input "LinkedIn Profile URL Get from LinkedIn" at bounding box center [640, 386] width 396 height 20
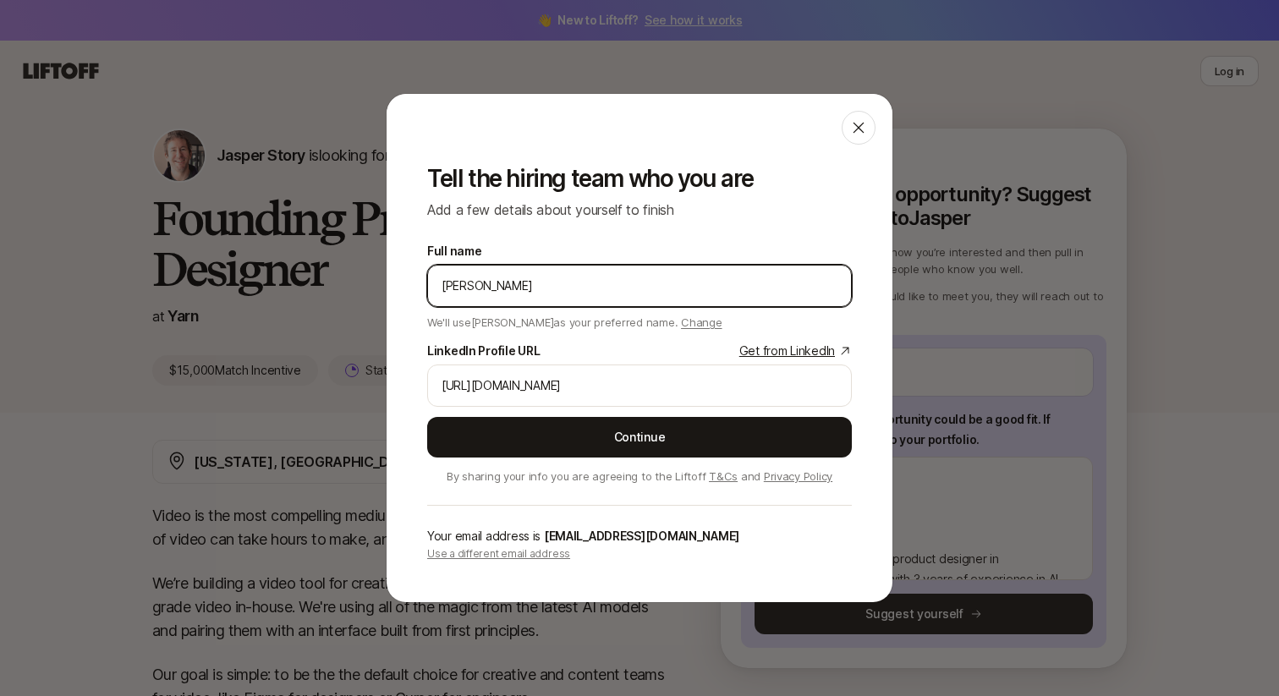
click at [581, 281] on input "Hugo" at bounding box center [640, 286] width 396 height 20
click at [696, 240] on div "Tell the hiring team who you are Add a few details about yourself to finish Ful…" at bounding box center [640, 374] width 506 height 458
click at [591, 285] on input "Hugo" at bounding box center [640, 286] width 396 height 20
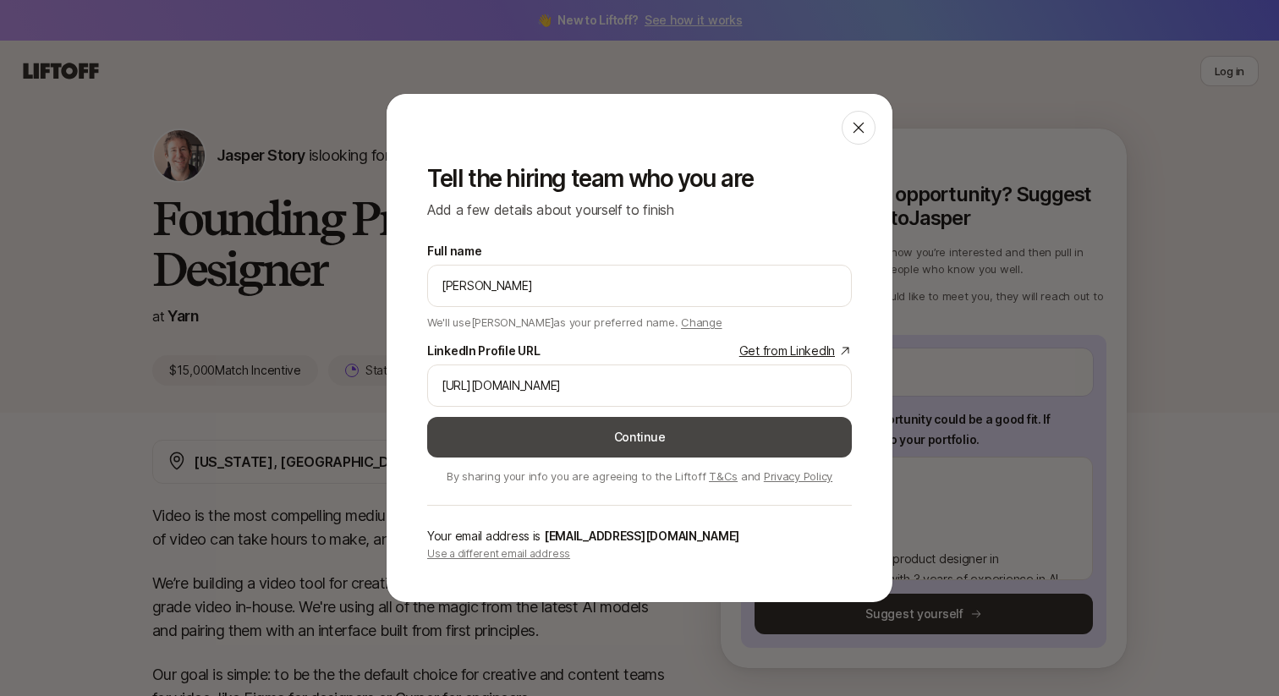
click at [649, 436] on button "Continue" at bounding box center [639, 437] width 425 height 41
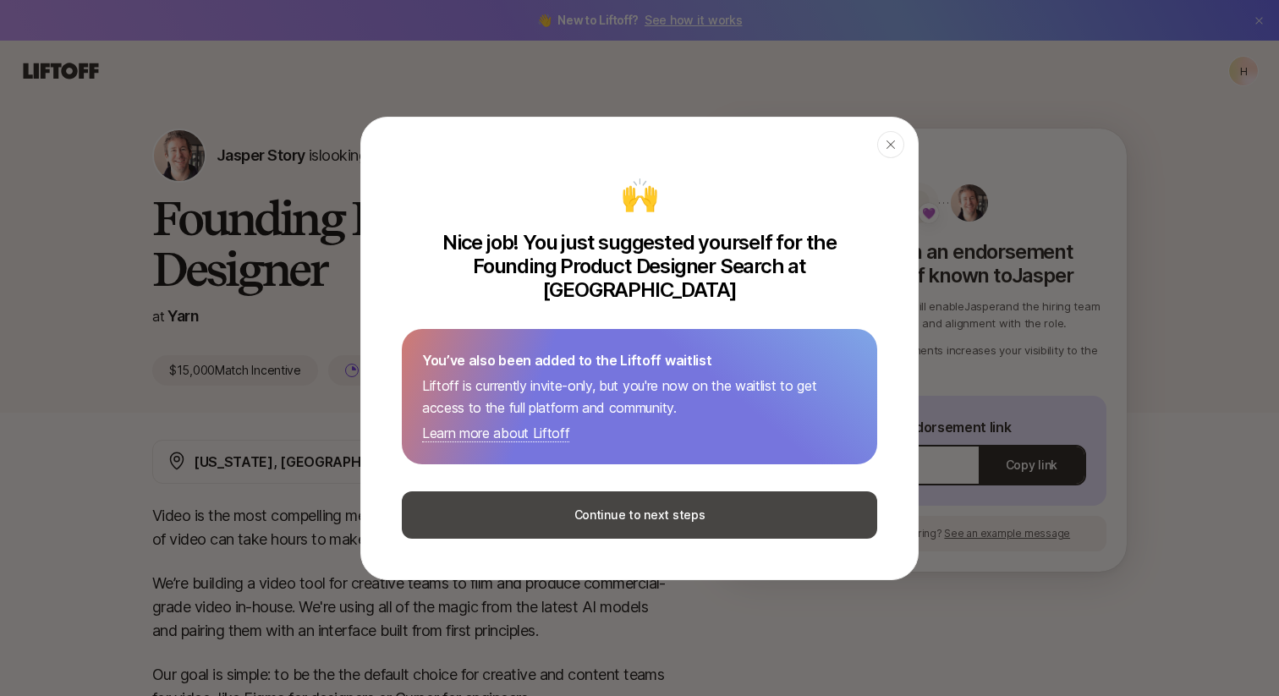
click at [649, 511] on button "Continue to next steps" at bounding box center [640, 515] width 476 height 47
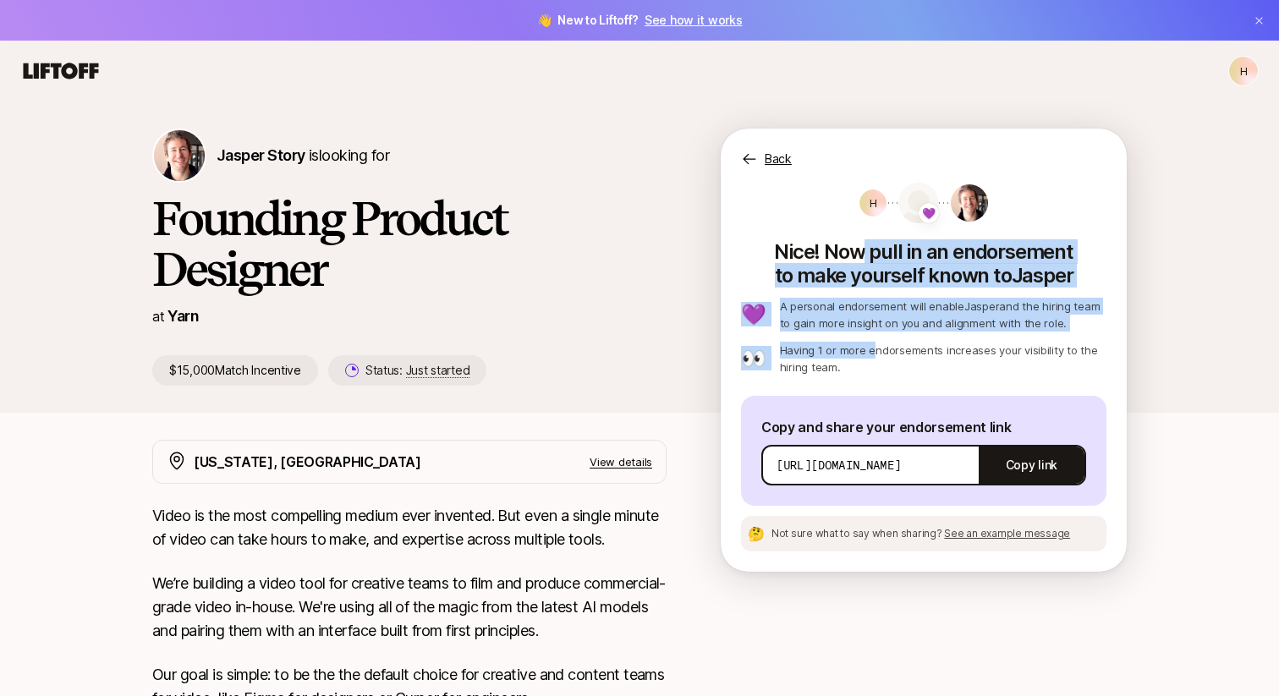
drag, startPoint x: 866, startPoint y: 258, endPoint x: 866, endPoint y: 346, distance: 88.0
click at [866, 348] on div "H 💜 Nice! Now pull in an endorsement to make yourself known to Jasper 💜 A perso…" at bounding box center [924, 279] width 366 height 193
click at [866, 346] on p "Having 1 or more endorsements increases your visibility to the hiring team." at bounding box center [943, 359] width 327 height 34
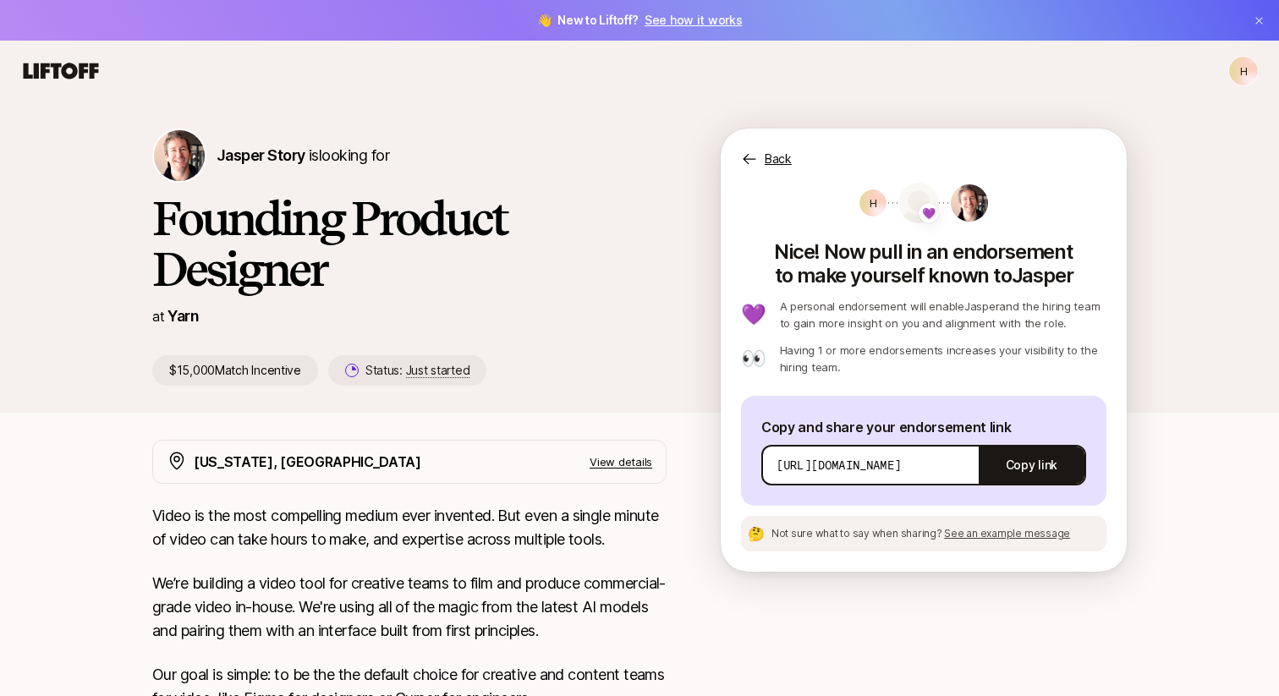
click at [924, 208] on span "💜" at bounding box center [929, 213] width 14 height 20
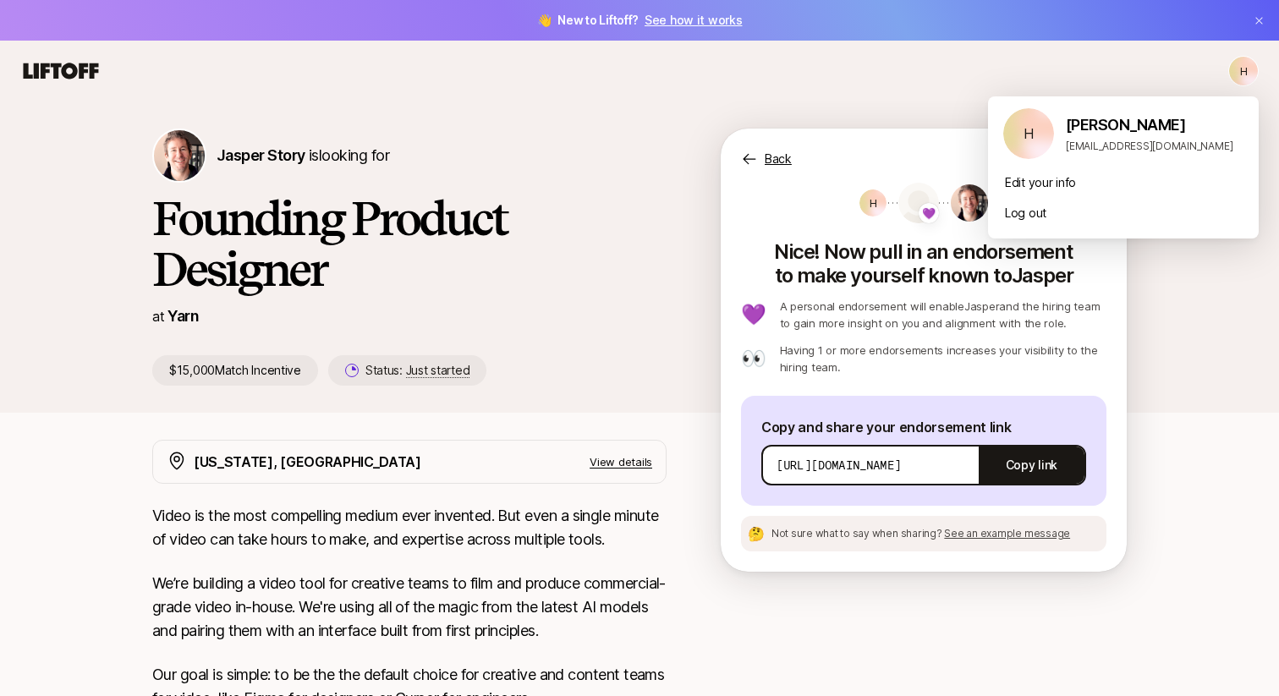
click at [1248, 66] on html "👋 New to Liftoff? See how it works H H Jasper Story is looking for Founding Pro…" at bounding box center [639, 348] width 1279 height 696
click at [679, 113] on html "👋 New to Liftoff? See how it works H H Jasper Story is looking for Founding Pro…" at bounding box center [639, 348] width 1279 height 696
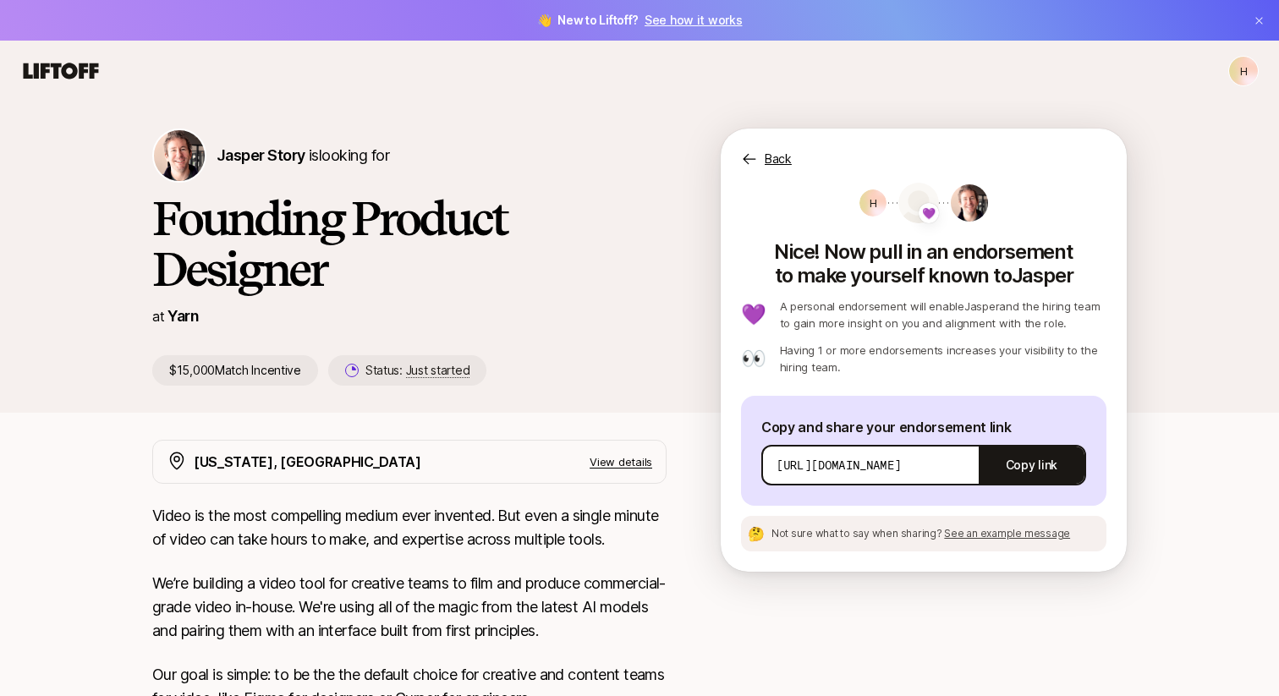
click at [13, 57] on nav "H" at bounding box center [639, 71] width 1279 height 61
click at [69, 65] on icon at bounding box center [61, 71] width 75 height 16
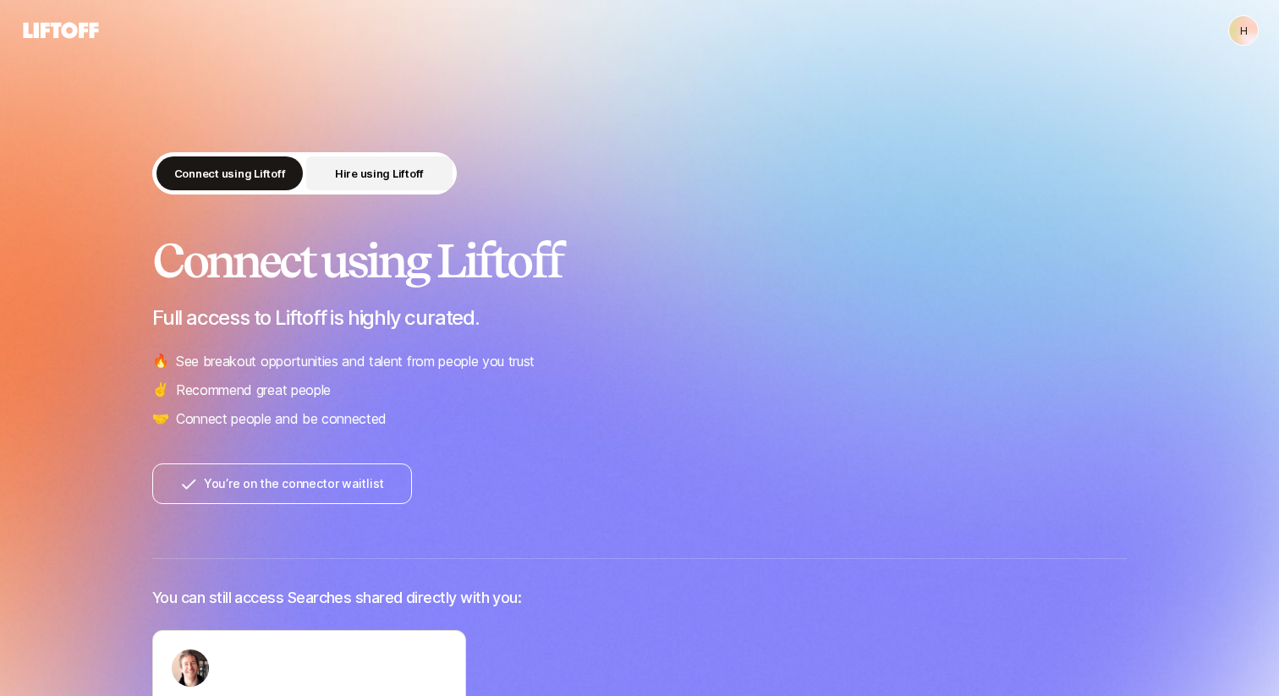
click at [383, 168] on p "Hire using Liftoff" at bounding box center [379, 173] width 89 height 17
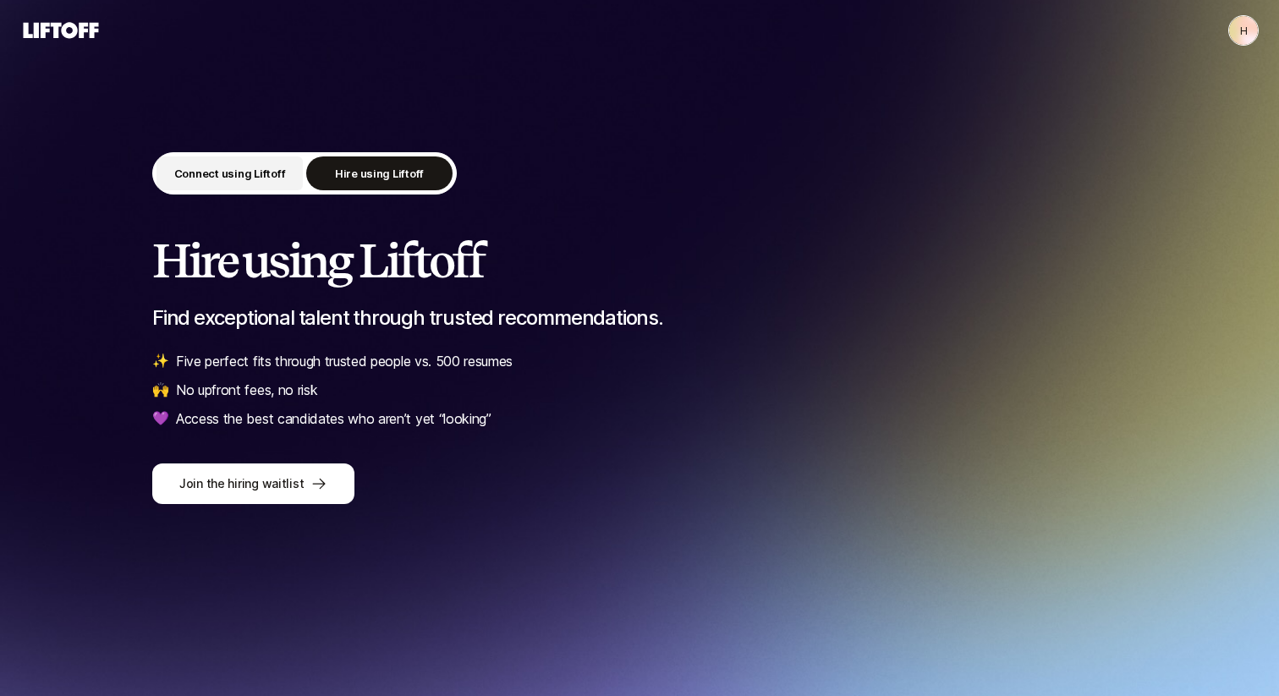
click at [256, 176] on p "Connect using Liftoff" at bounding box center [230, 173] width 112 height 17
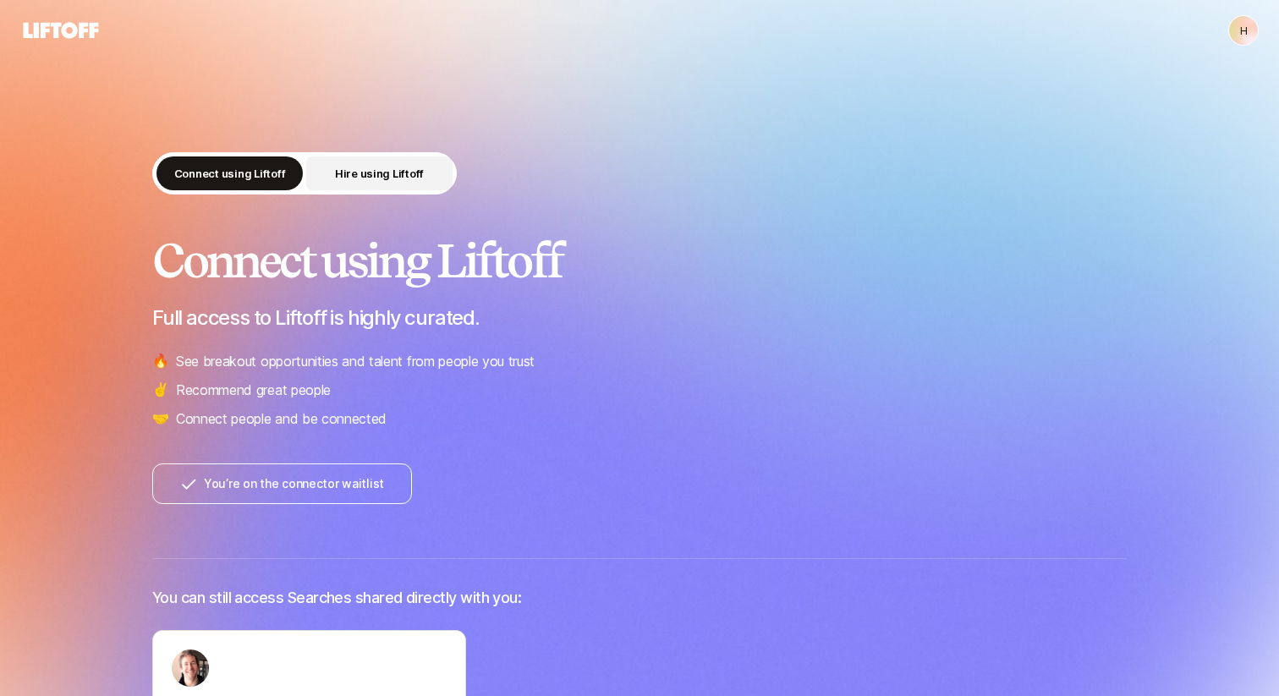
click at [361, 176] on p "Hire using Liftoff" at bounding box center [379, 173] width 89 height 17
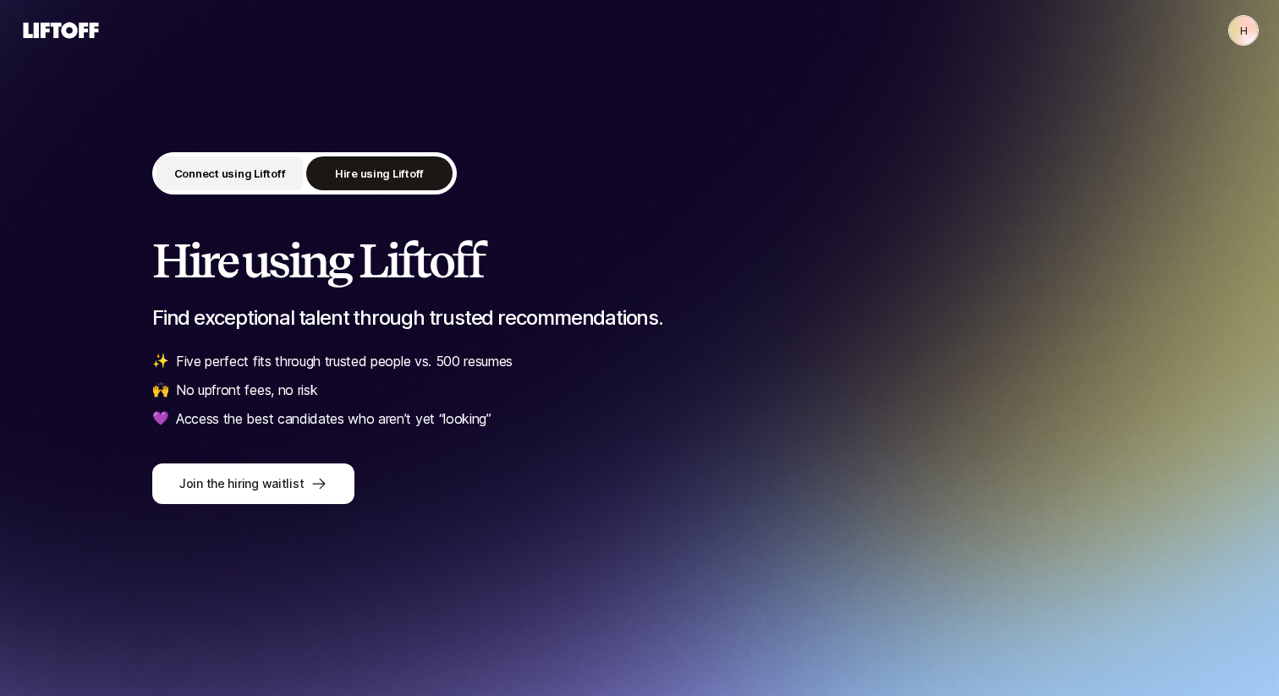
click at [242, 178] on p "Connect using Liftoff" at bounding box center [230, 173] width 112 height 17
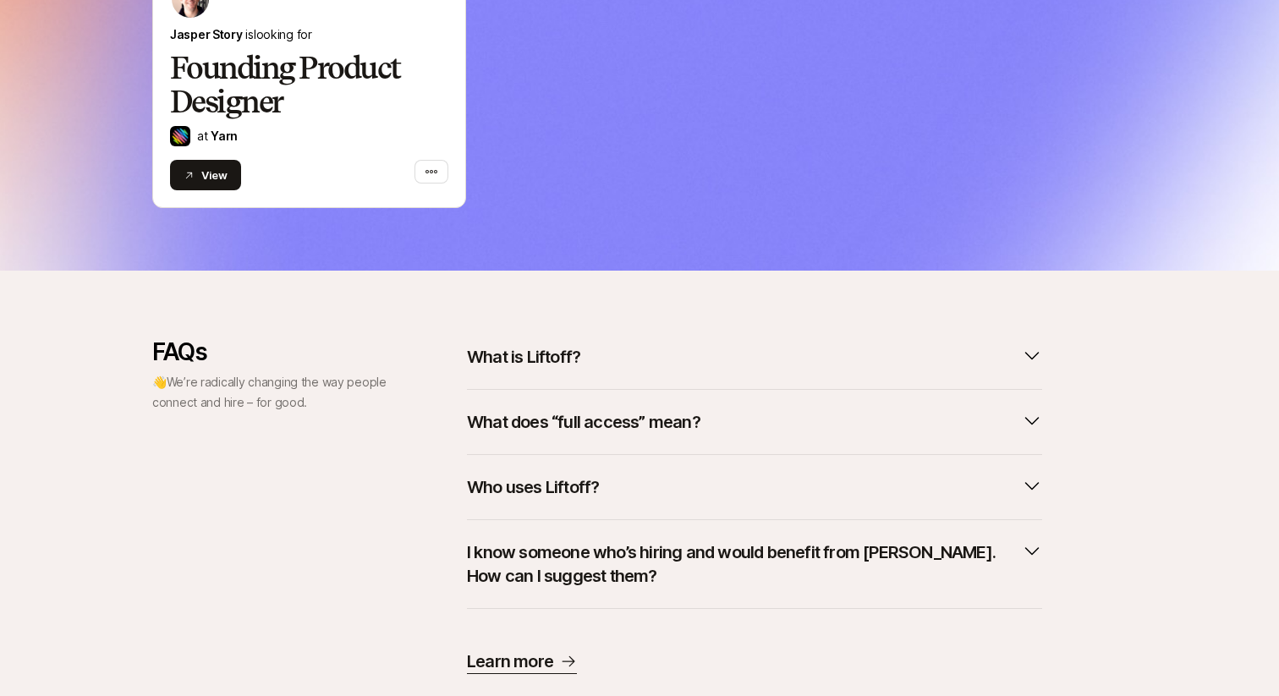
scroll to position [715, 0]
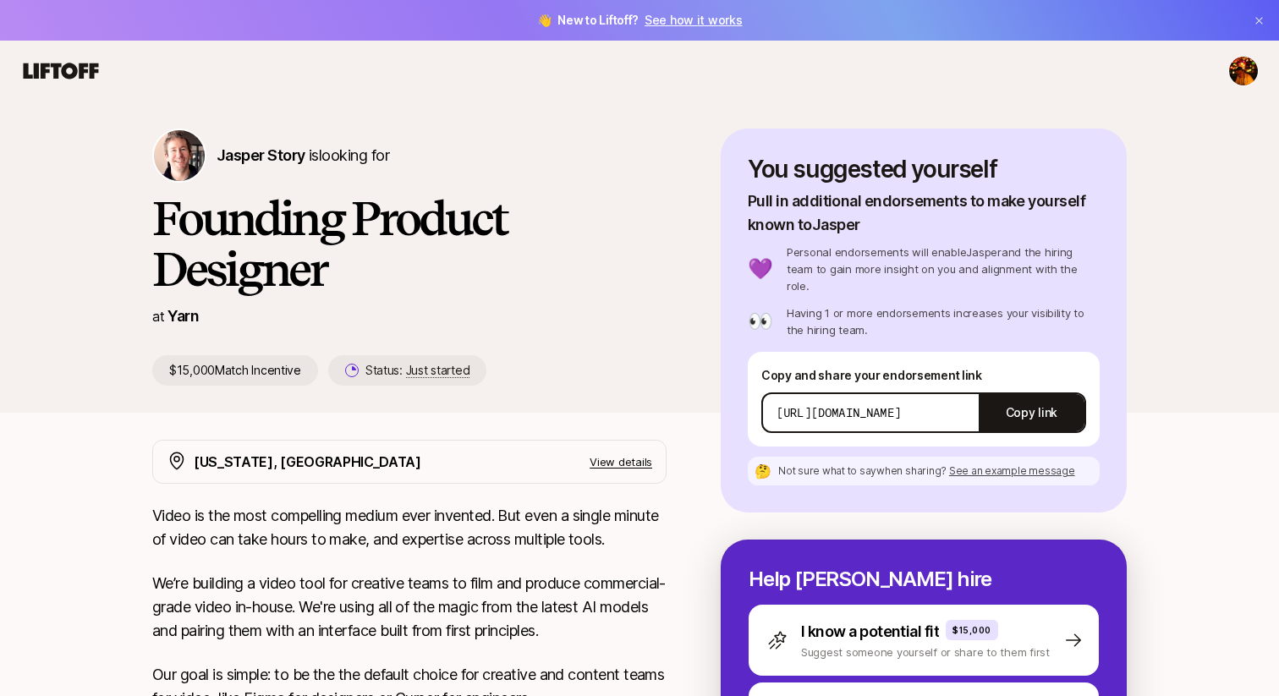
click at [590, 164] on div "[PERSON_NAME] Story is looking for" at bounding box center [409, 156] width 514 height 54
